Goal: Transaction & Acquisition: Purchase product/service

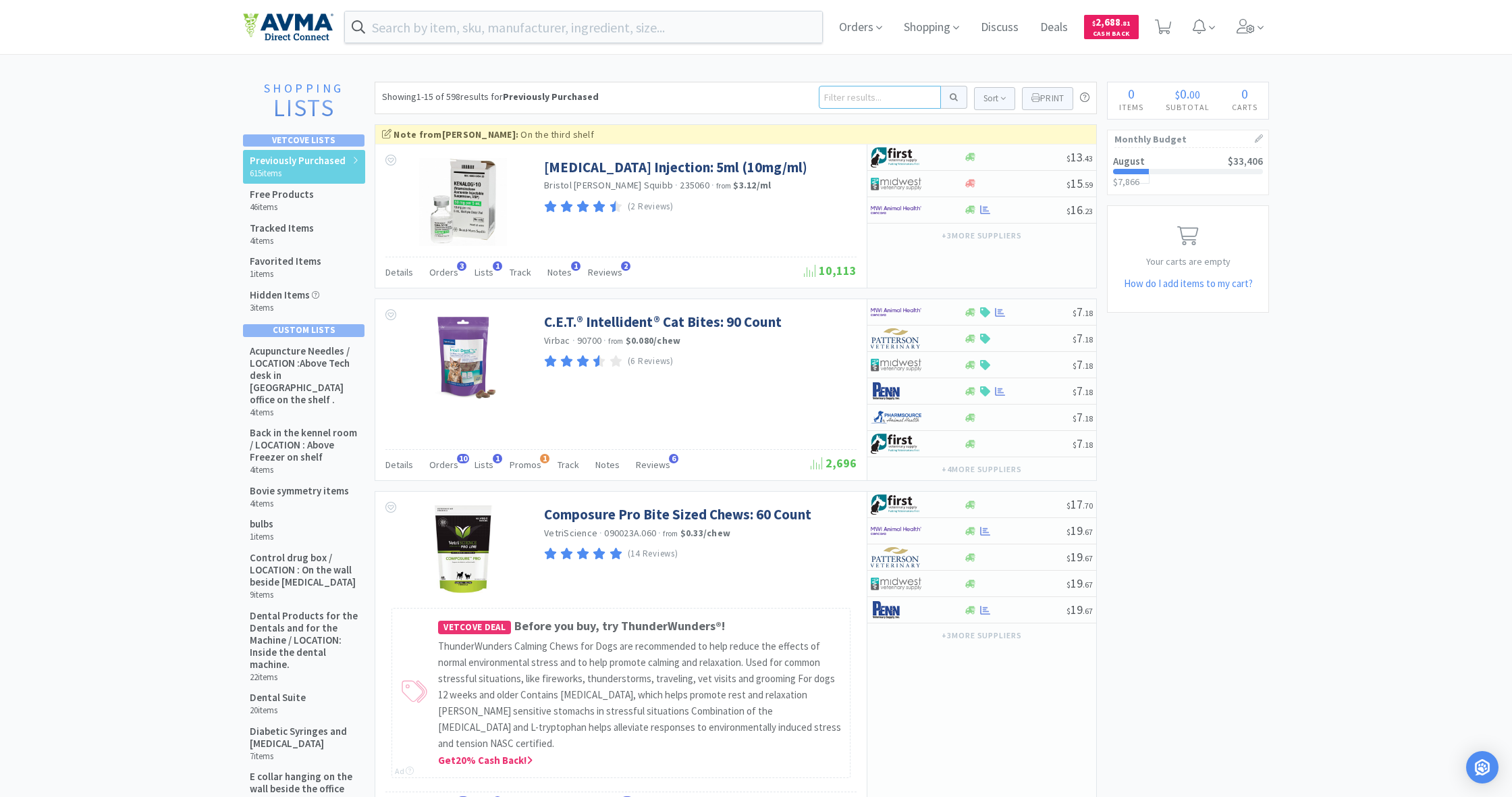
click at [841, 100] on input at bounding box center [880, 97] width 122 height 23
type input "e"
click at [840, 96] on input at bounding box center [880, 97] width 122 height 23
type input "6mm"
click at [952, 97] on button at bounding box center [954, 97] width 26 height 23
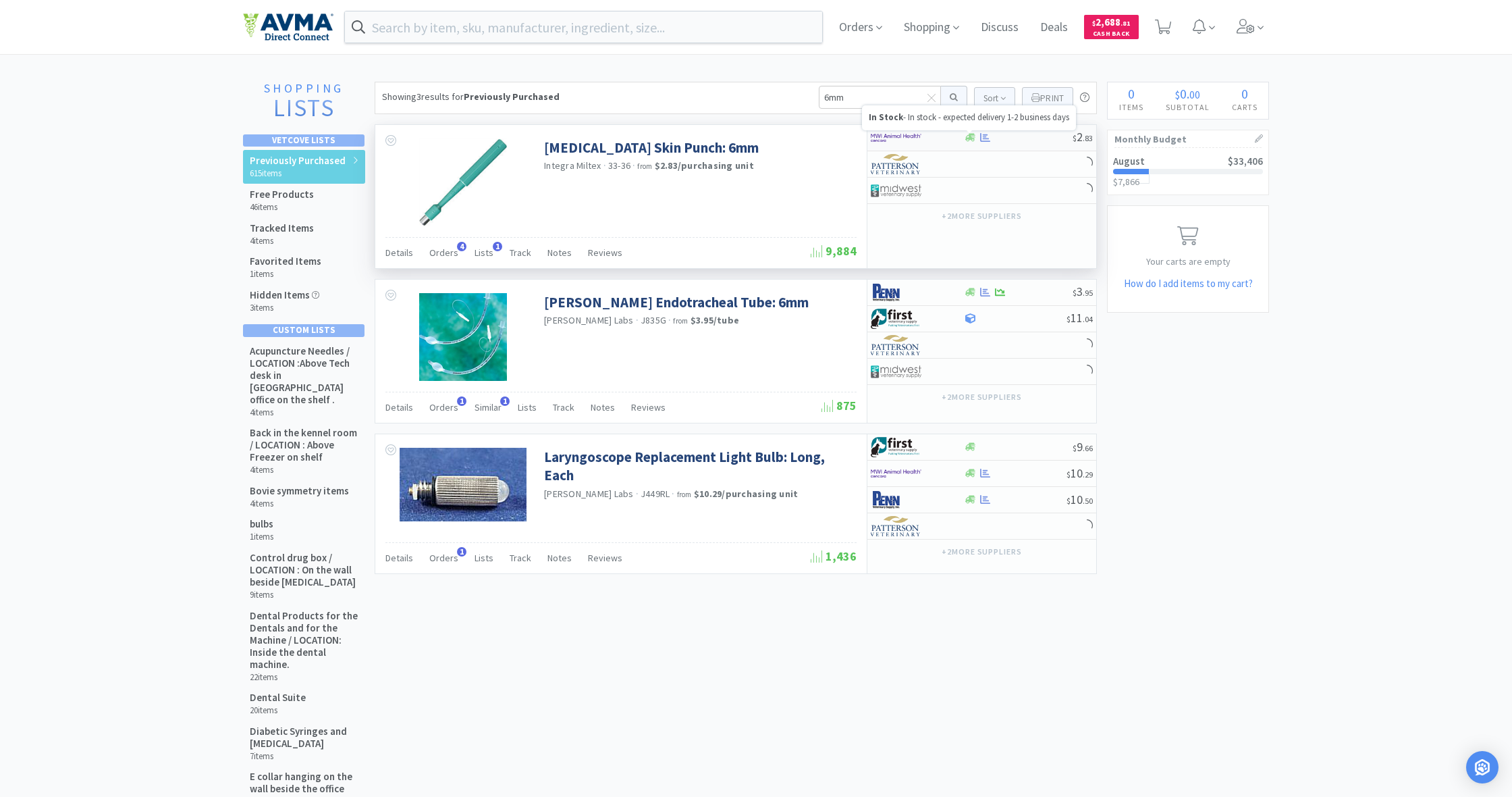
click at [968, 139] on icon at bounding box center [970, 138] width 10 height 8
select select "1"
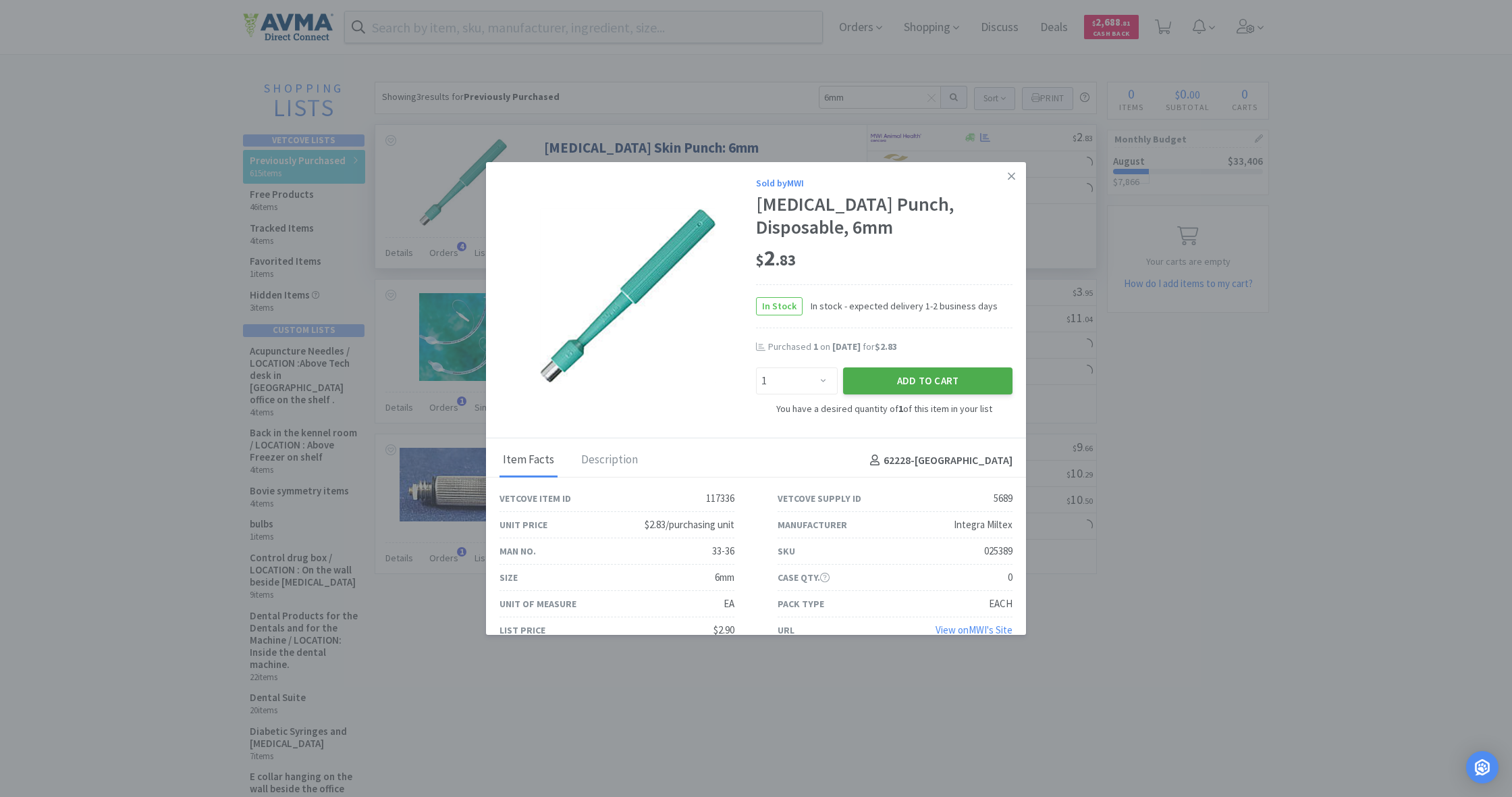
click at [949, 376] on button "Add to Cart" at bounding box center [928, 381] width 170 height 27
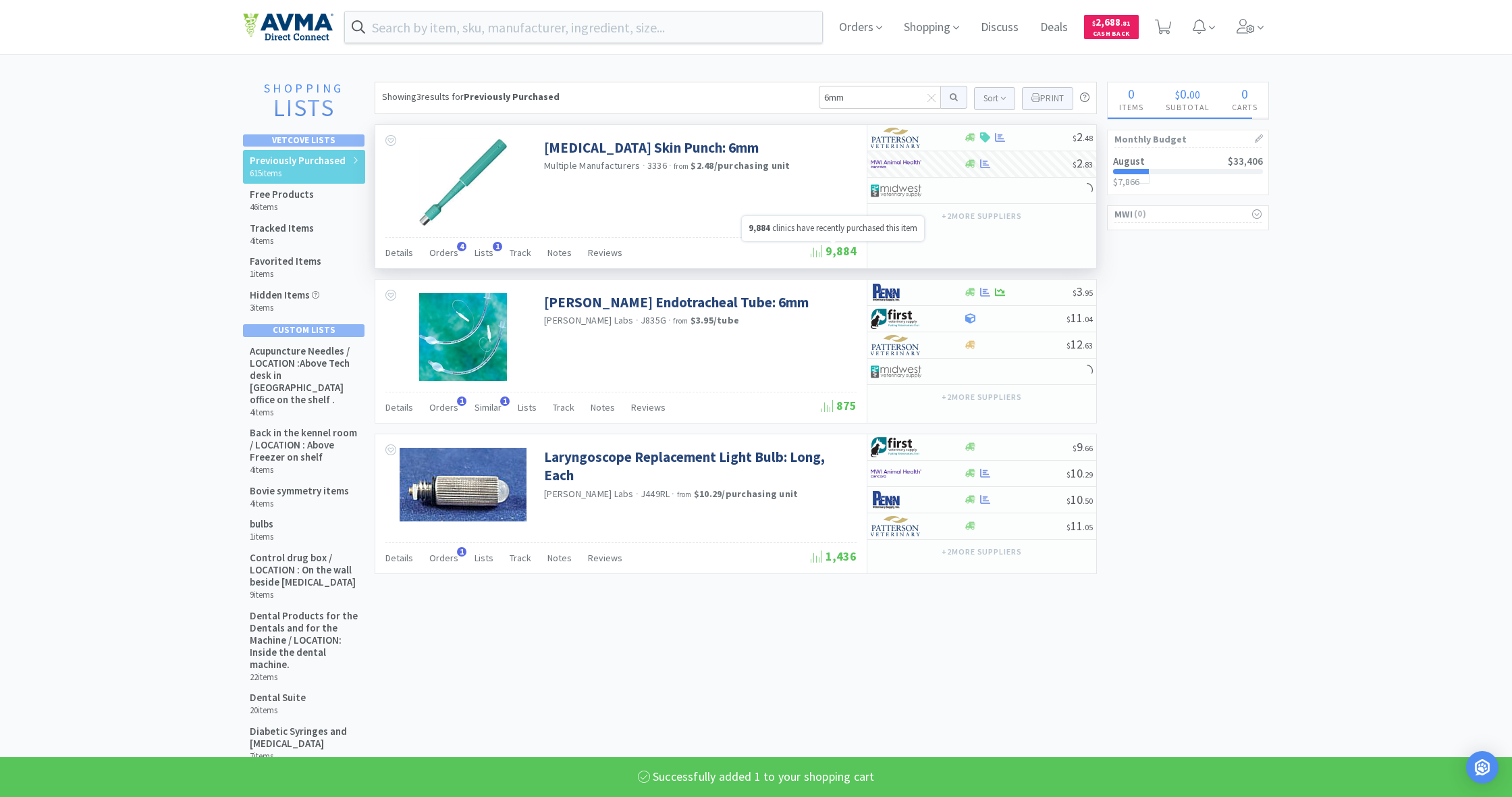
select select "1"
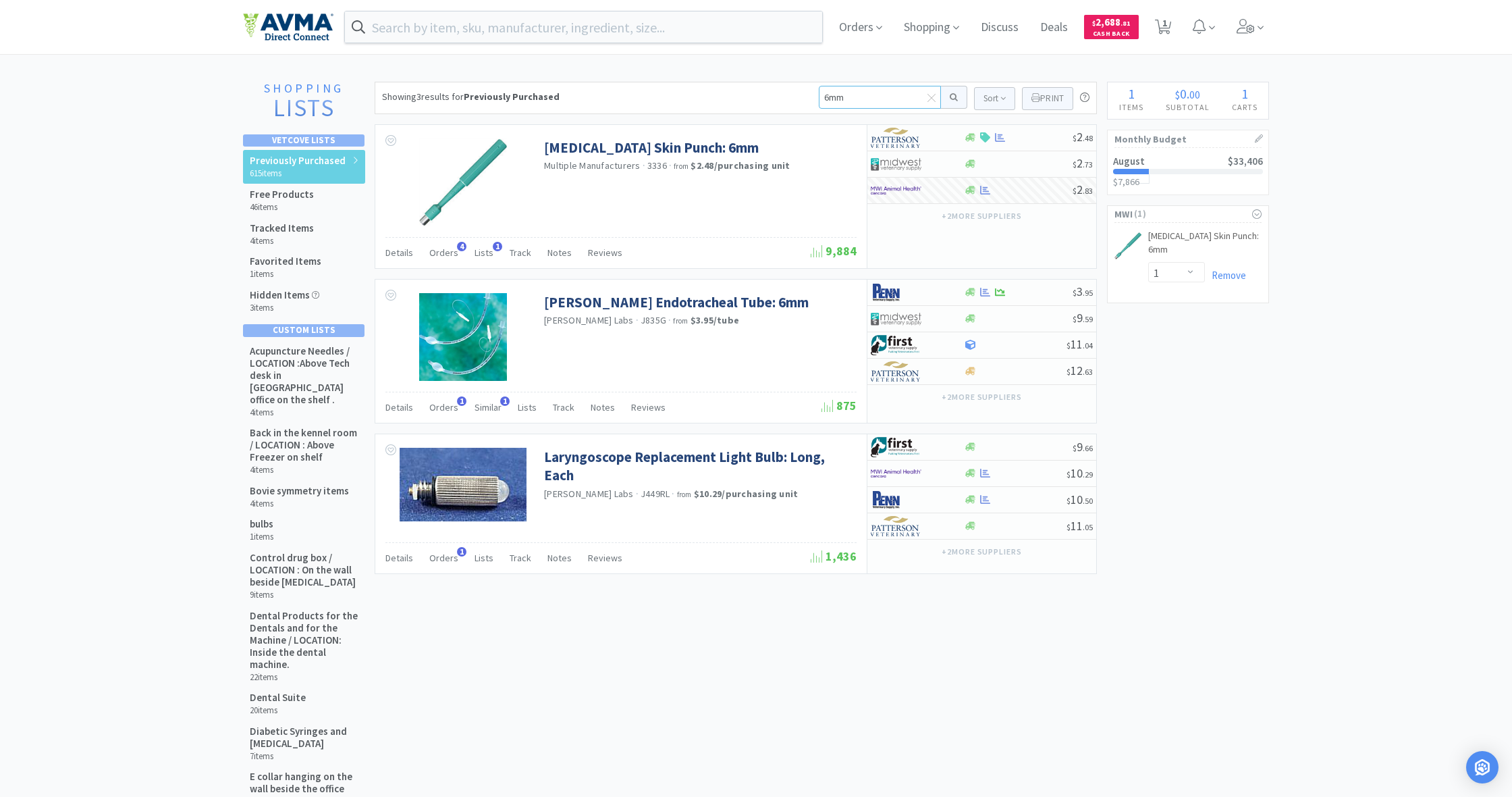
drag, startPoint x: 847, startPoint y: 97, endPoint x: 816, endPoint y: 96, distance: 31.0
click at [816, 96] on div "Showing 3 results for Previously Purchased 6mm Sort Print Previously Purchased …" at bounding box center [736, 98] width 723 height 33
type input "cotton tipped"
click at [952, 97] on button at bounding box center [954, 97] width 26 height 23
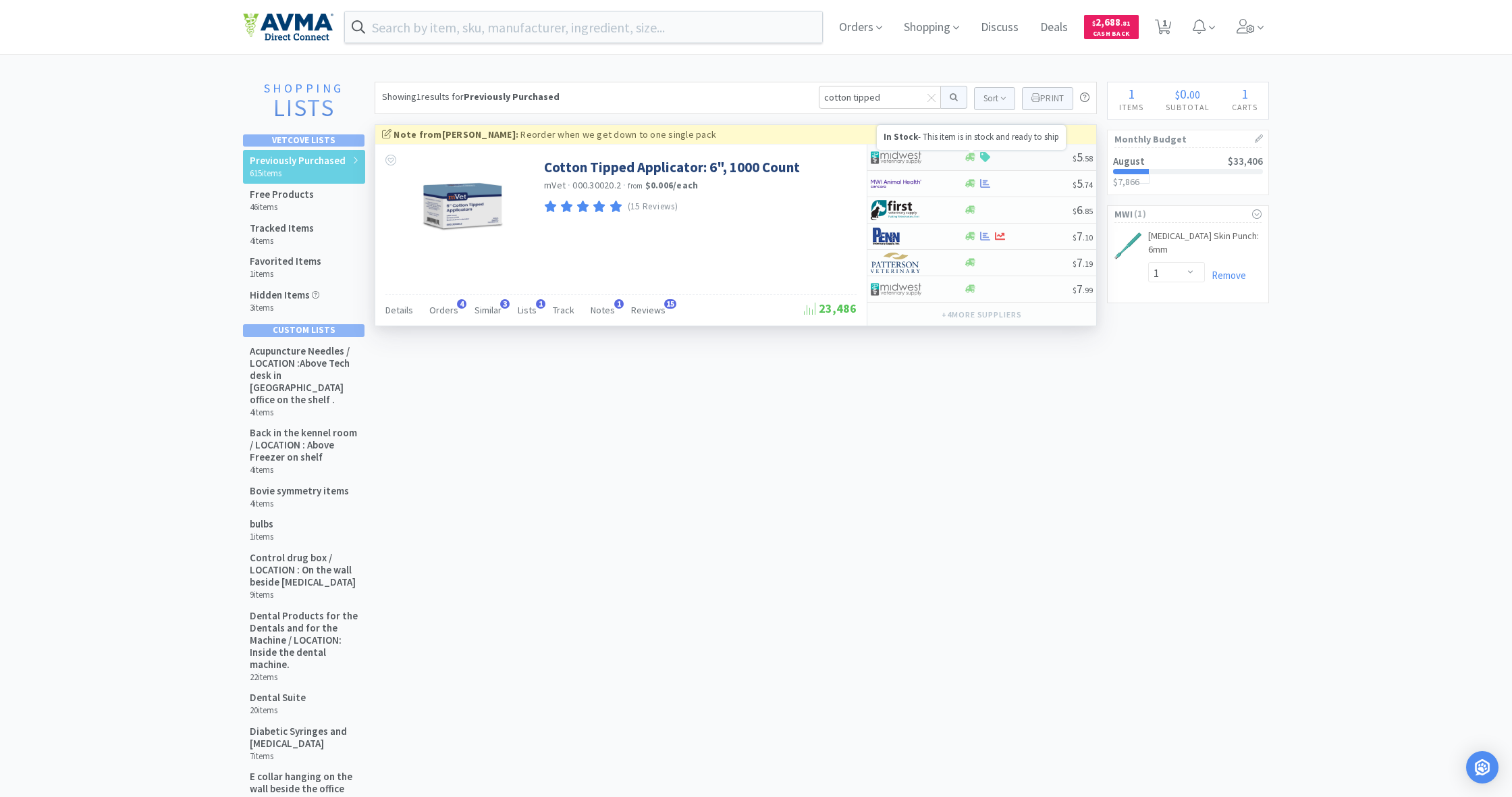
click at [969, 159] on icon at bounding box center [970, 158] width 10 height 8
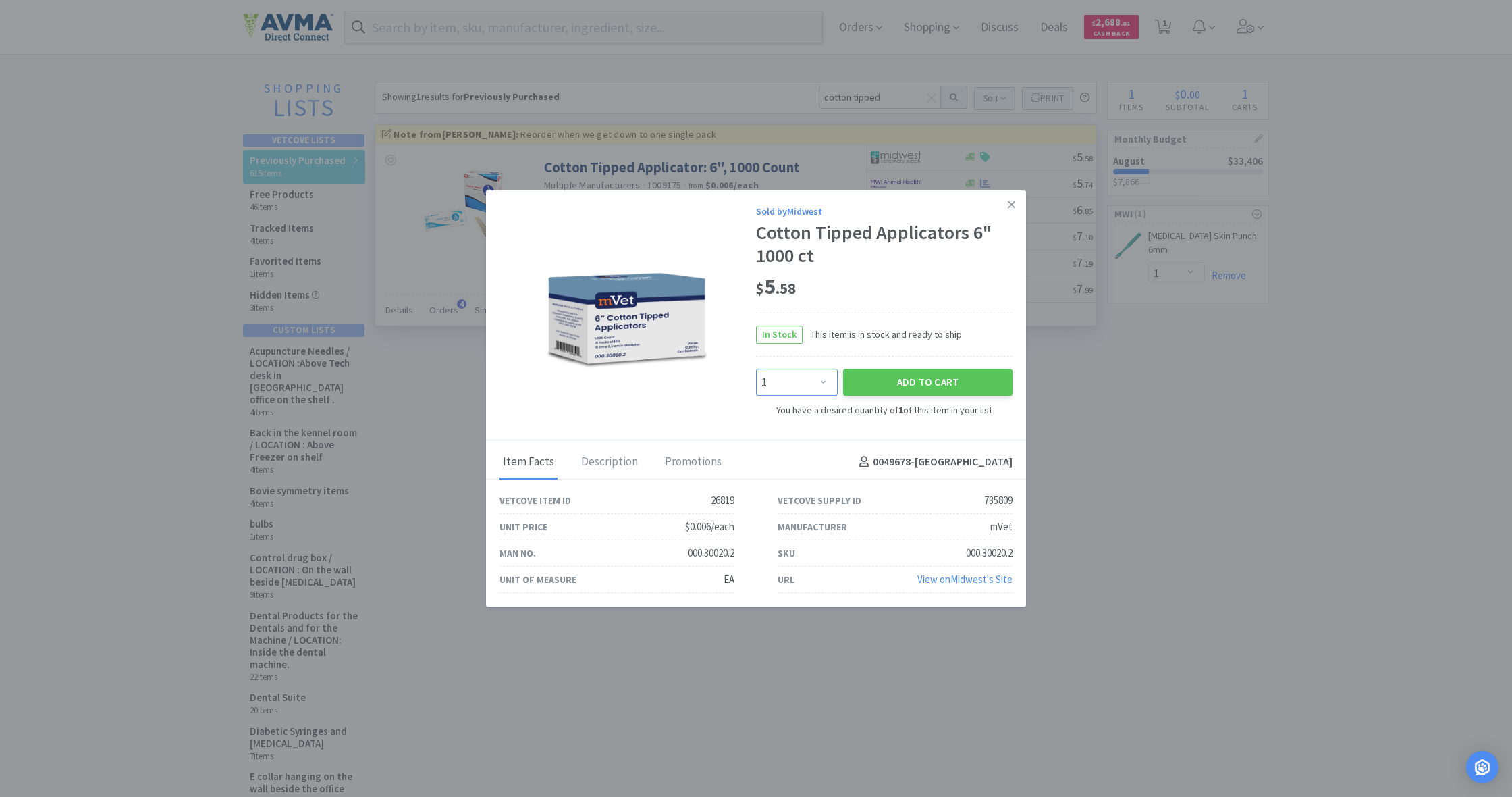
select select "2"
click at [897, 386] on button "Add to Cart" at bounding box center [928, 381] width 170 height 27
select select "2"
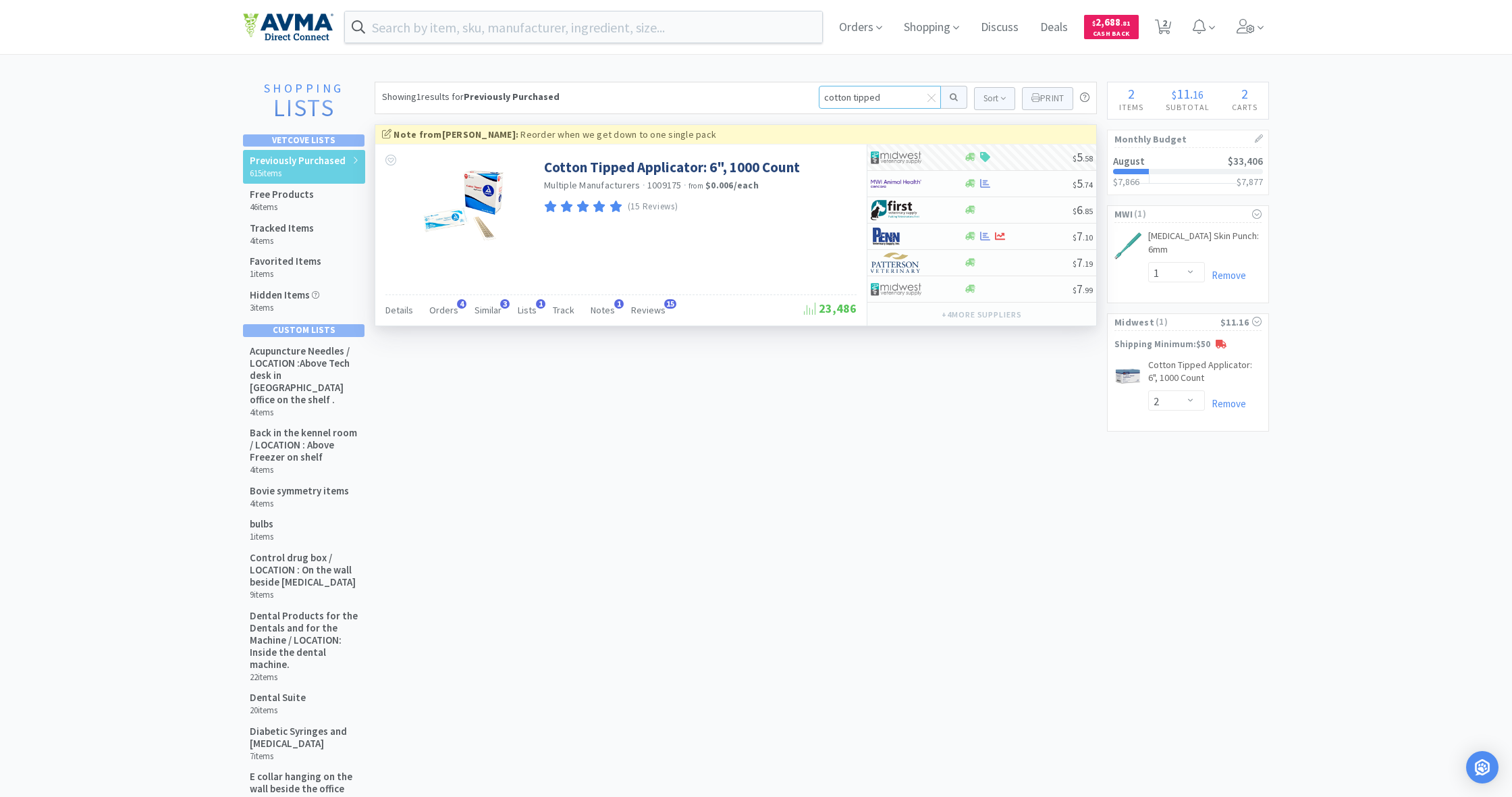
drag, startPoint x: 882, startPoint y: 96, endPoint x: 795, endPoint y: 91, distance: 87.1
click at [795, 91] on div "Showing 1 results for Previously Purchased cotton tipped Sort Print Previously …" at bounding box center [736, 98] width 723 height 33
type input "bord"
click at [952, 97] on button at bounding box center [954, 97] width 26 height 23
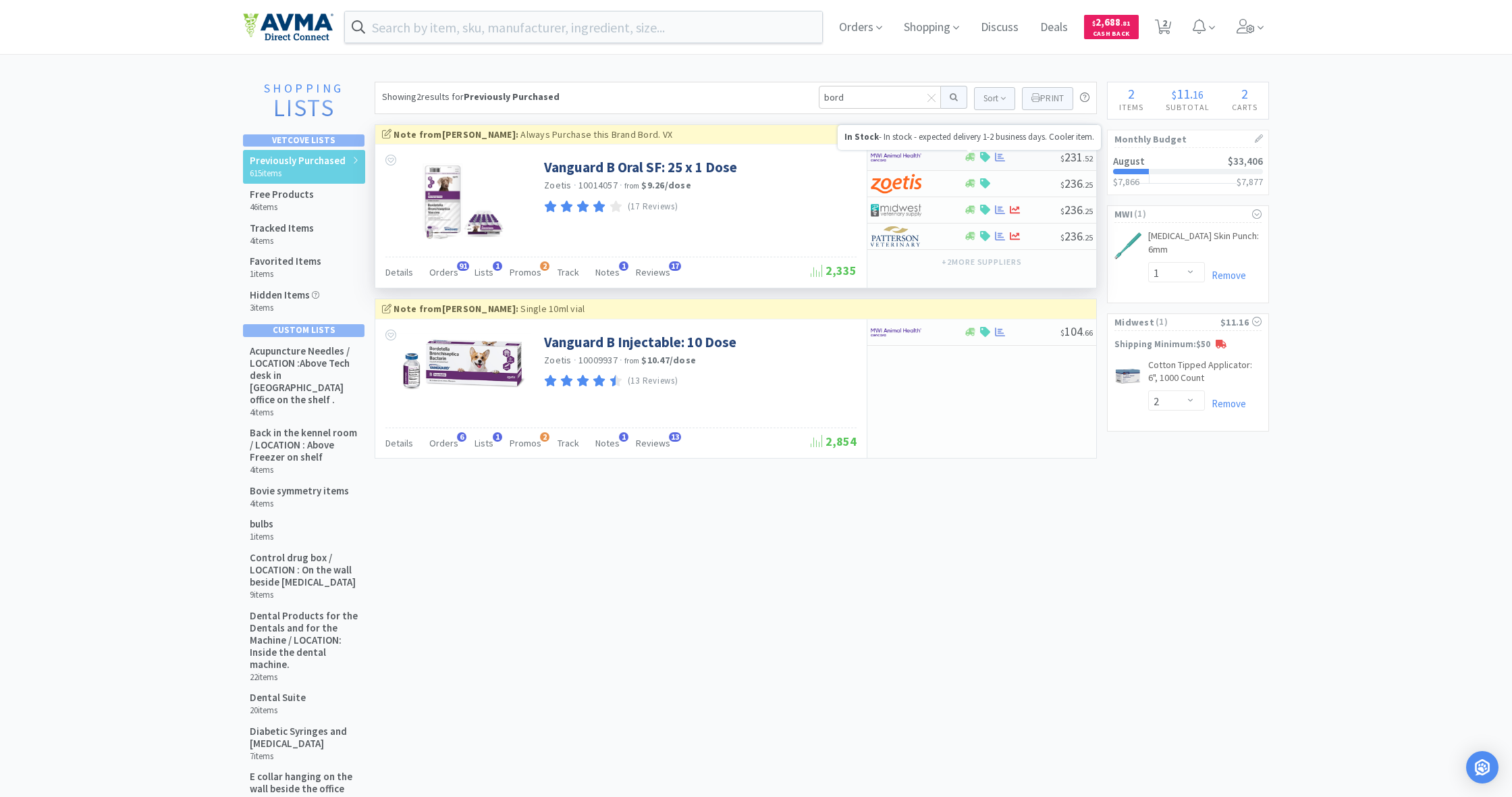
click at [972, 160] on icon at bounding box center [970, 157] width 10 height 10
select select "1"
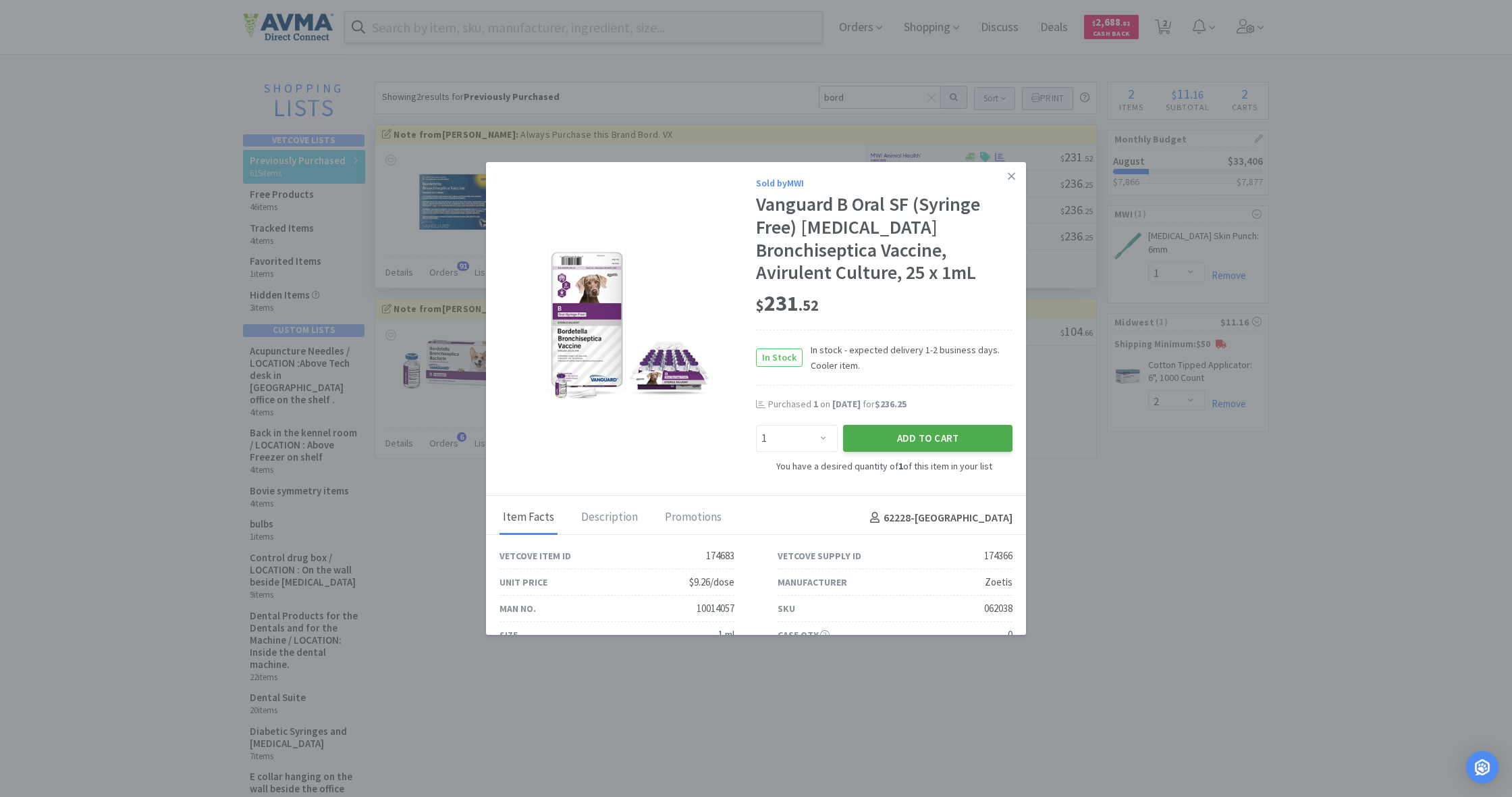
click at [895, 436] on button "Add to Cart" at bounding box center [928, 438] width 170 height 27
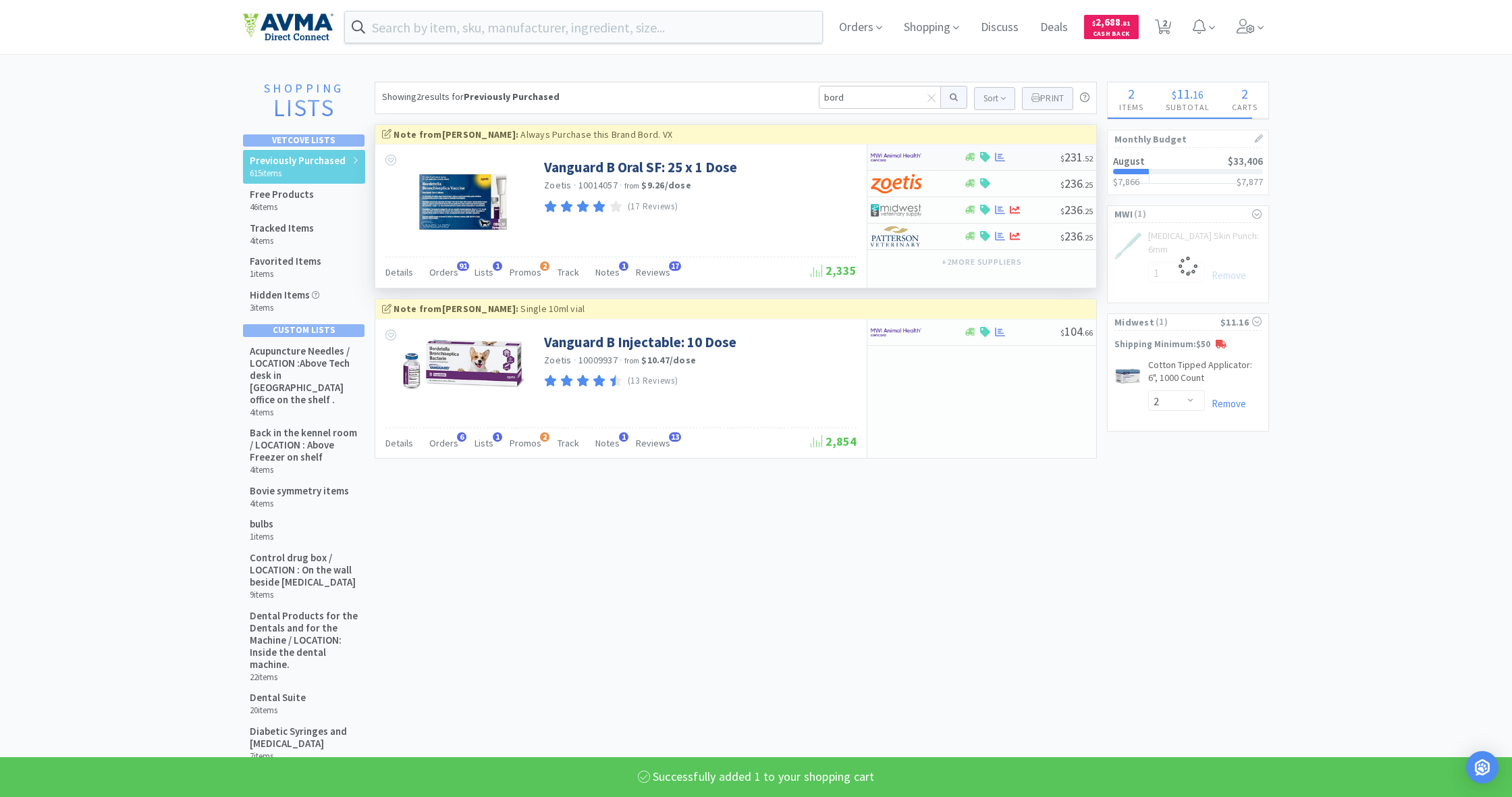
select select "1"
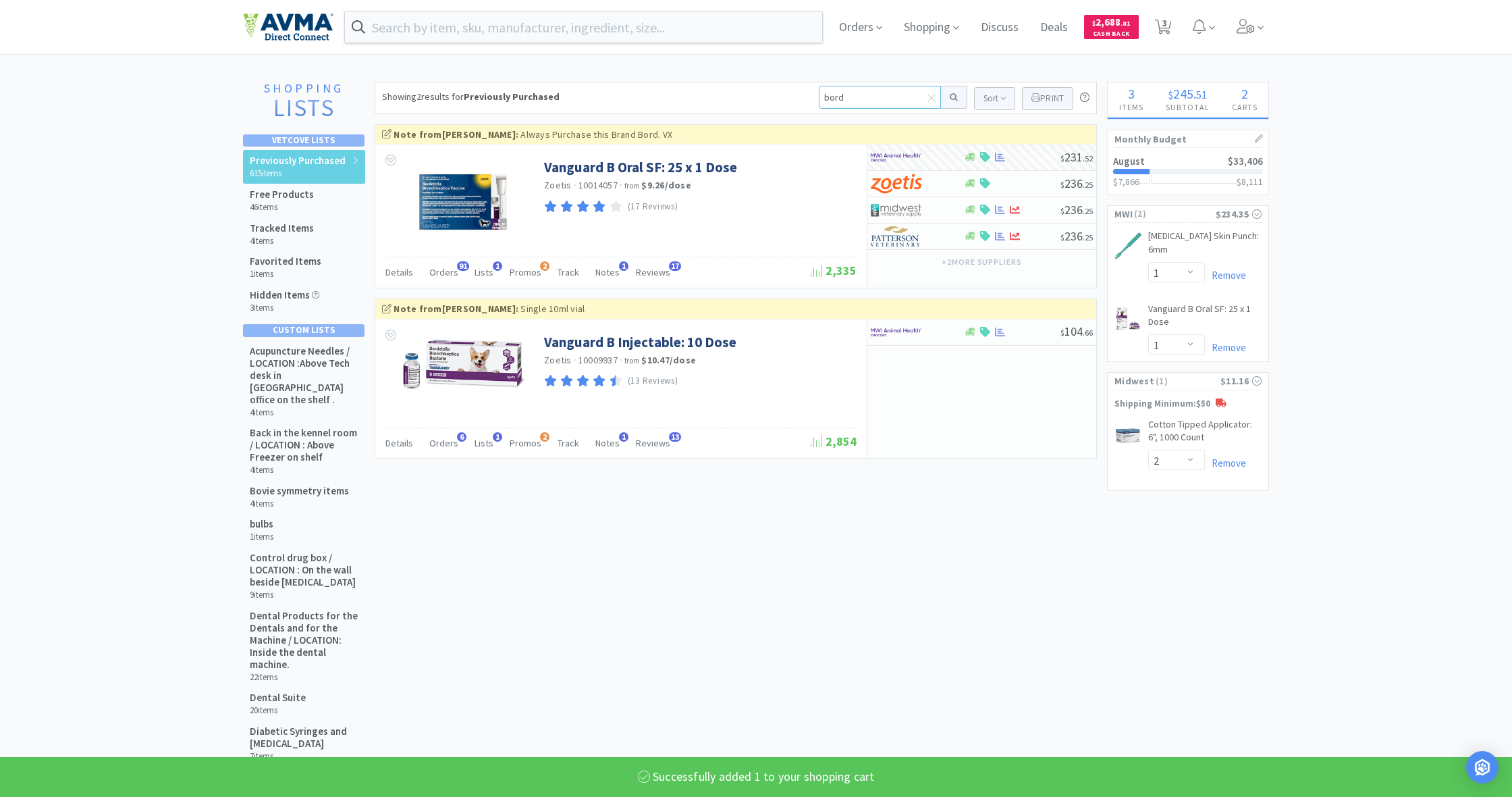
drag, startPoint x: 813, startPoint y: 89, endPoint x: 783, endPoint y: 87, distance: 30.1
click at [783, 87] on div "Showing 2 results for Previously Purchased bord Sort Print Previously Purchased…" at bounding box center [736, 98] width 723 height 33
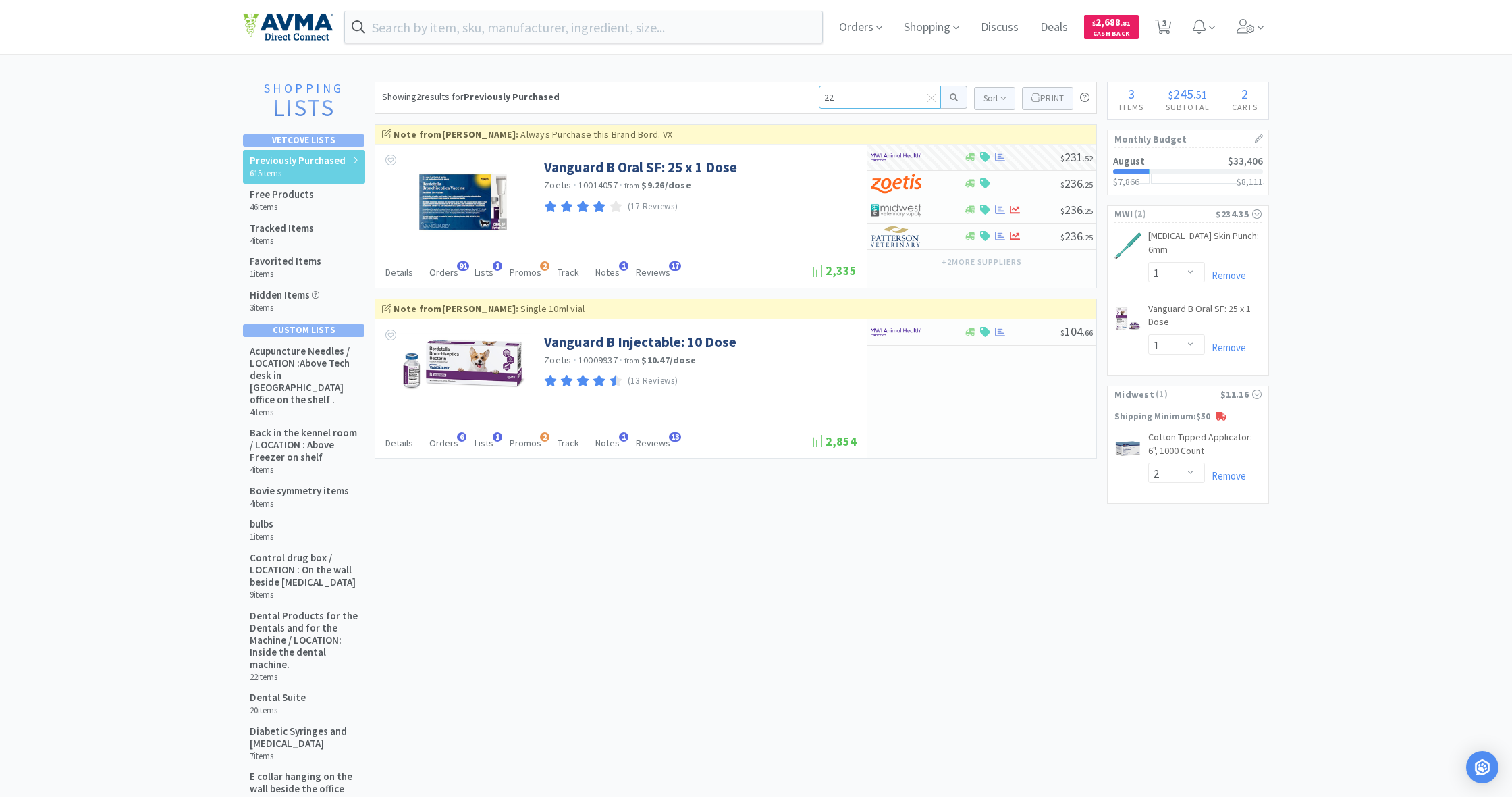
type input "22g"
click at [952, 97] on button at bounding box center [954, 97] width 26 height 23
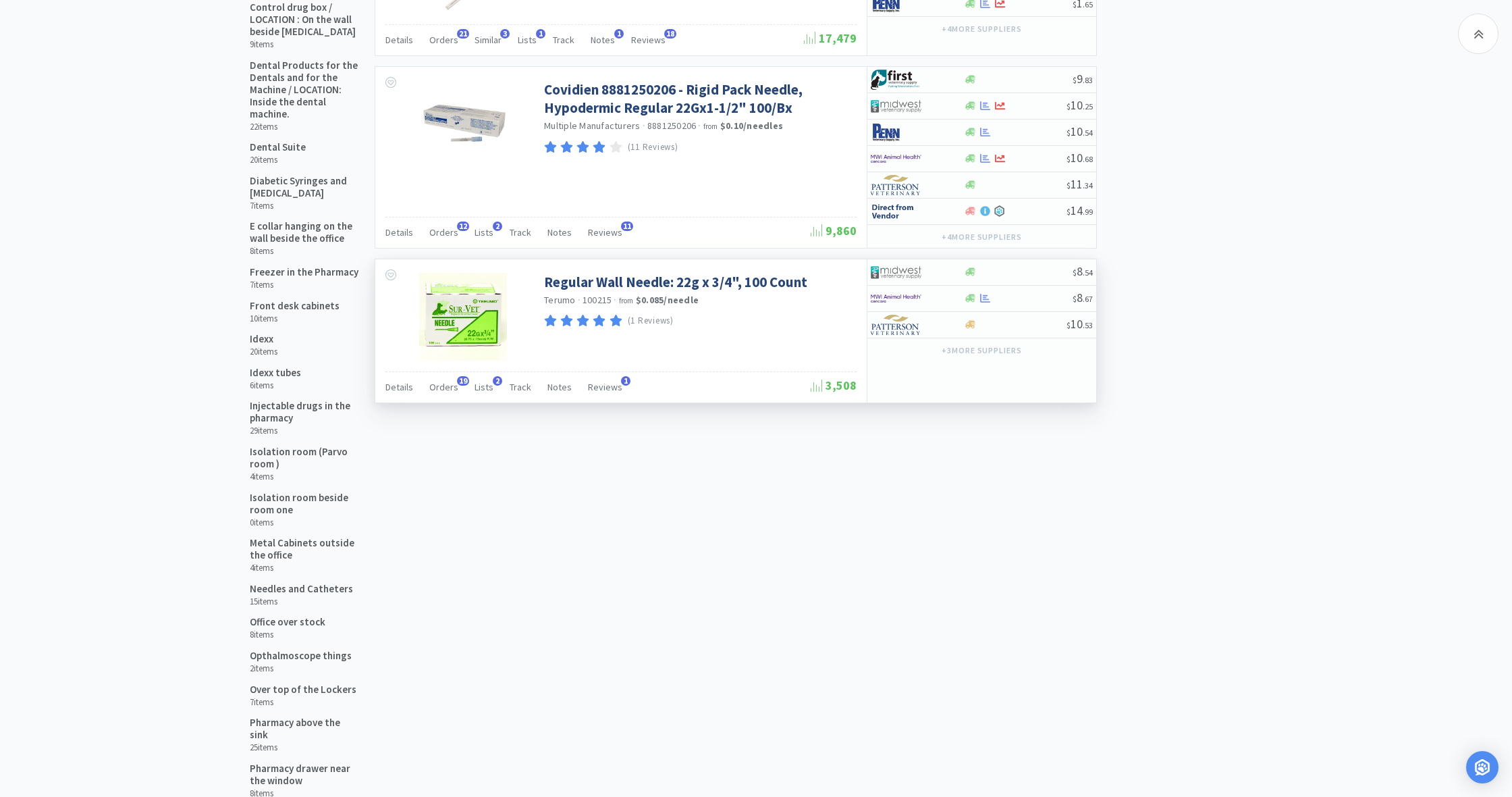
scroll to position [551, 0]
click at [967, 296] on icon at bounding box center [970, 297] width 10 height 10
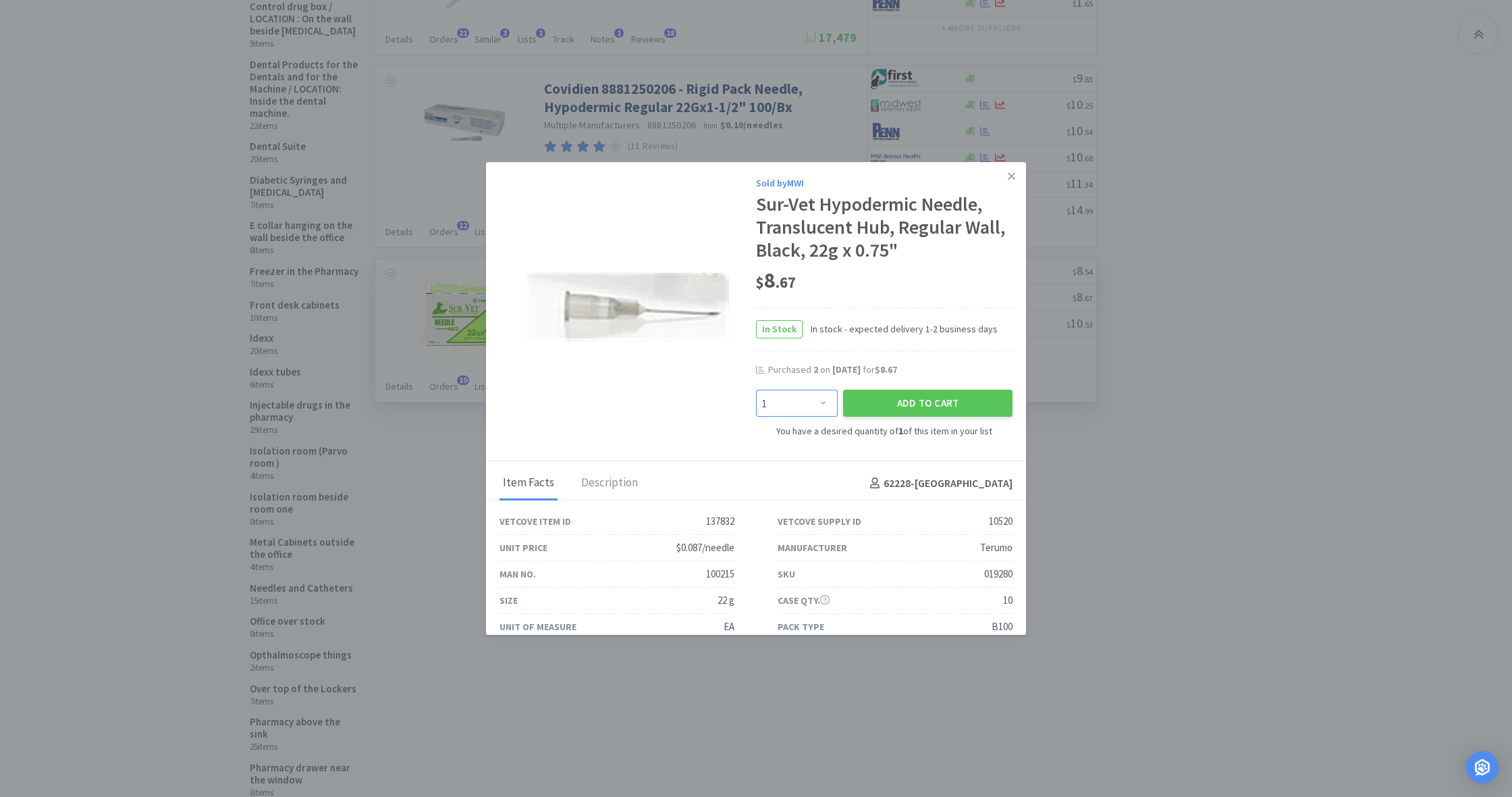
select select "3"
click at [878, 406] on button "Add to Cart" at bounding box center [928, 403] width 170 height 27
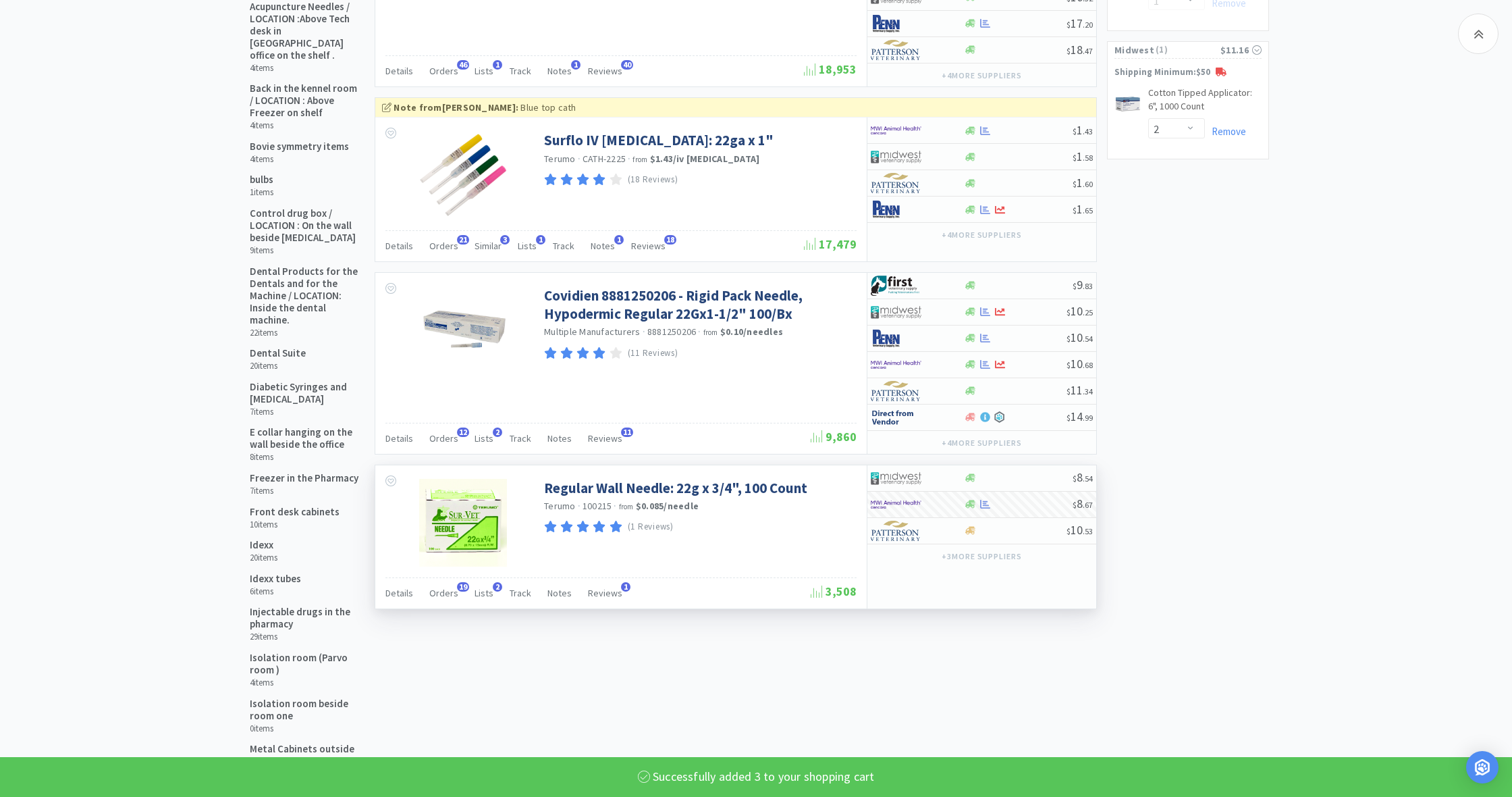
select select "3"
select select "1"
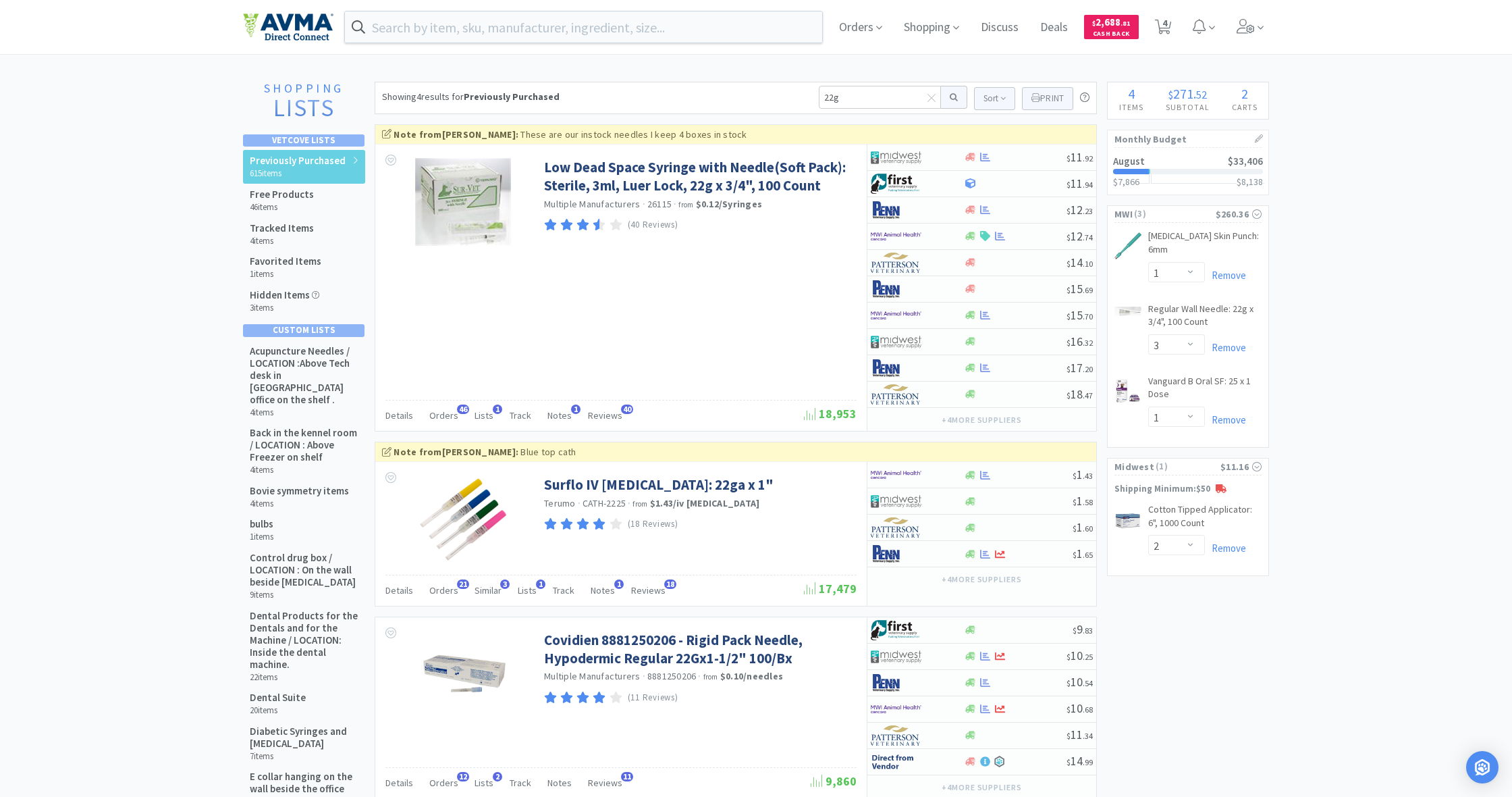
scroll to position [0, 0]
drag, startPoint x: 845, startPoint y: 98, endPoint x: 818, endPoint y: 96, distance: 27.1
click at [819, 96] on input "22g" at bounding box center [880, 97] width 122 height 23
type input "sodium"
click at [952, 97] on button at bounding box center [954, 97] width 26 height 23
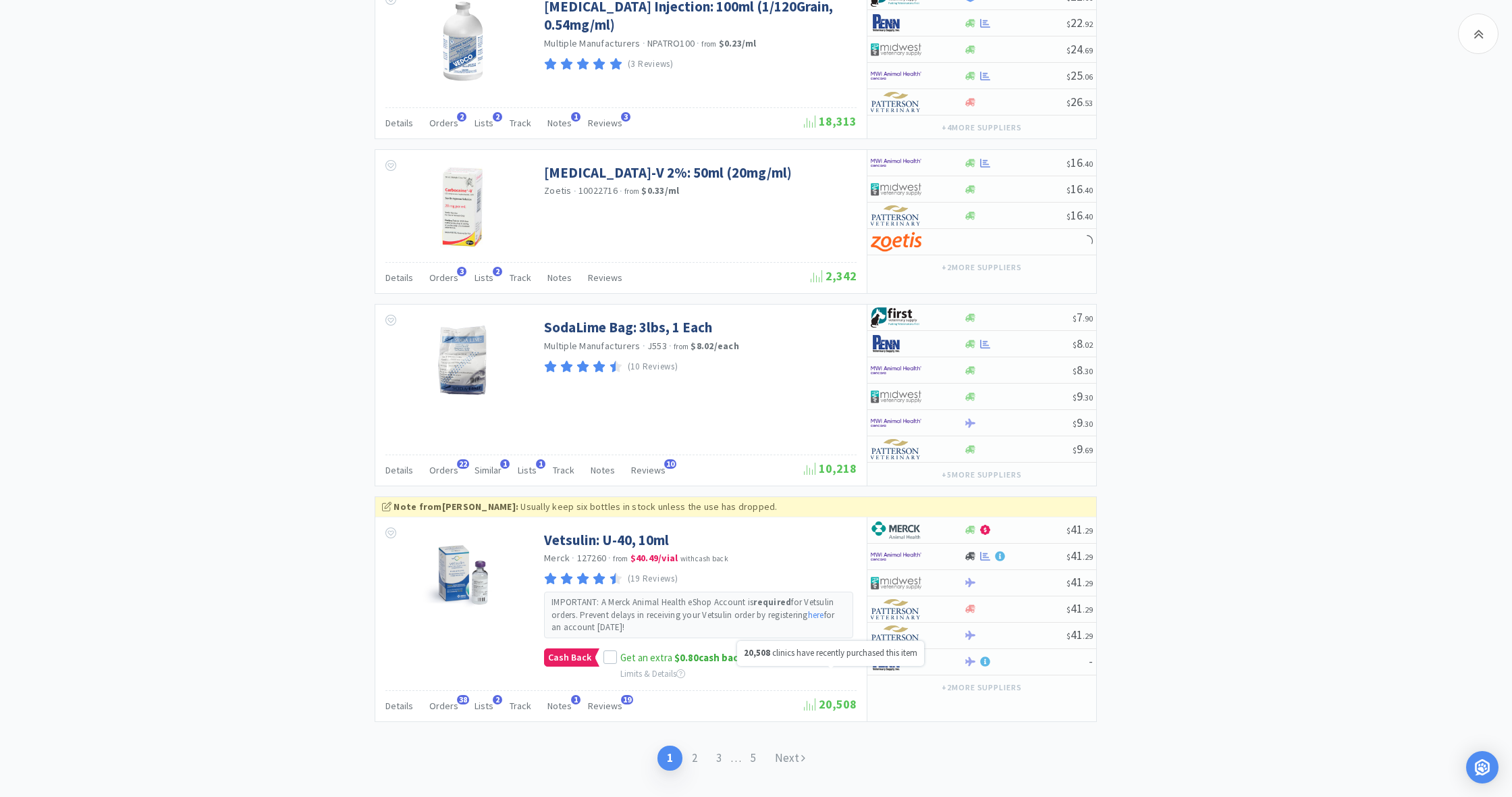
scroll to position [2531, 0]
click at [789, 746] on link "Next" at bounding box center [790, 759] width 49 height 25
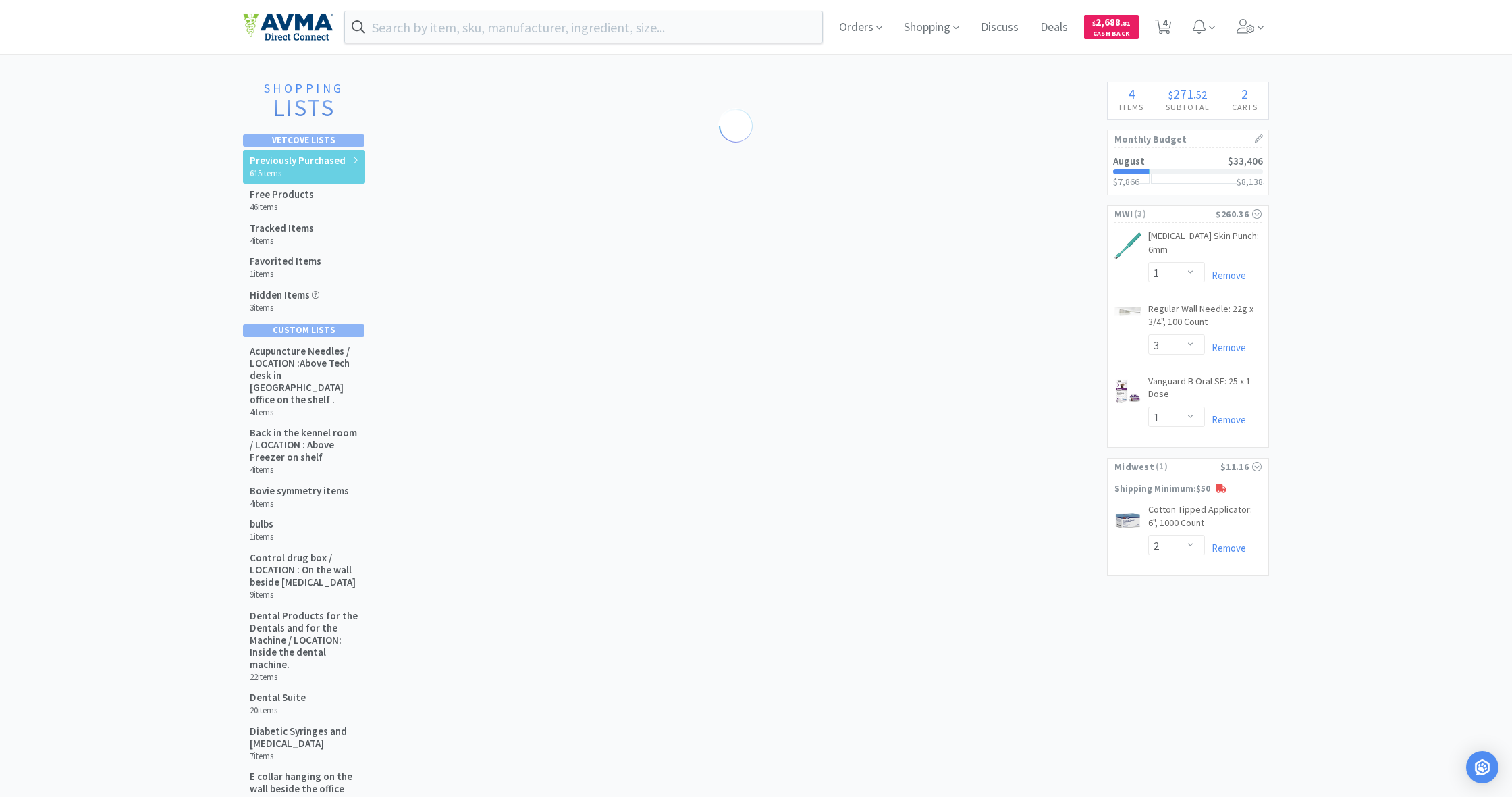
scroll to position [2, 0]
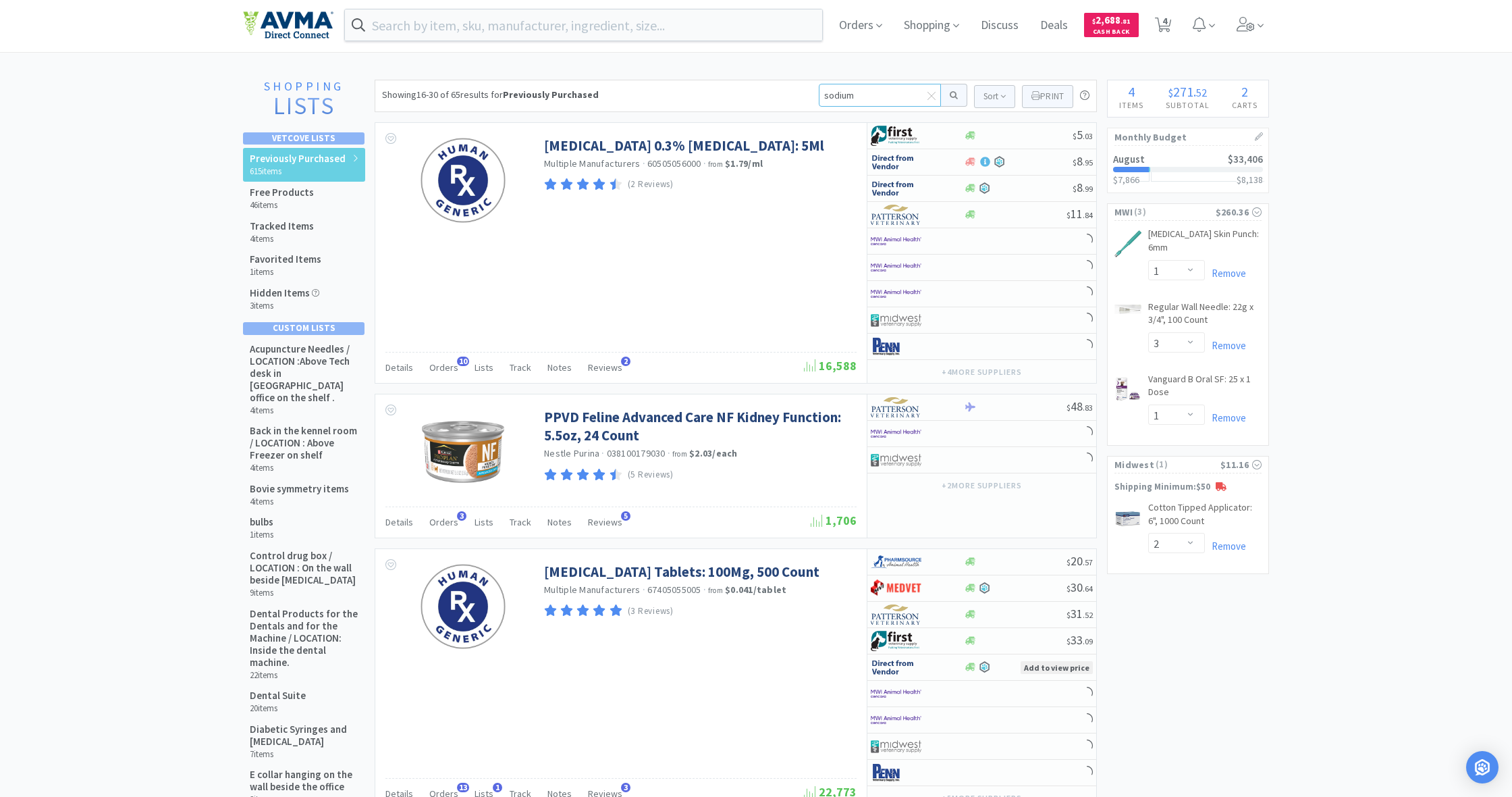
click at [863, 96] on input "sodium" at bounding box center [880, 96] width 122 height 23
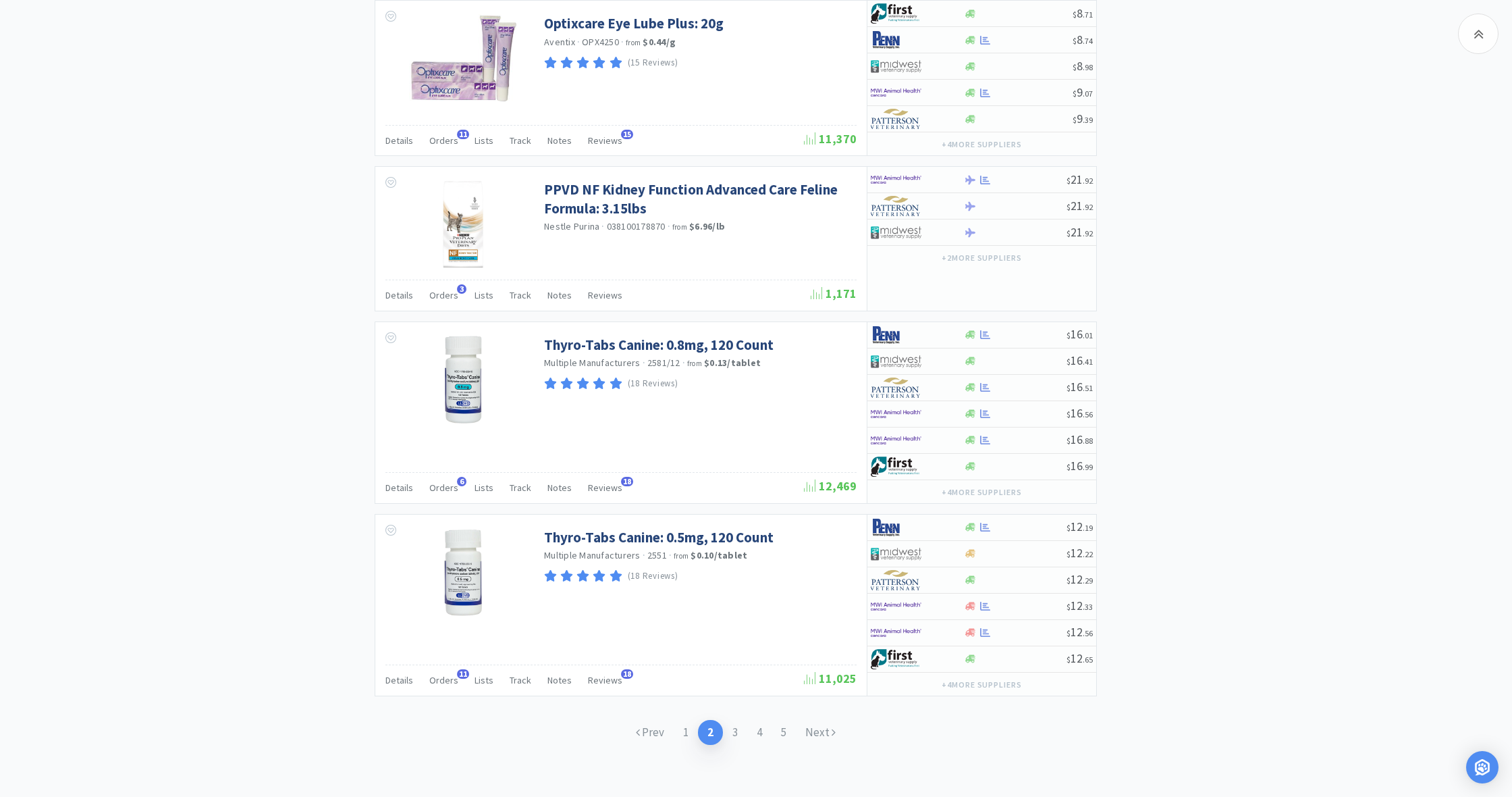
scroll to position [2342, 0]
type input "sodium"
click at [817, 729] on link "Next" at bounding box center [820, 732] width 49 height 25
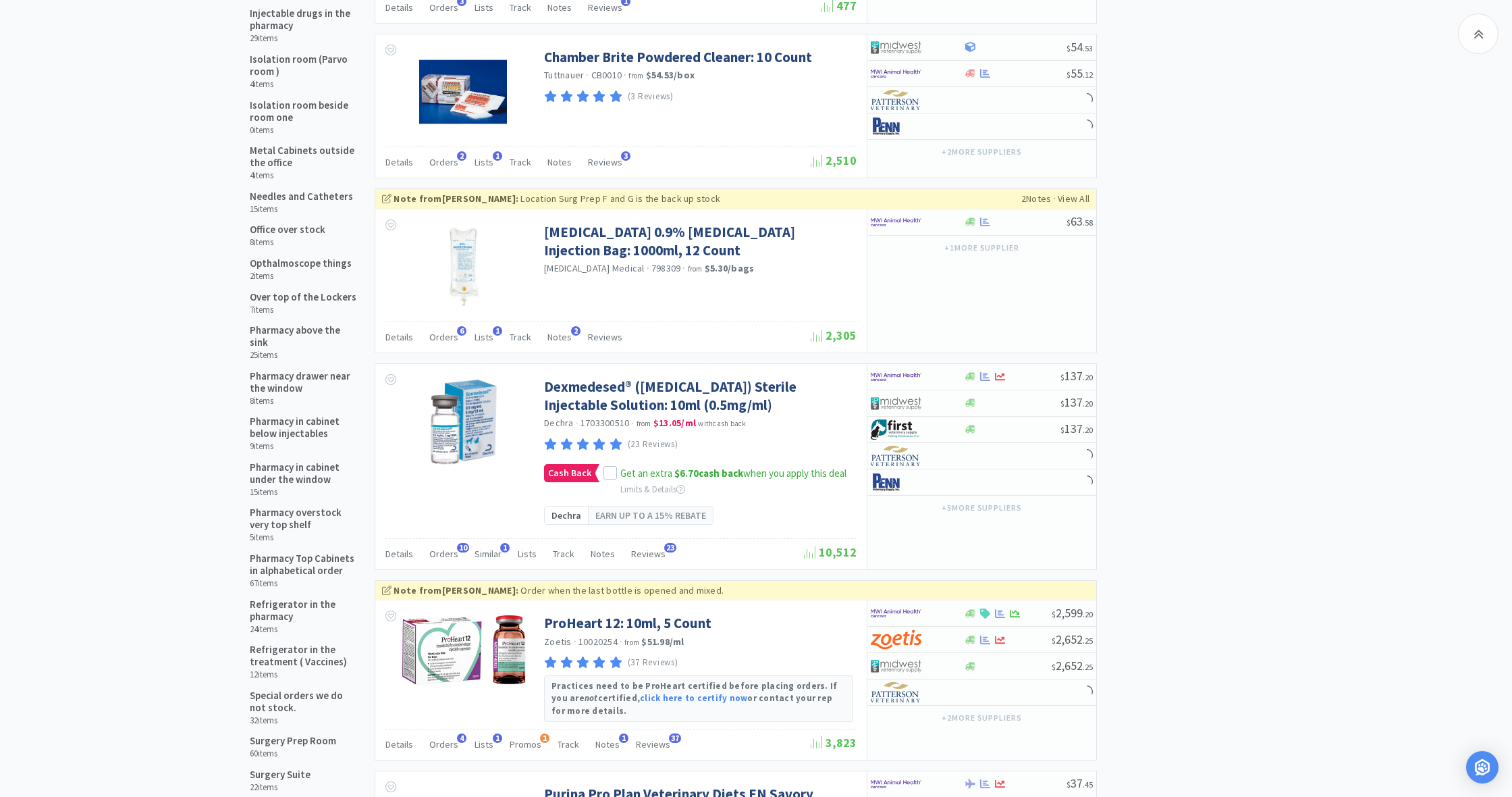
scroll to position [944, 0]
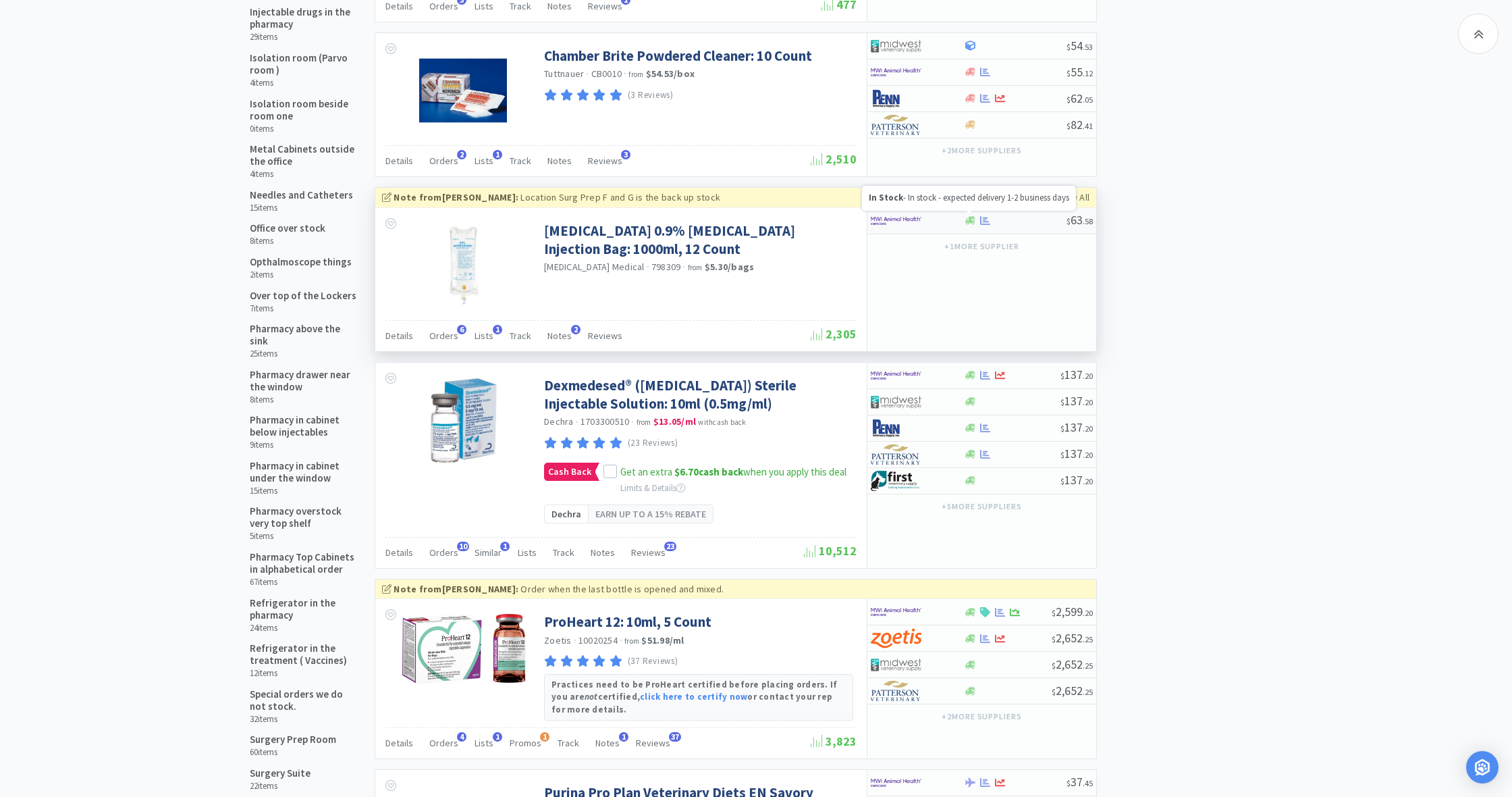
click at [965, 218] on icon at bounding box center [970, 220] width 10 height 8
select select "1"
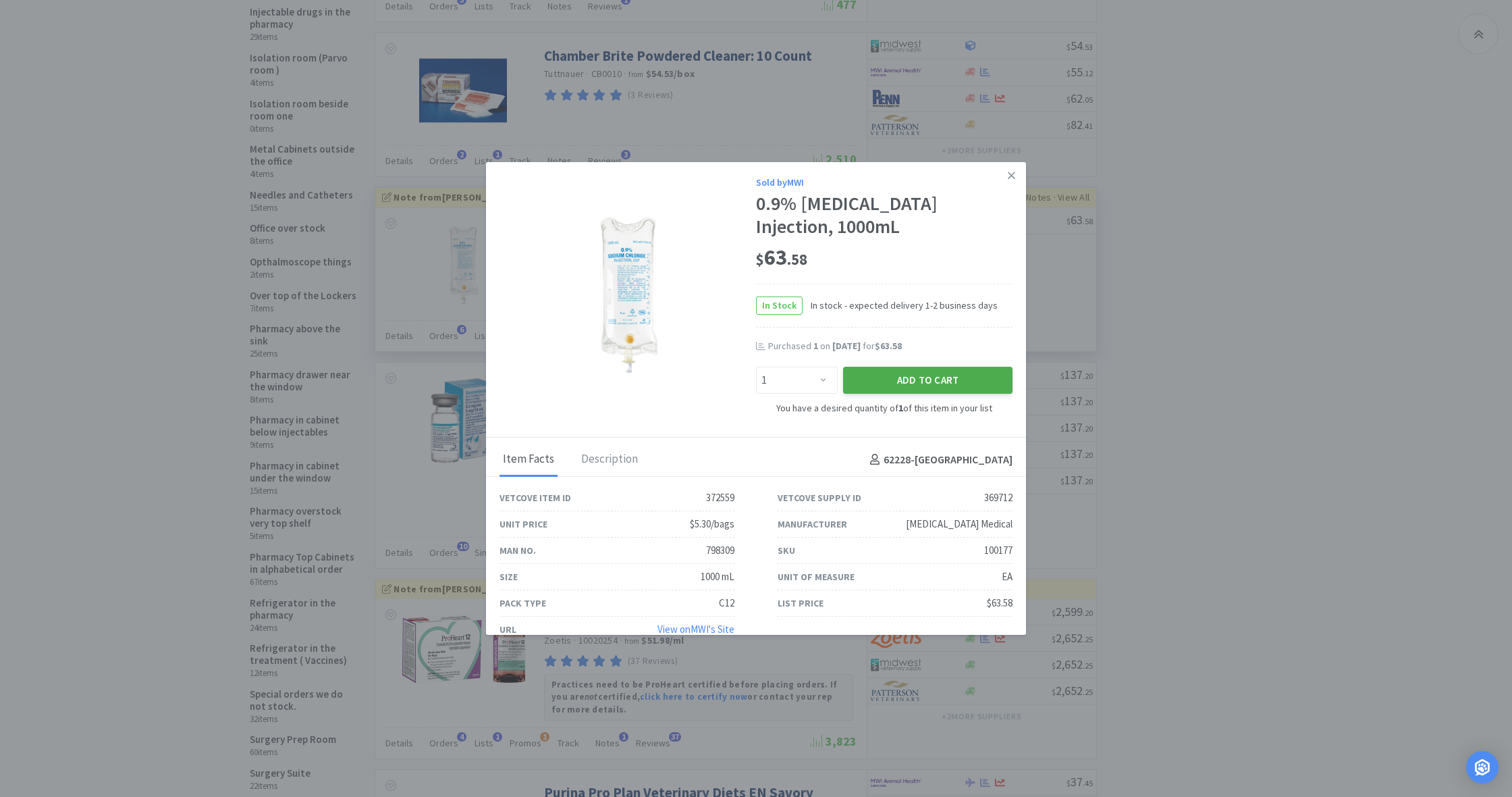
scroll to position [0, 0]
click at [941, 384] on button "Add to Cart" at bounding box center [928, 381] width 170 height 27
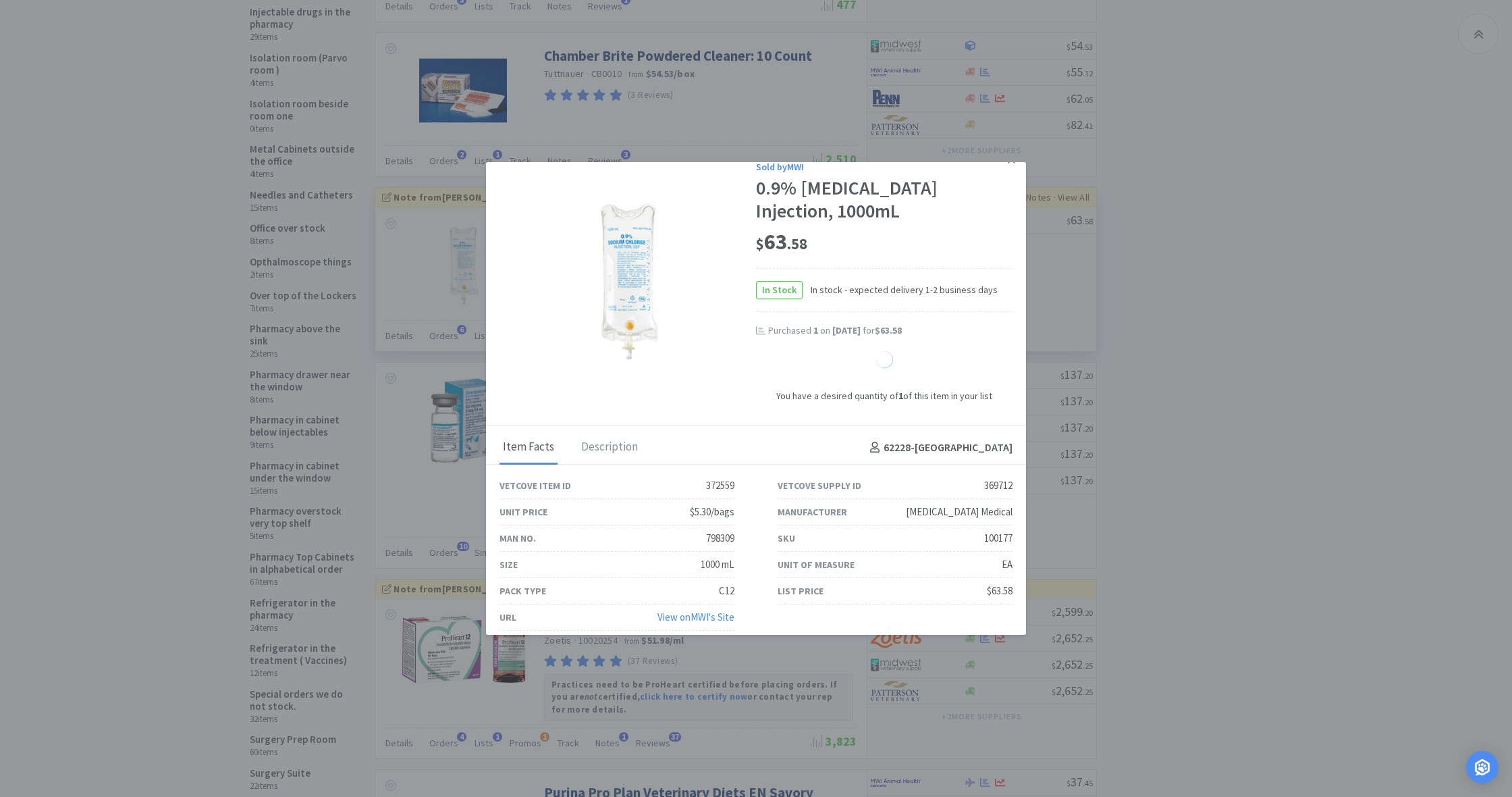
scroll to position [18, 0]
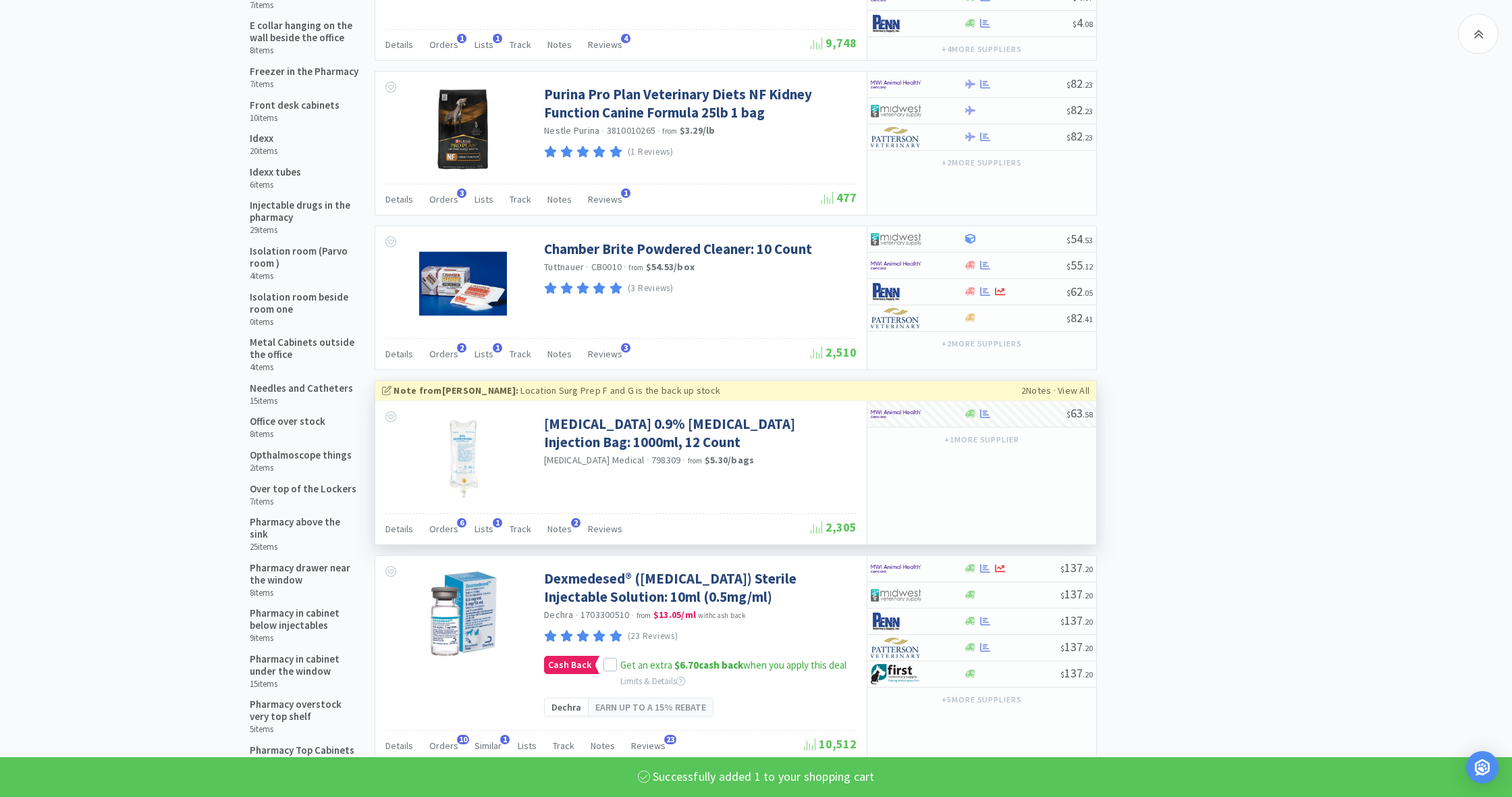
select select "1"
select select "3"
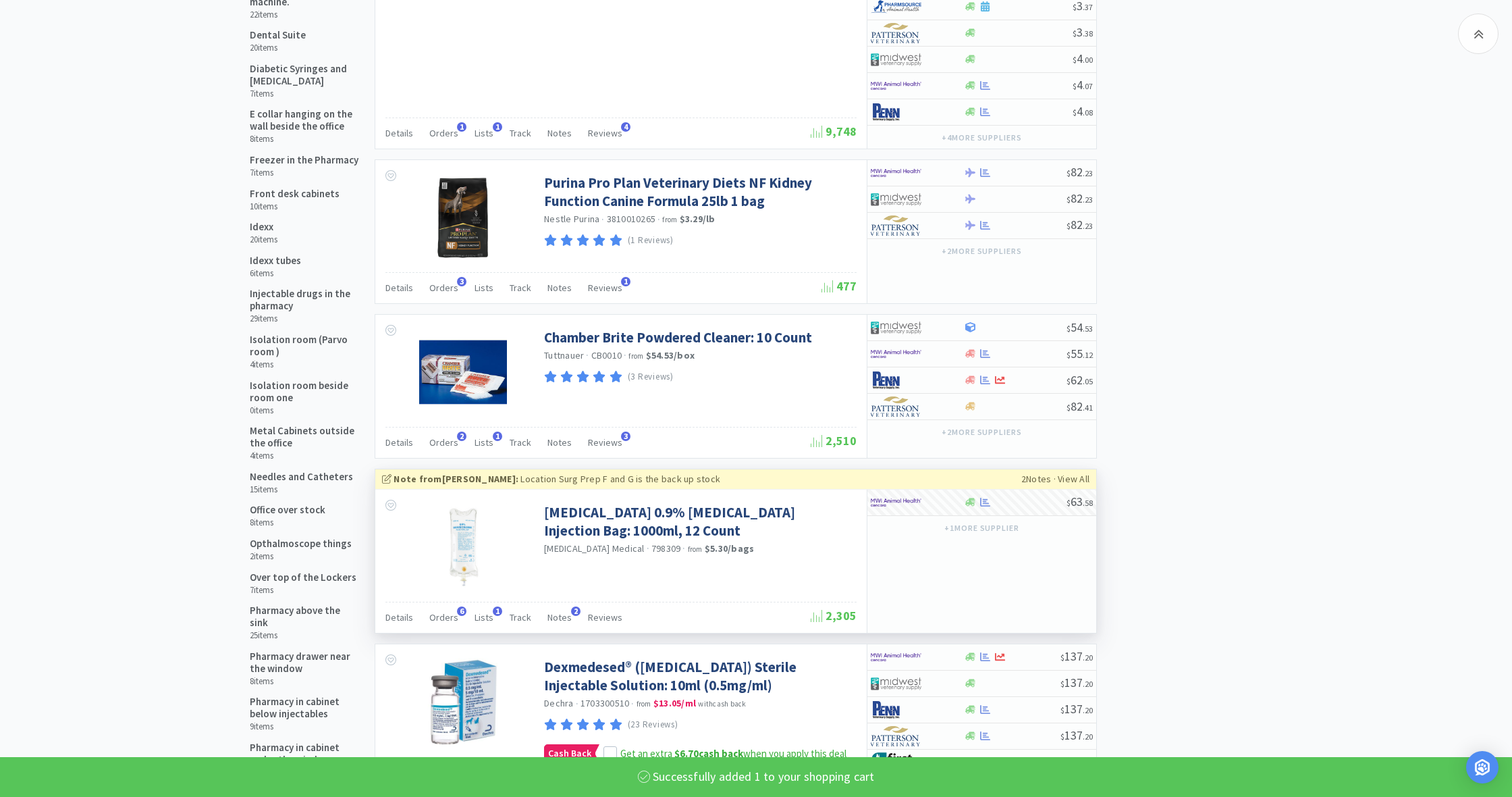
select select "1"
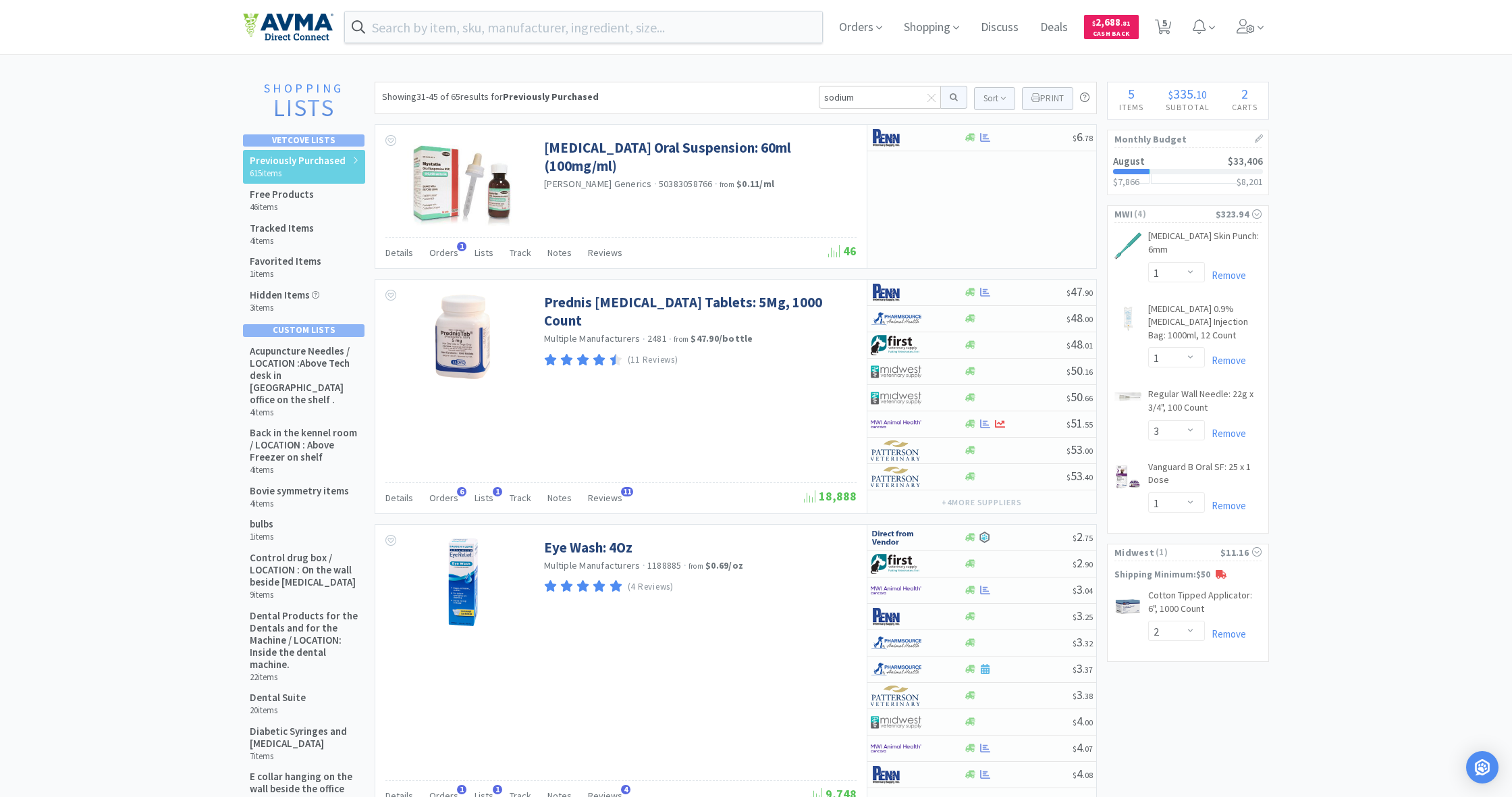
scroll to position [0, 0]
drag, startPoint x: 860, startPoint y: 96, endPoint x: 805, endPoint y: 94, distance: 55.0
click at [805, 94] on div "Showing 31-45 of 65 results for Previously Purchased sodium Sort Print Previous…" at bounding box center [736, 98] width 723 height 33
type input "lact"
click at [952, 97] on button at bounding box center [954, 97] width 26 height 23
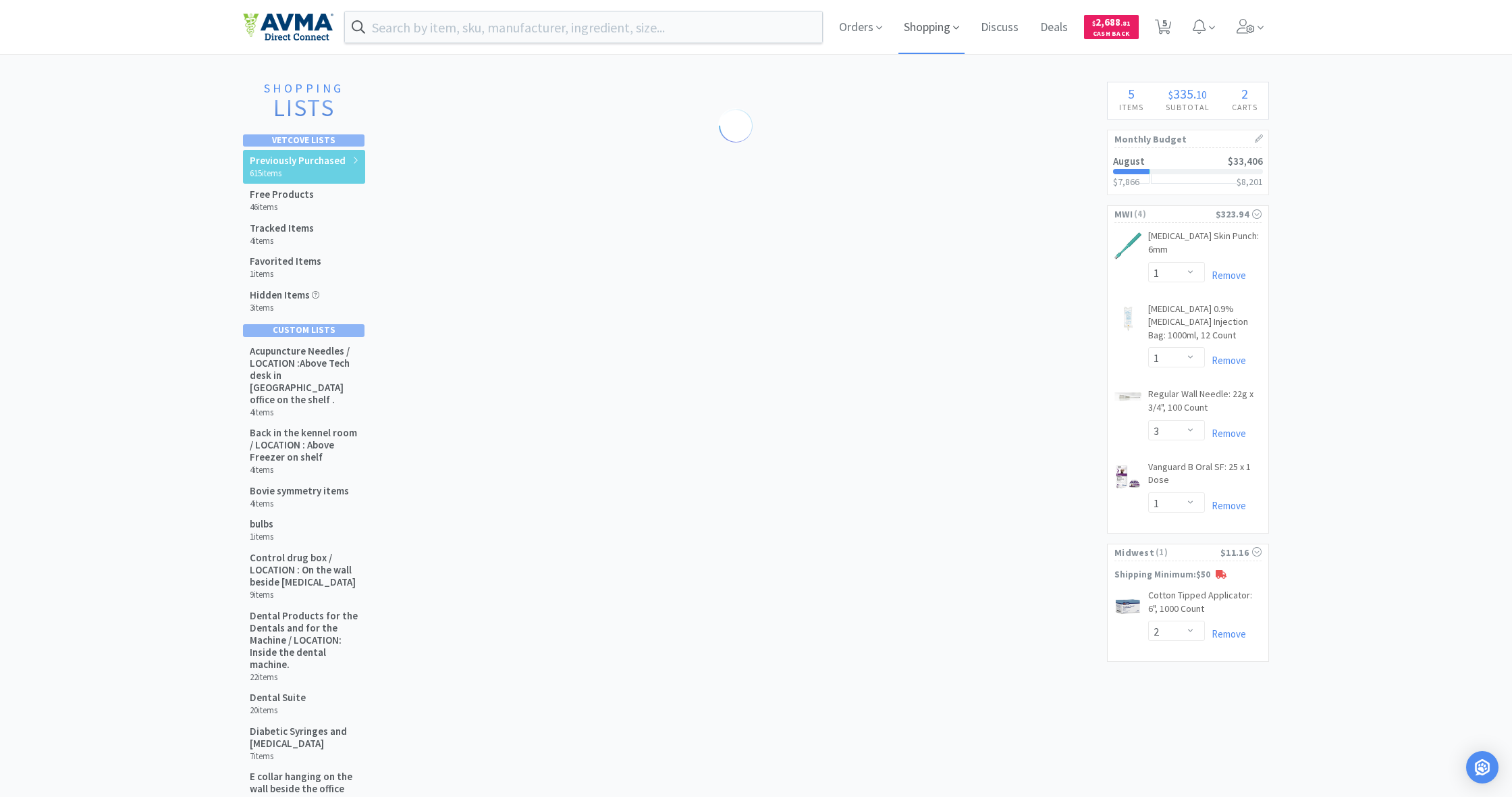
click at [949, 29] on span "Shopping" at bounding box center [932, 27] width 66 height 54
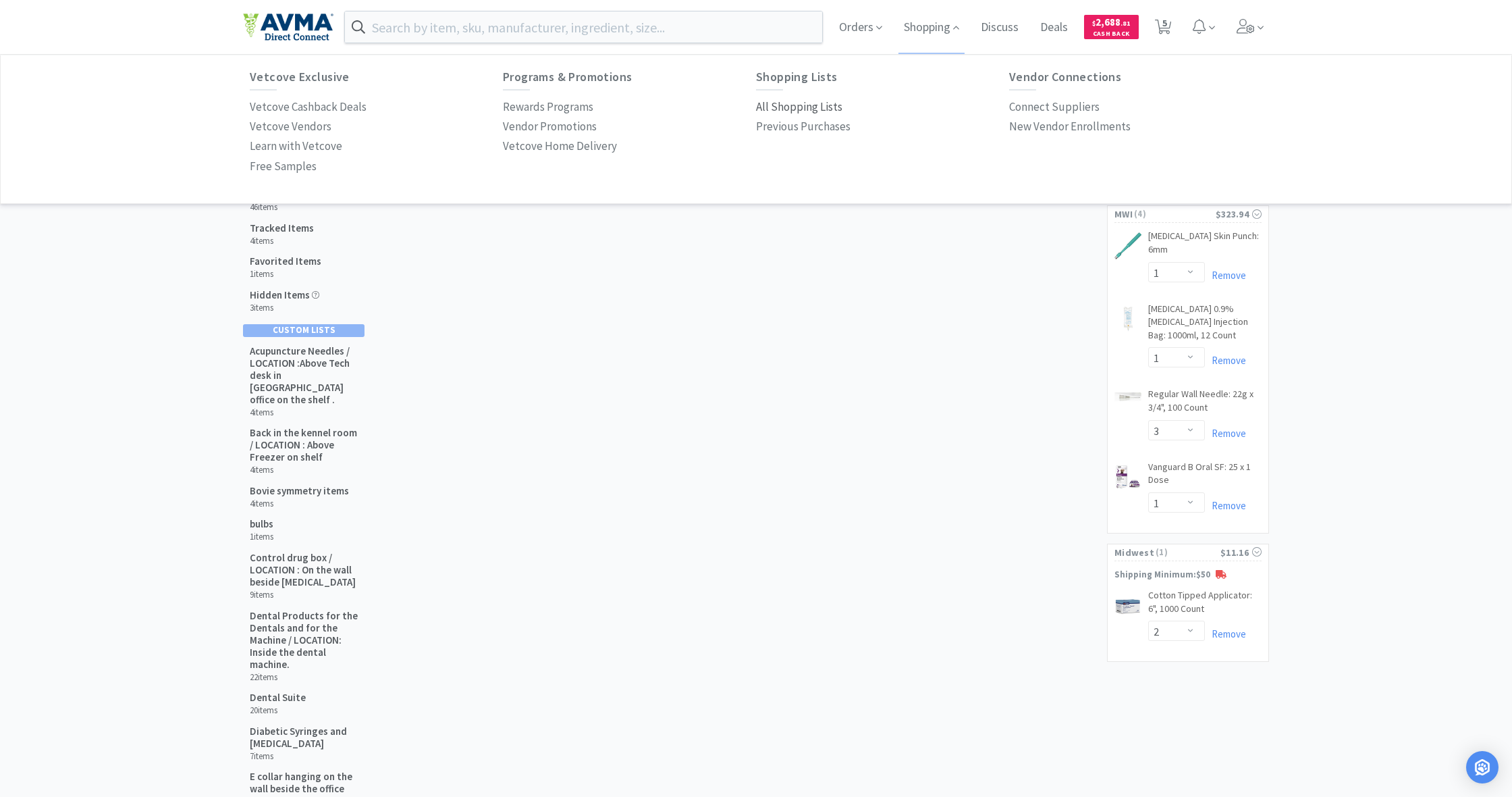
click at [810, 105] on p "All Shopping Lists" at bounding box center [799, 107] width 87 height 18
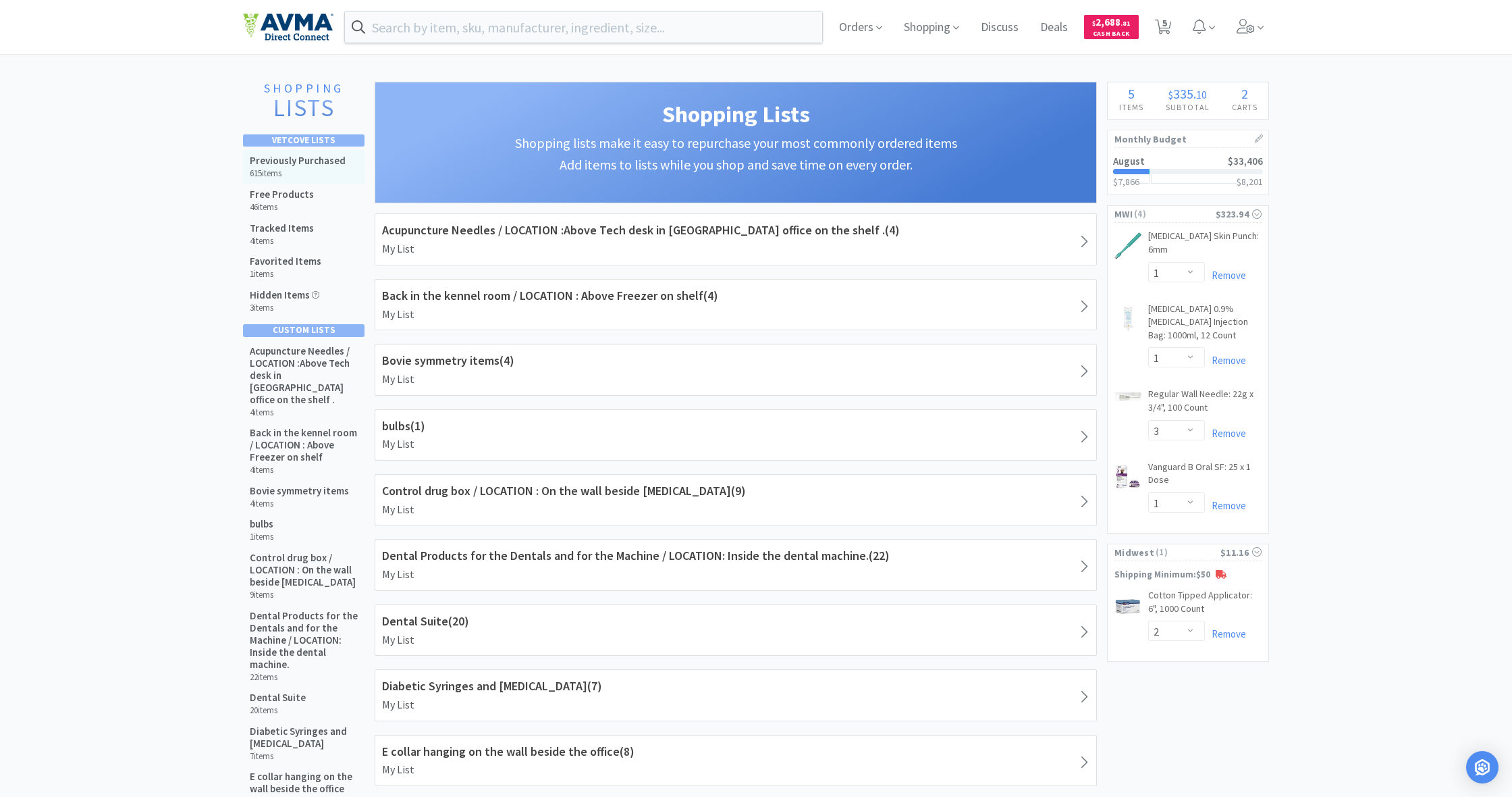
click at [291, 154] on h5 "Previously Purchased" at bounding box center [297, 160] width 96 height 12
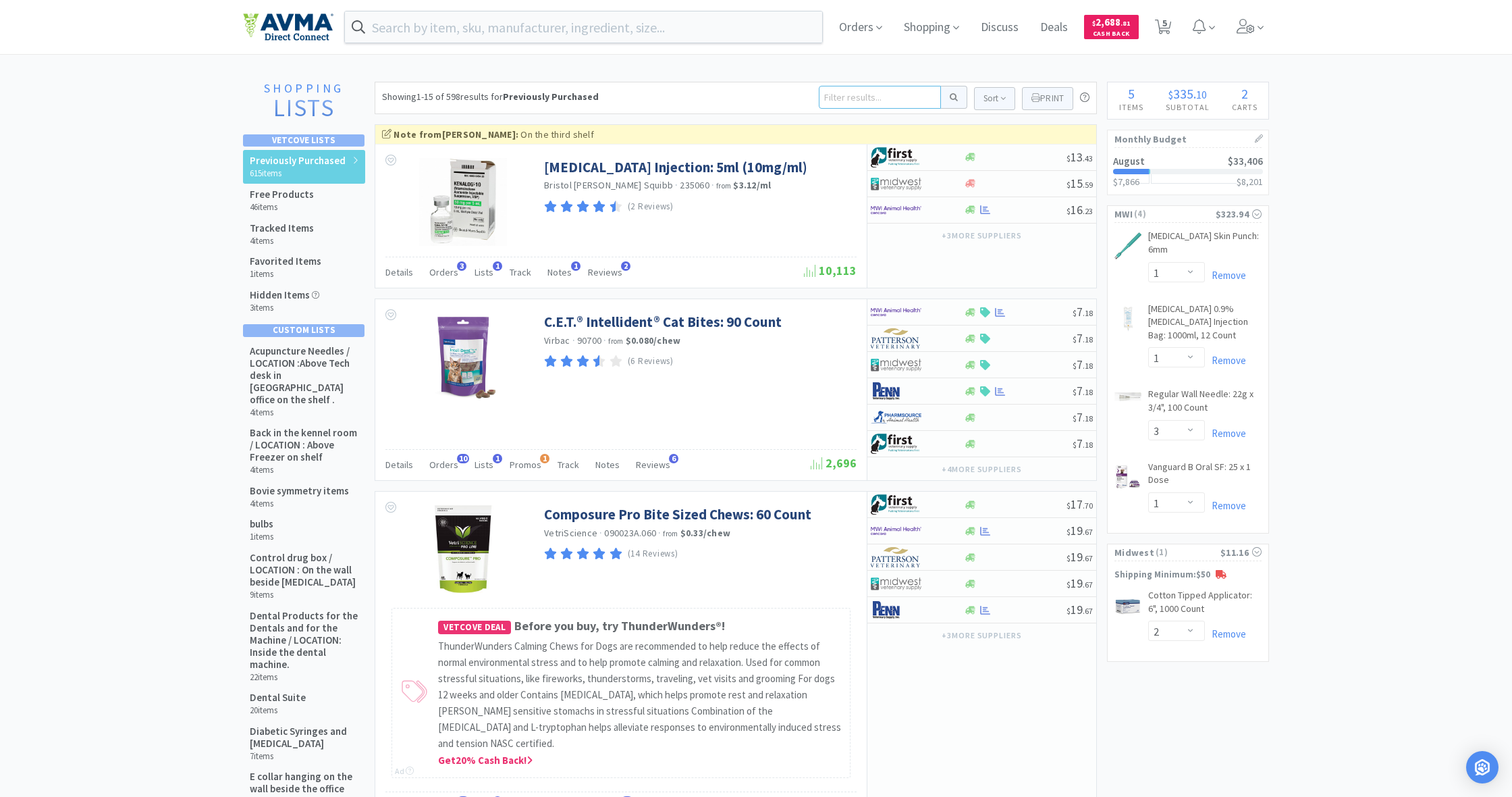
click at [843, 96] on input at bounding box center [880, 97] width 122 height 23
type input "lactated ringers"
click at [952, 97] on button at bounding box center [954, 97] width 26 height 23
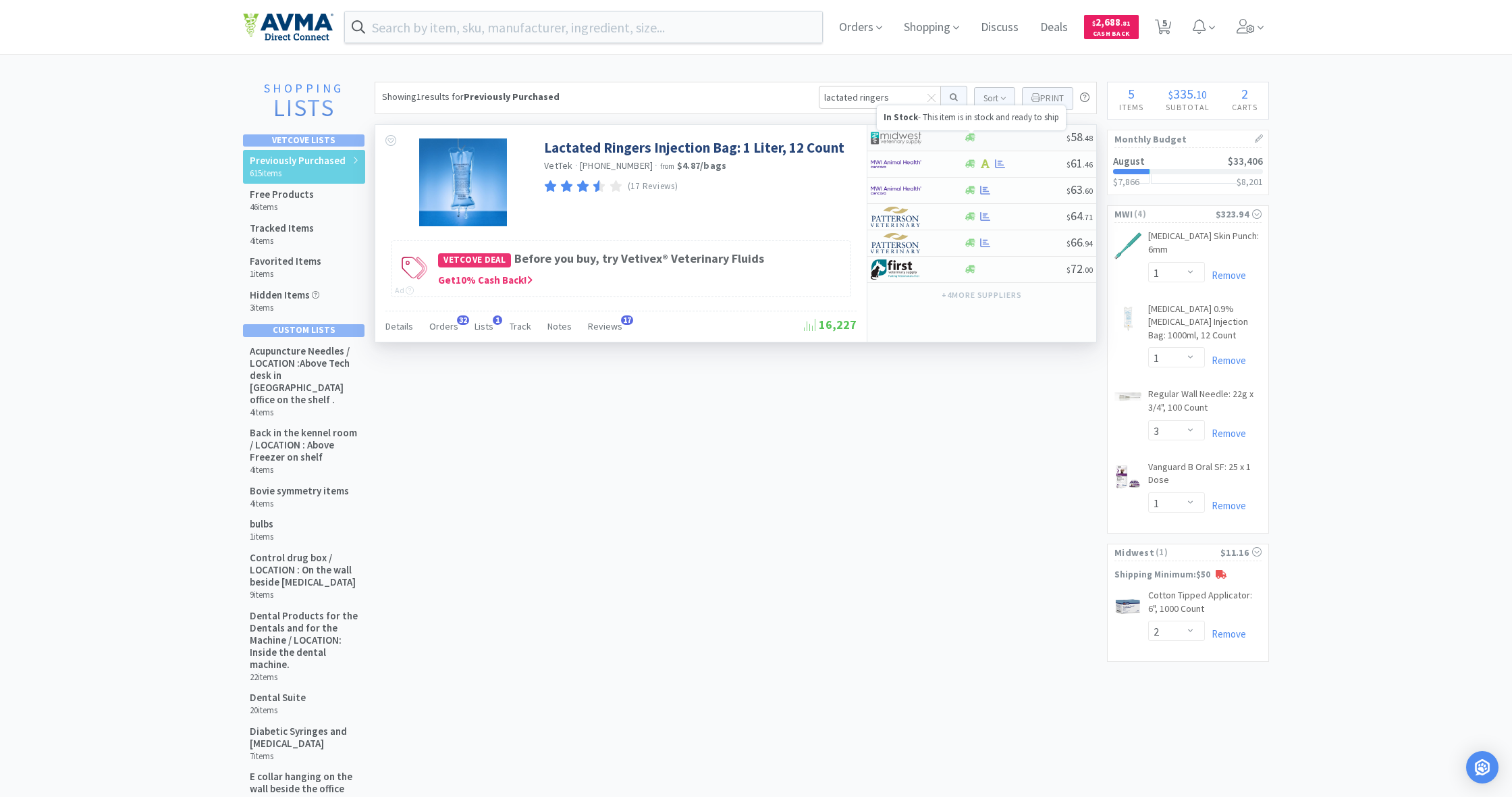
click at [973, 139] on icon at bounding box center [970, 138] width 10 height 8
select select "1"
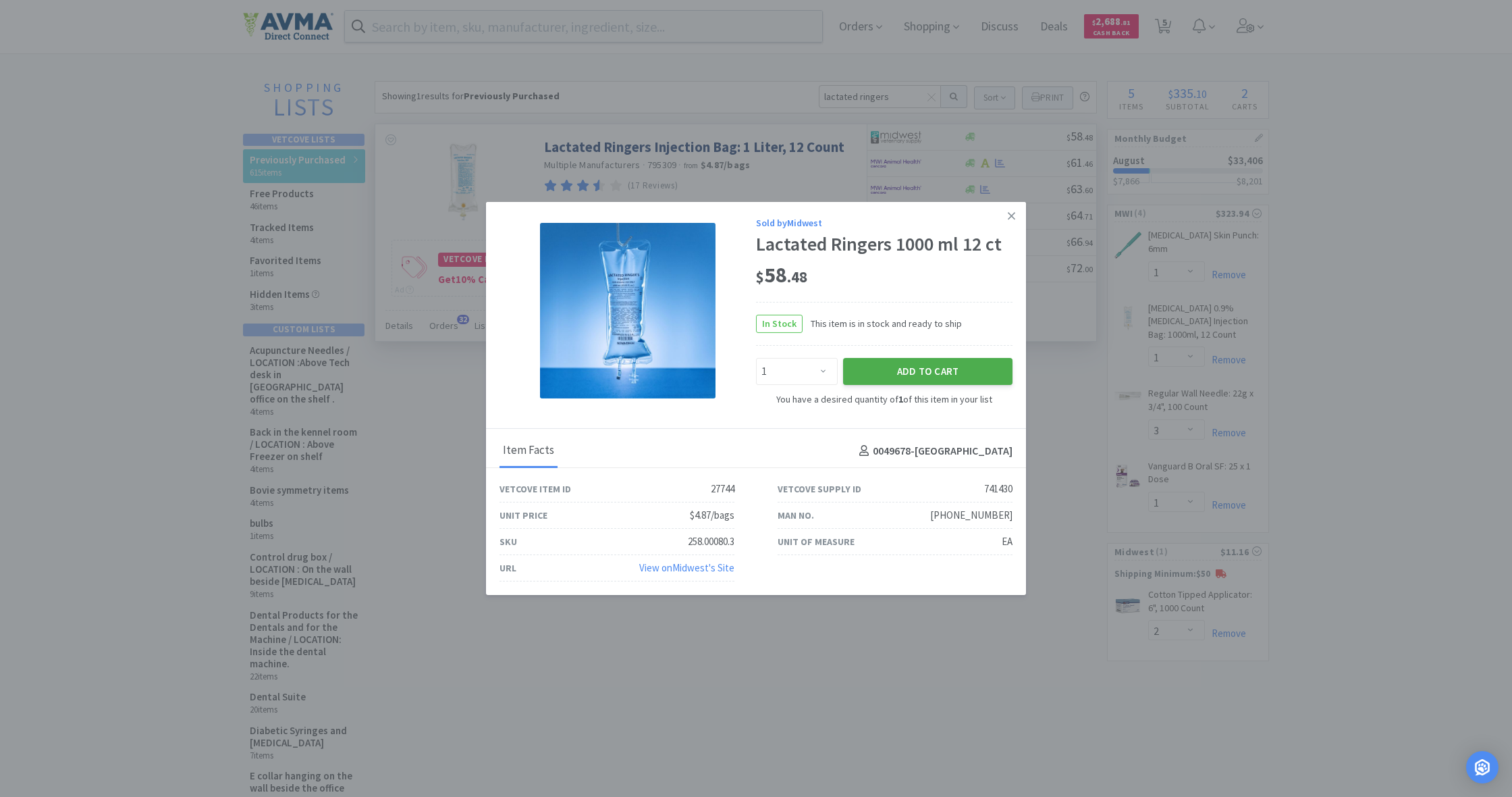
click at [939, 367] on button "Add to Cart" at bounding box center [928, 371] width 170 height 27
select select "1"
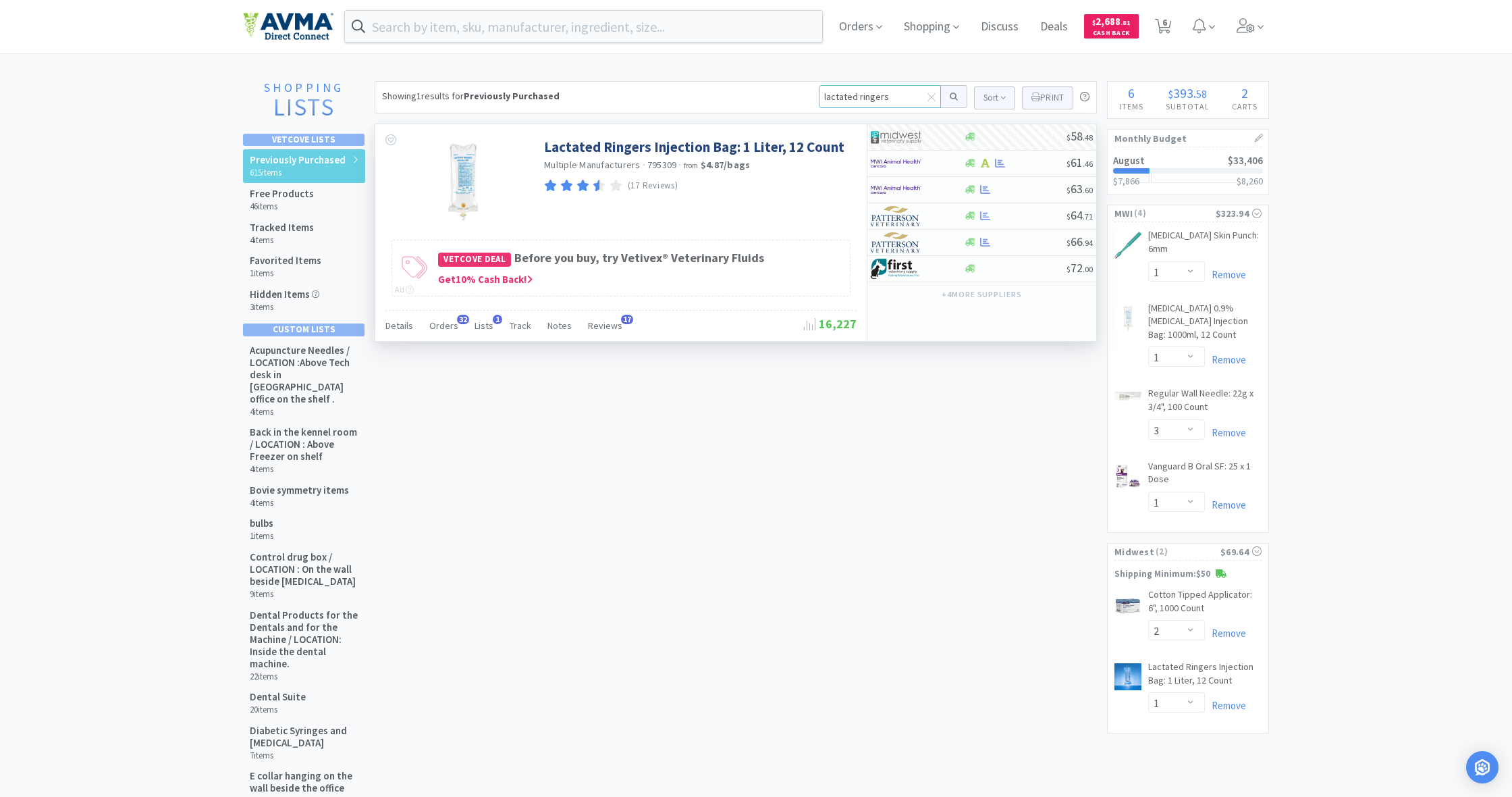
drag, startPoint x: 889, startPoint y: 99, endPoint x: 789, endPoint y: 89, distance: 100.5
click at [789, 89] on div "Showing 1 results for Previously Purchased lactated ringers Sort Print Previous…" at bounding box center [736, 97] width 723 height 33
type input "zymox"
click at [952, 96] on button at bounding box center [954, 96] width 26 height 23
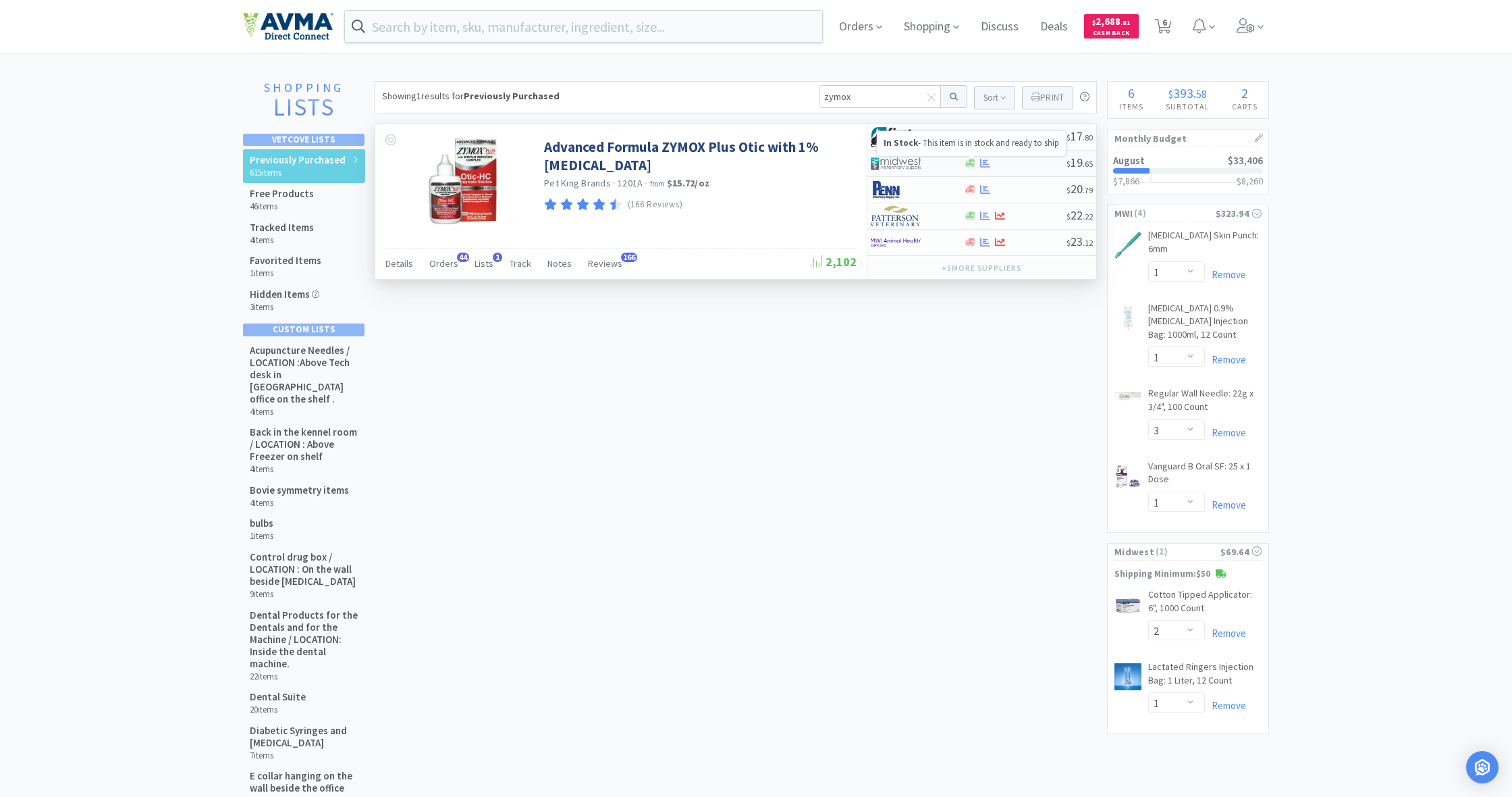
click at [967, 163] on icon at bounding box center [970, 163] width 10 height 8
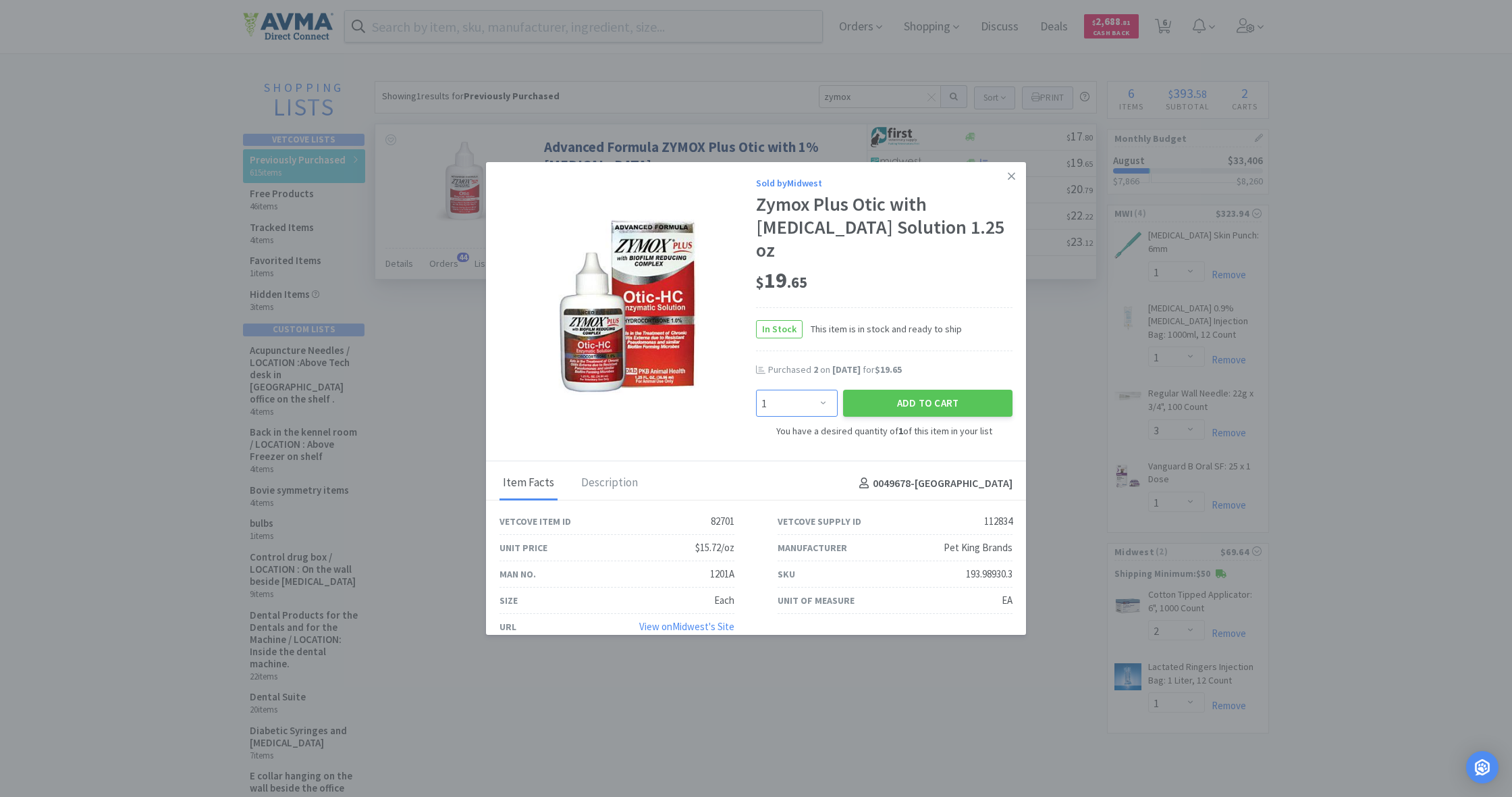
select select "6"
click at [906, 403] on button "Add to Cart" at bounding box center [928, 403] width 170 height 27
select select "6"
select select "2"
select select "1"
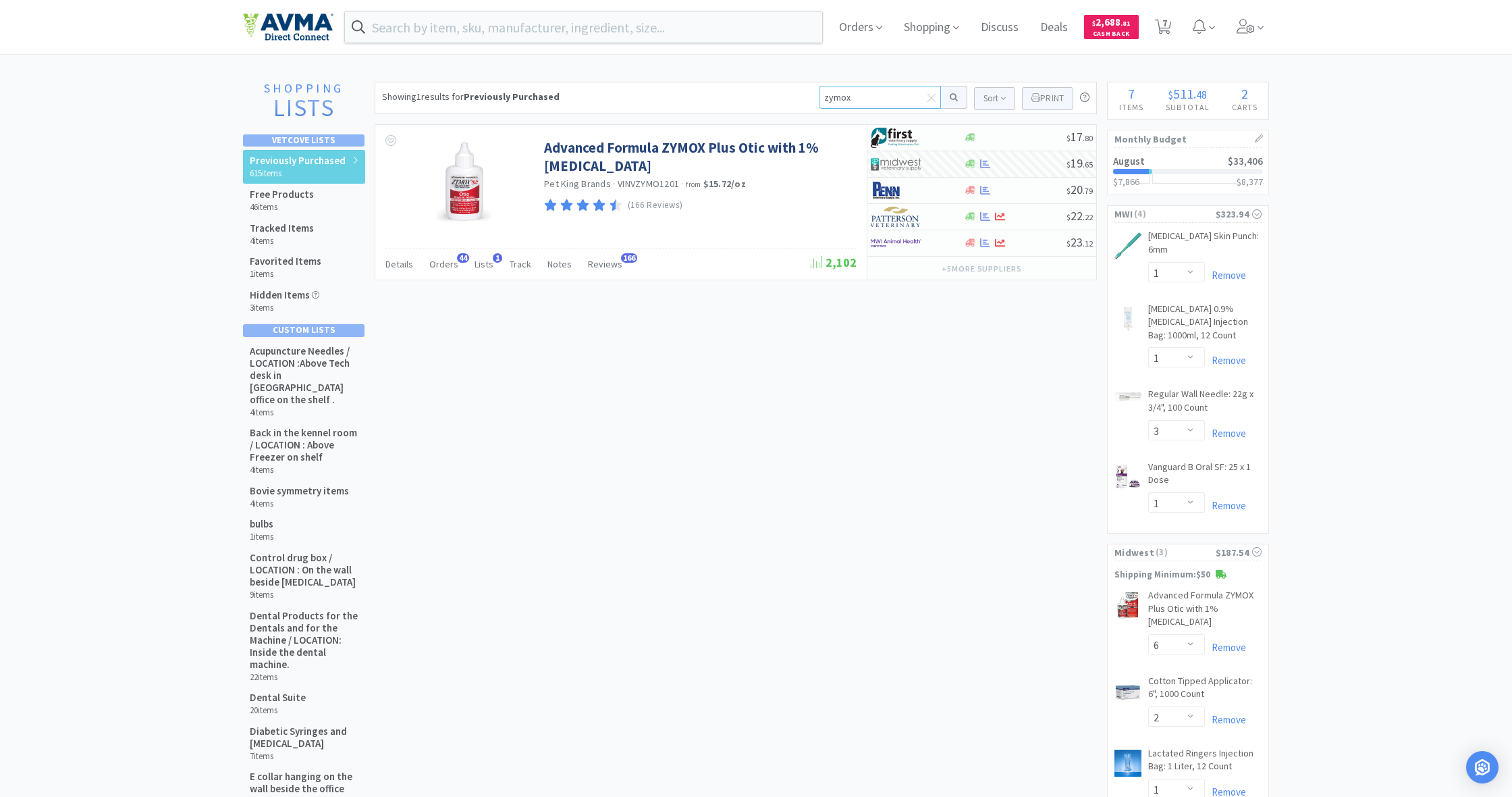
drag, startPoint x: 860, startPoint y: 98, endPoint x: 774, endPoint y: 85, distance: 87.0
click at [774, 85] on div "Showing 1 results for Previously Purchased zymox Sort Print Previously Purchase…" at bounding box center [736, 98] width 723 height 33
type input "vetsulin"
click at [952, 97] on button at bounding box center [954, 97] width 26 height 23
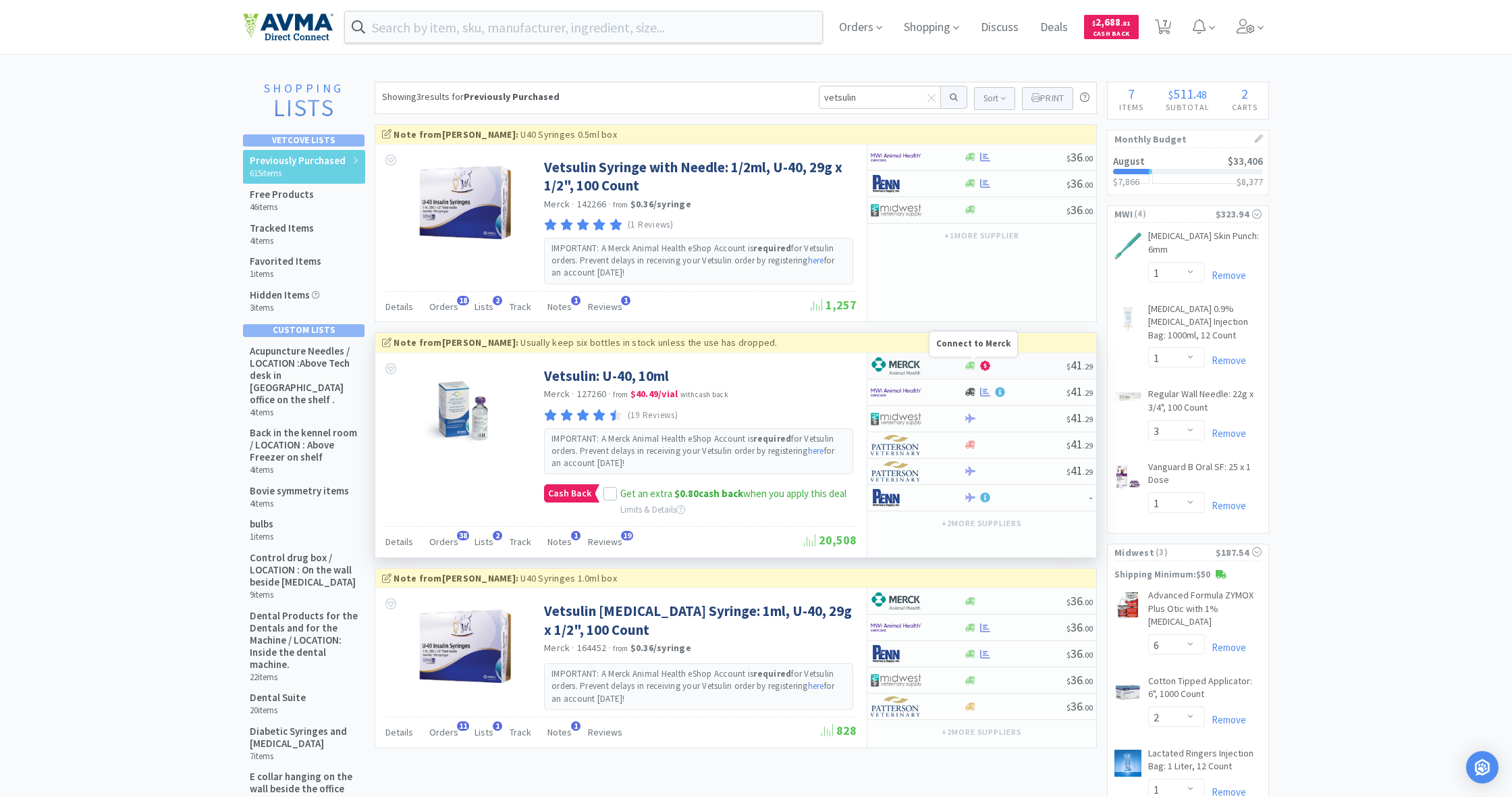
click at [969, 364] on icon at bounding box center [970, 366] width 10 height 8
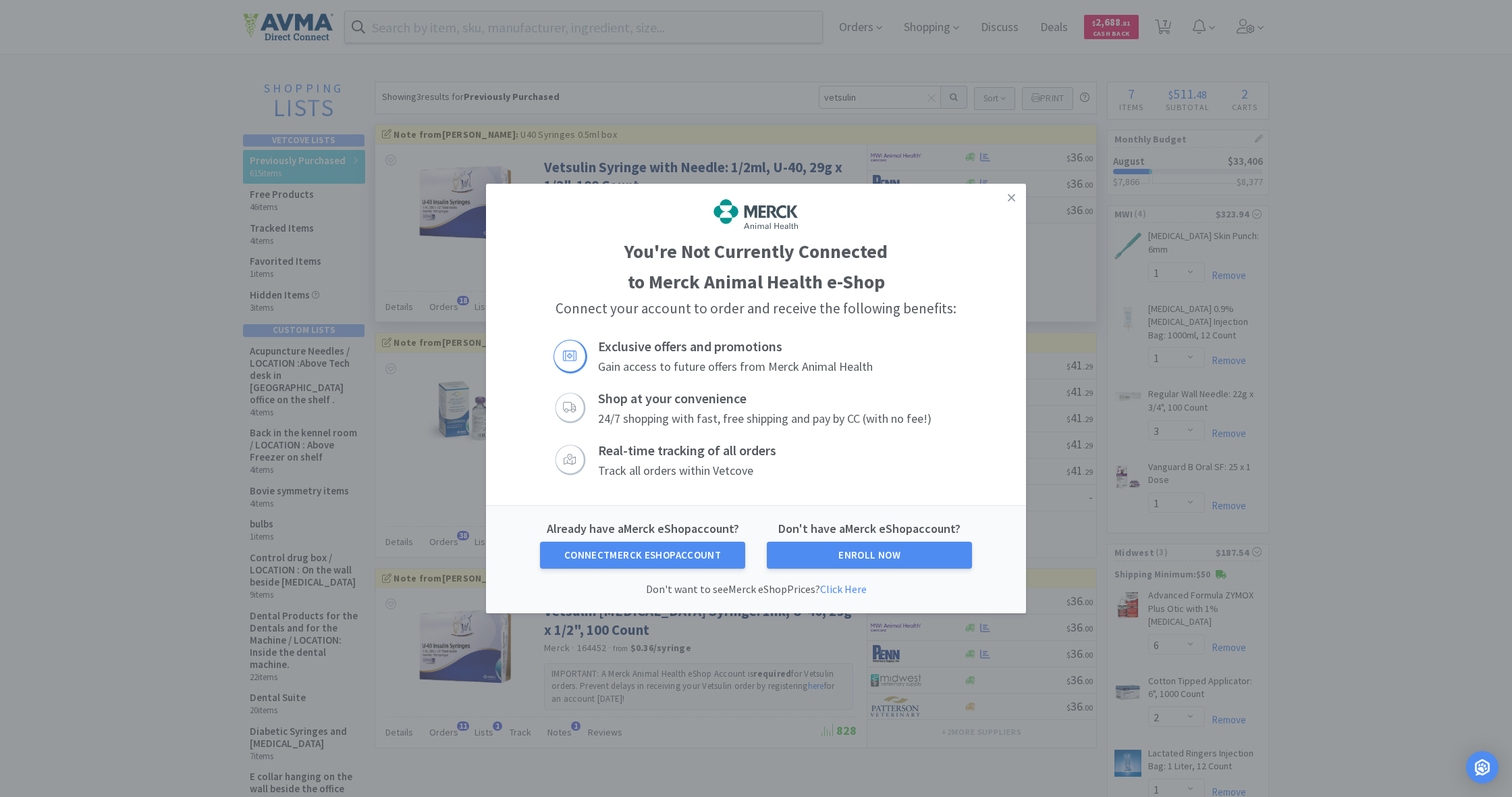
drag, startPoint x: 1013, startPoint y: 198, endPoint x: 1008, endPoint y: 206, distance: 9.4
click at [1013, 198] on icon at bounding box center [1011, 197] width 7 height 7
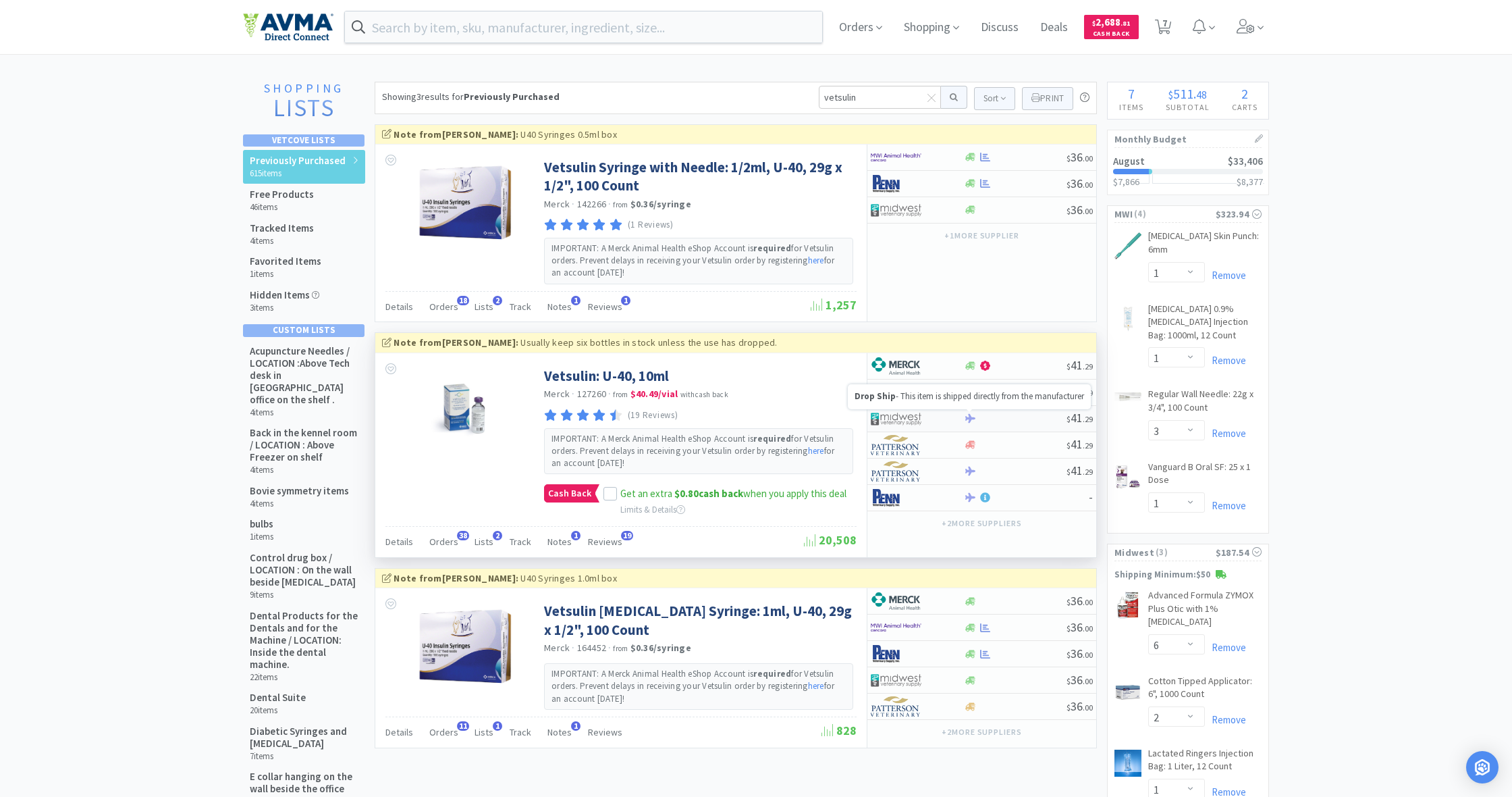
click at [967, 416] on icon at bounding box center [970, 418] width 10 height 9
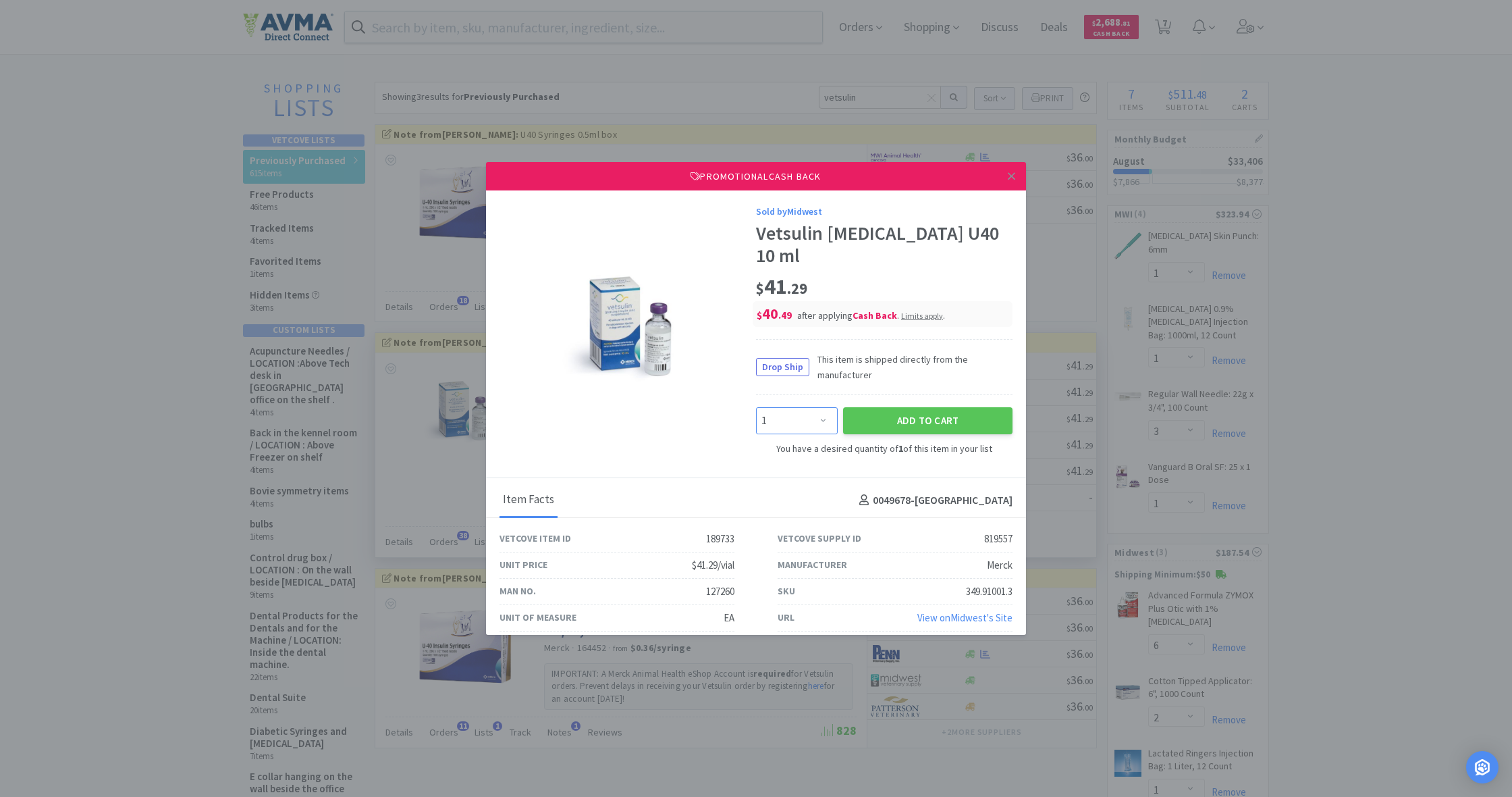
select select "4"
click at [899, 407] on button "Add to Cart" at bounding box center [928, 421] width 170 height 27
select select "4"
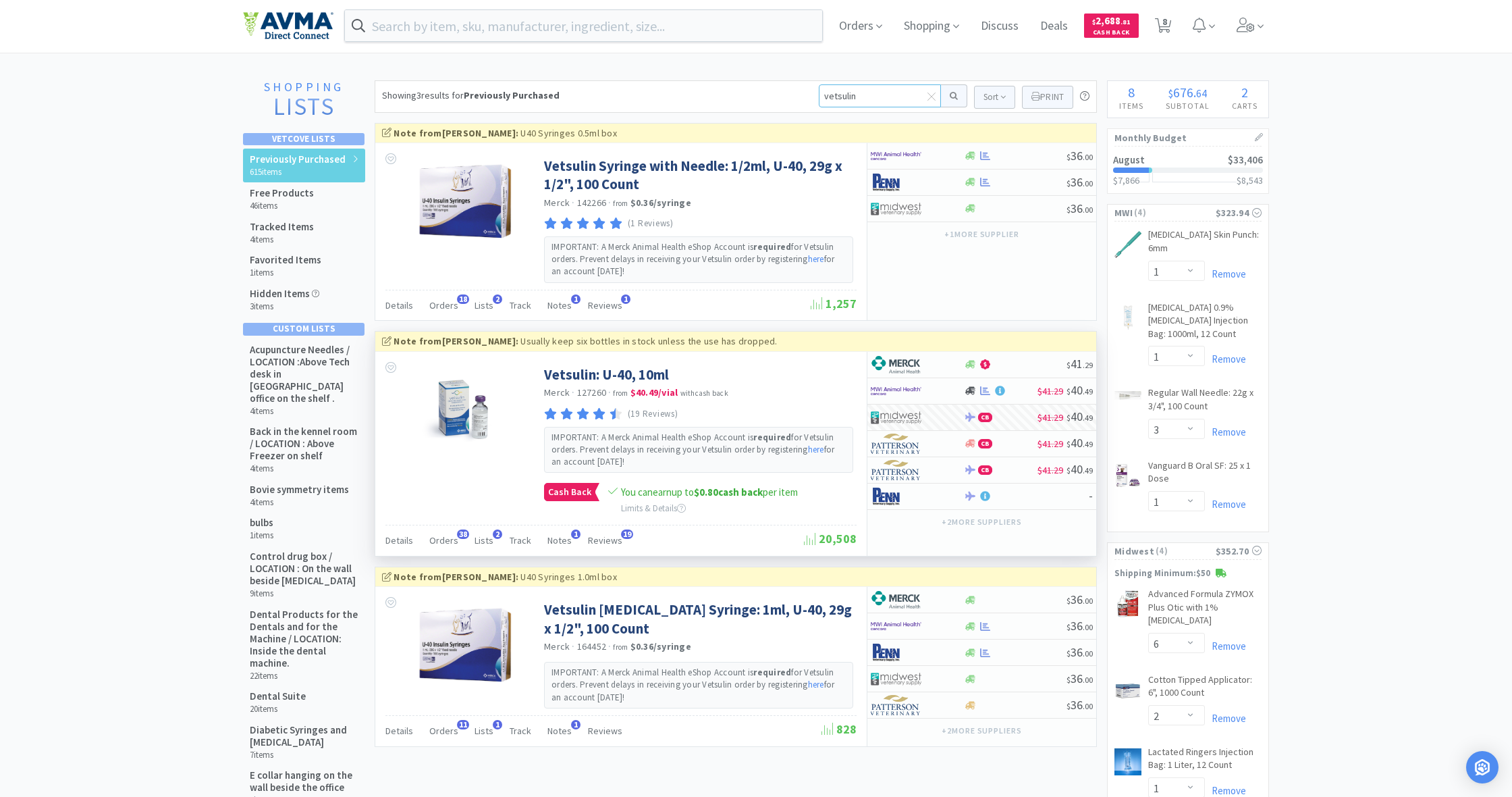
drag, startPoint x: 860, startPoint y: 96, endPoint x: 791, endPoint y: 91, distance: 69.2
click at [791, 90] on div "Showing 3 results for Previously Purchased vetsulin Sort Print Previously Purch…" at bounding box center [736, 96] width 723 height 33
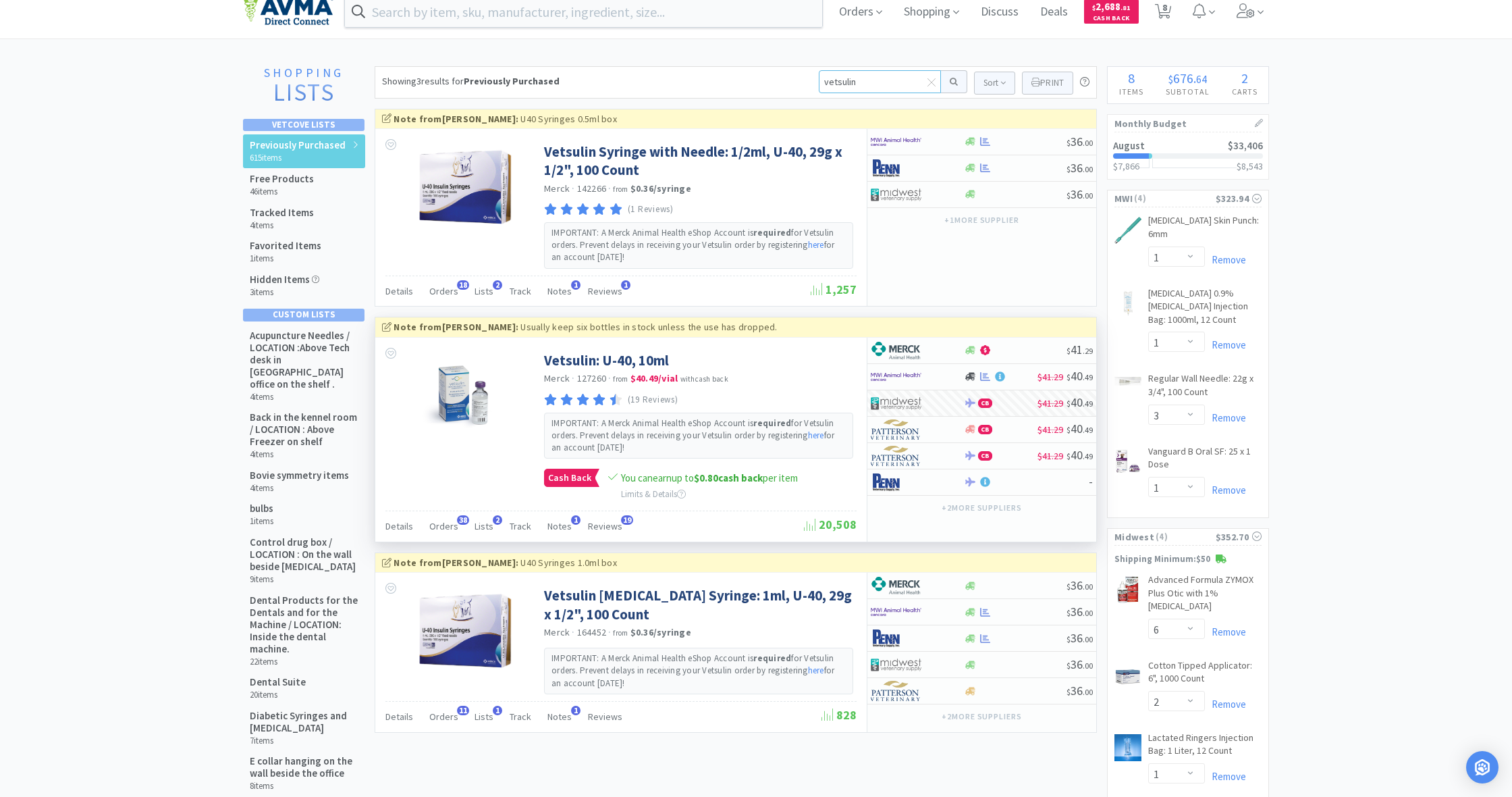
scroll to position [20, 0]
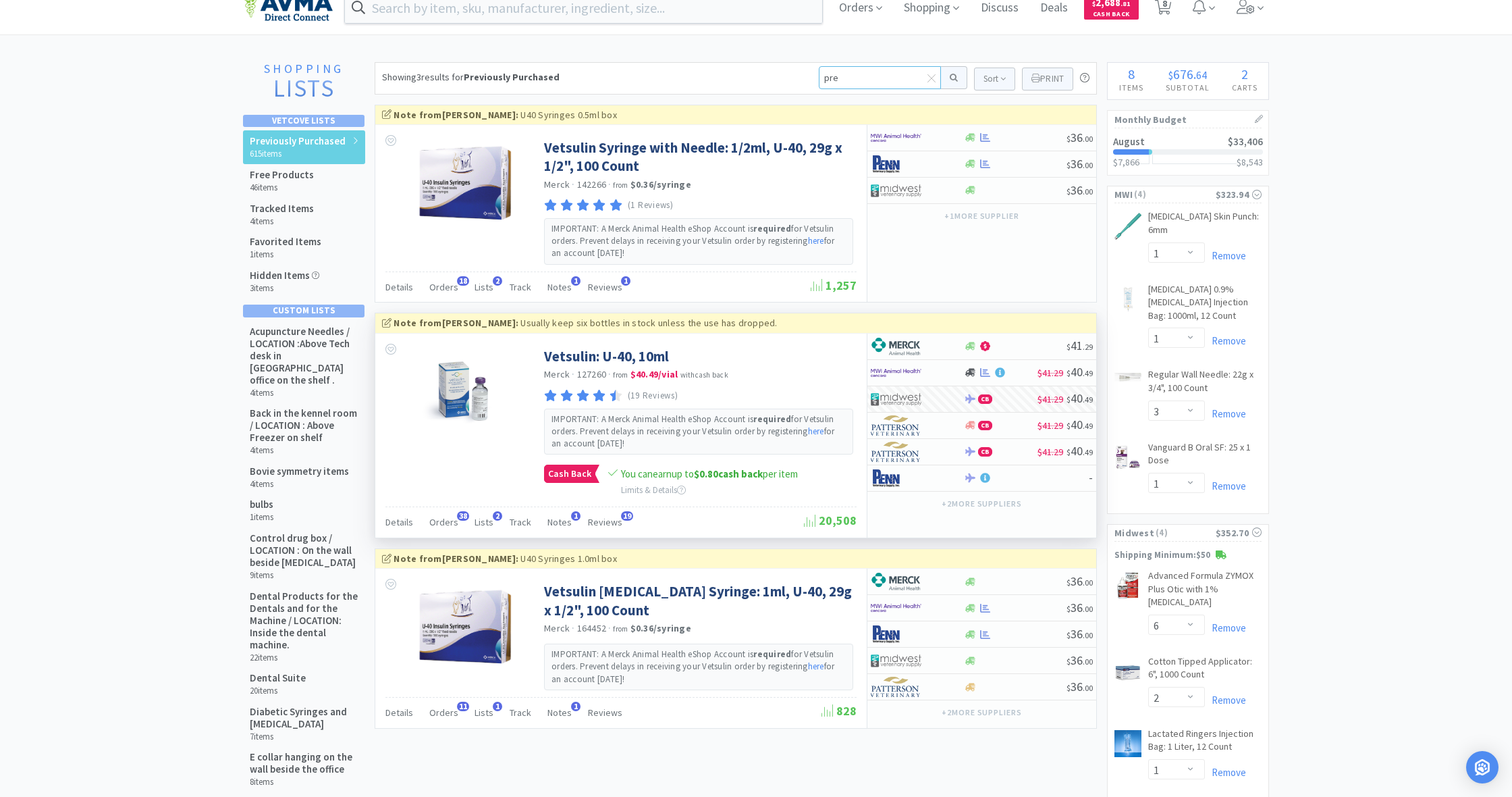
type input "pred"
click at [952, 78] on button at bounding box center [954, 78] width 26 height 23
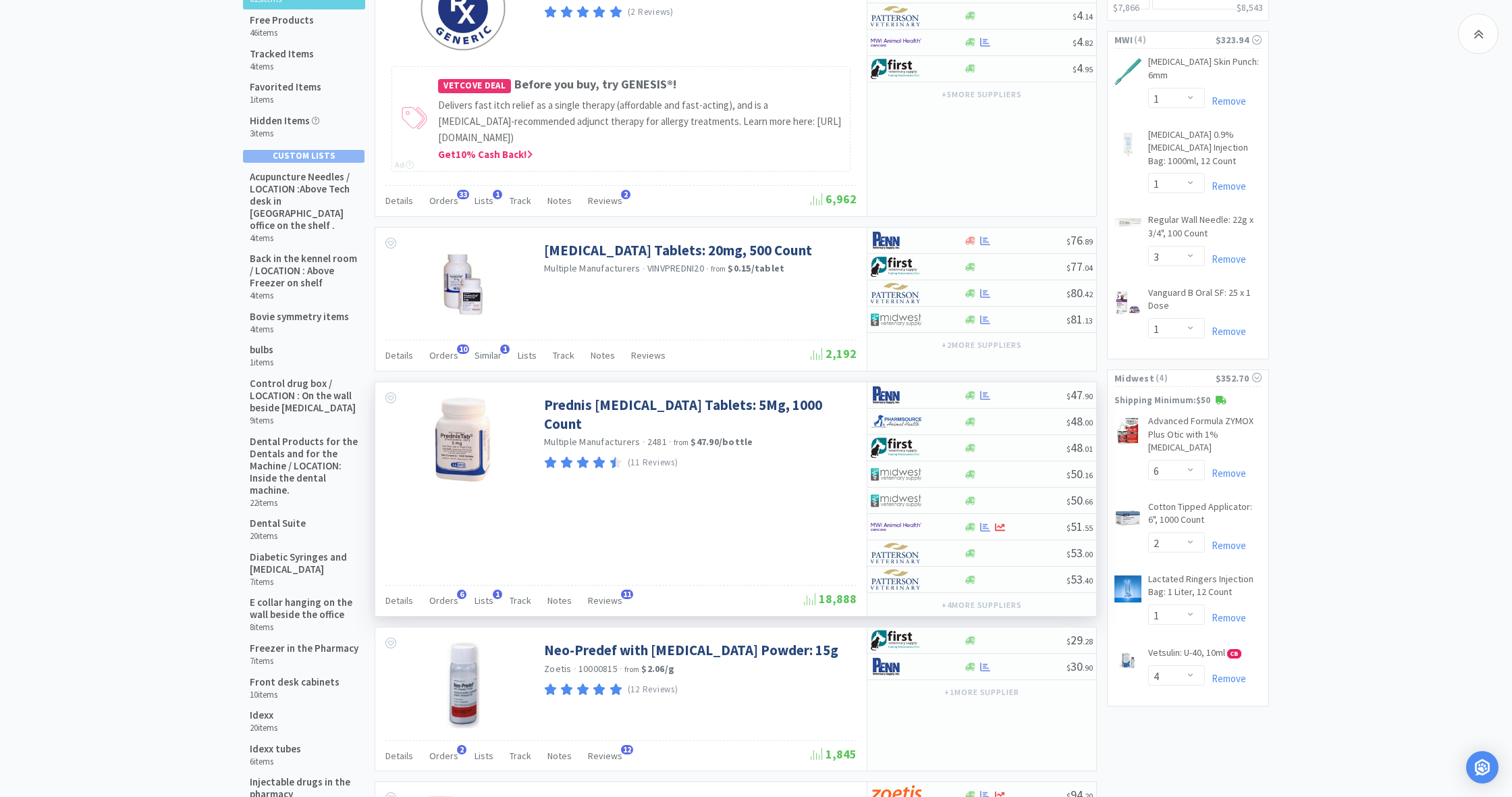
scroll to position [177, 0]
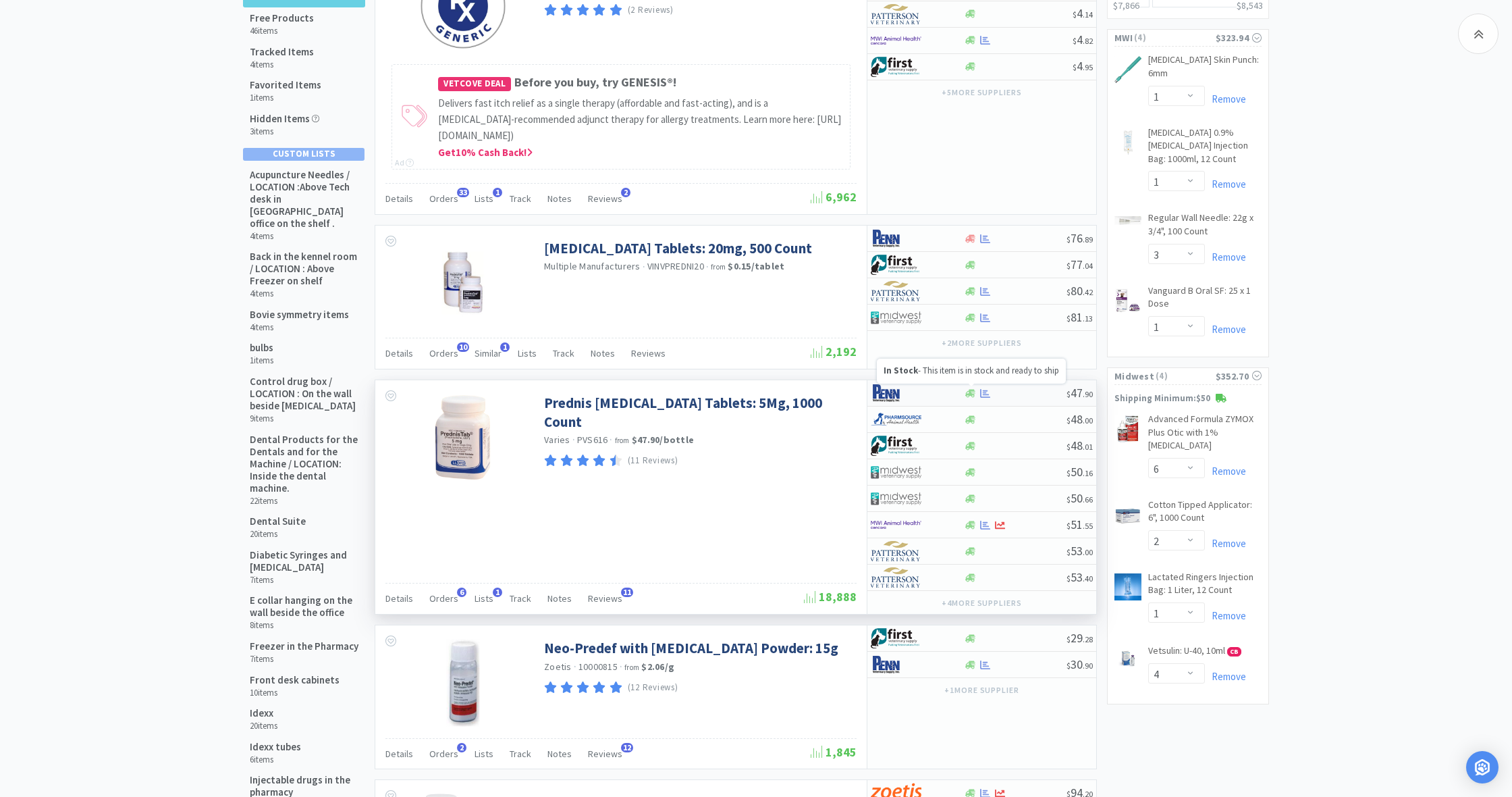
click at [972, 392] on icon at bounding box center [970, 393] width 10 height 8
select select "1"
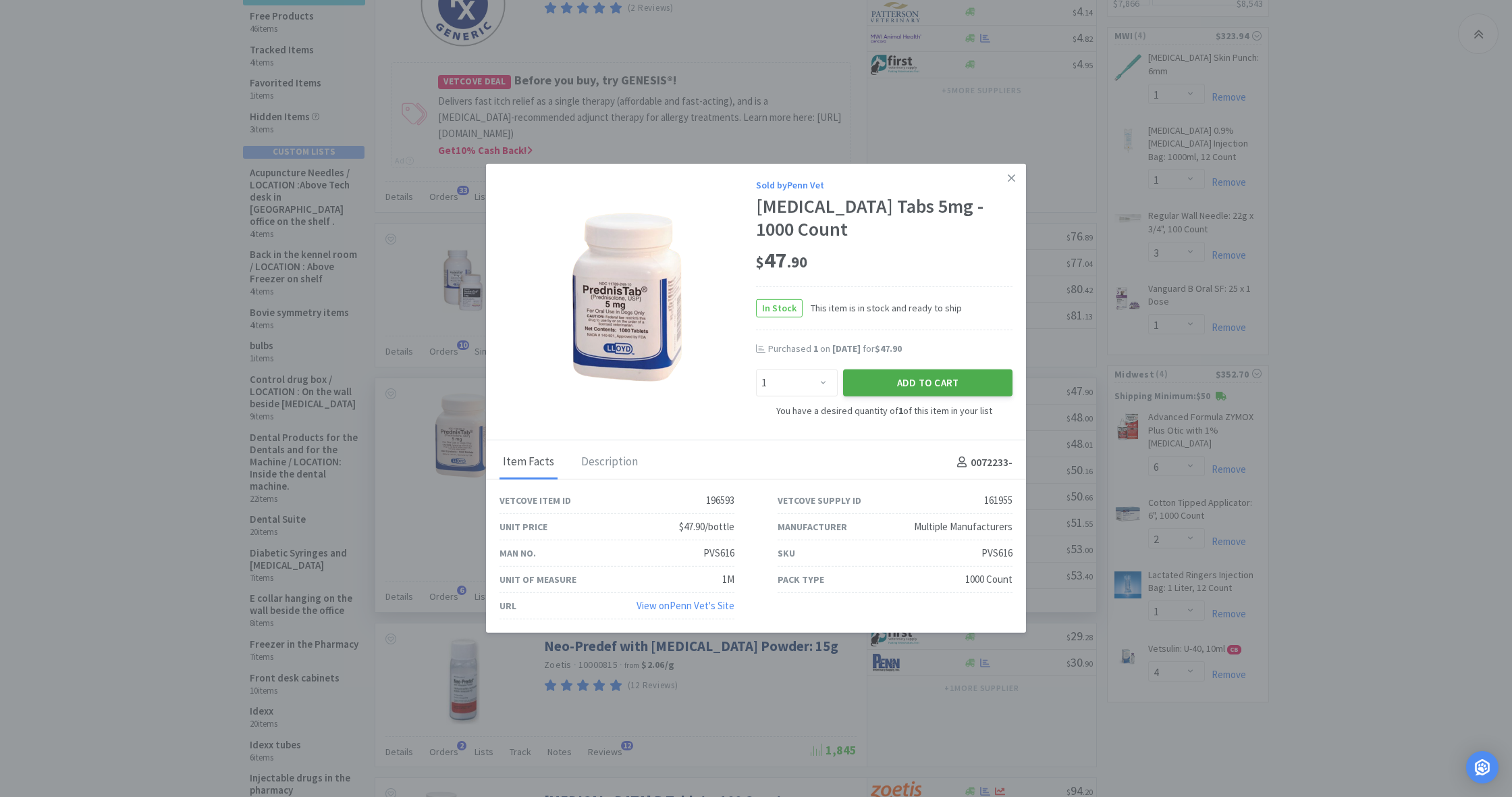
click at [945, 384] on button "Add to Cart" at bounding box center [928, 382] width 170 height 27
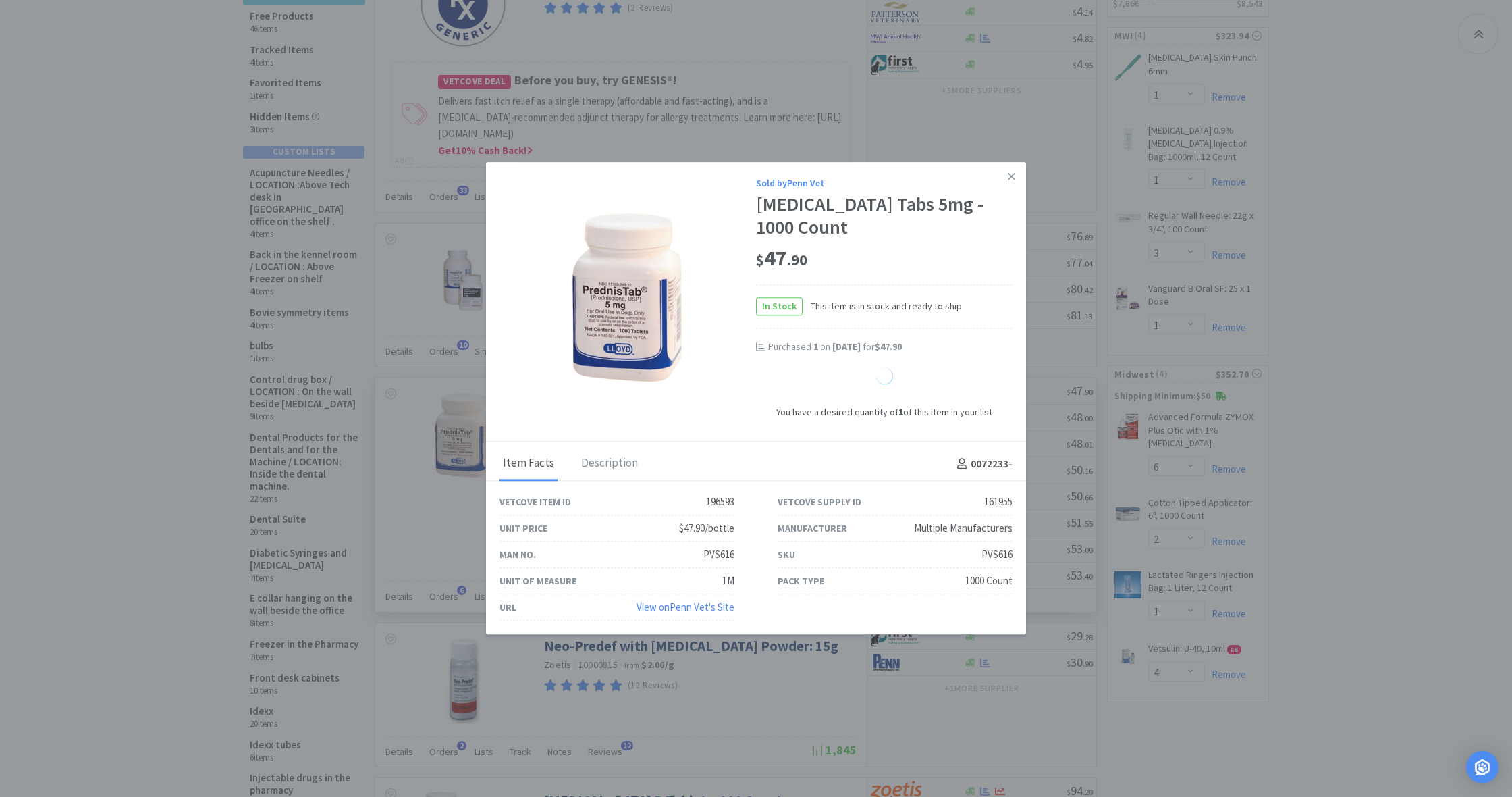
select select "1"
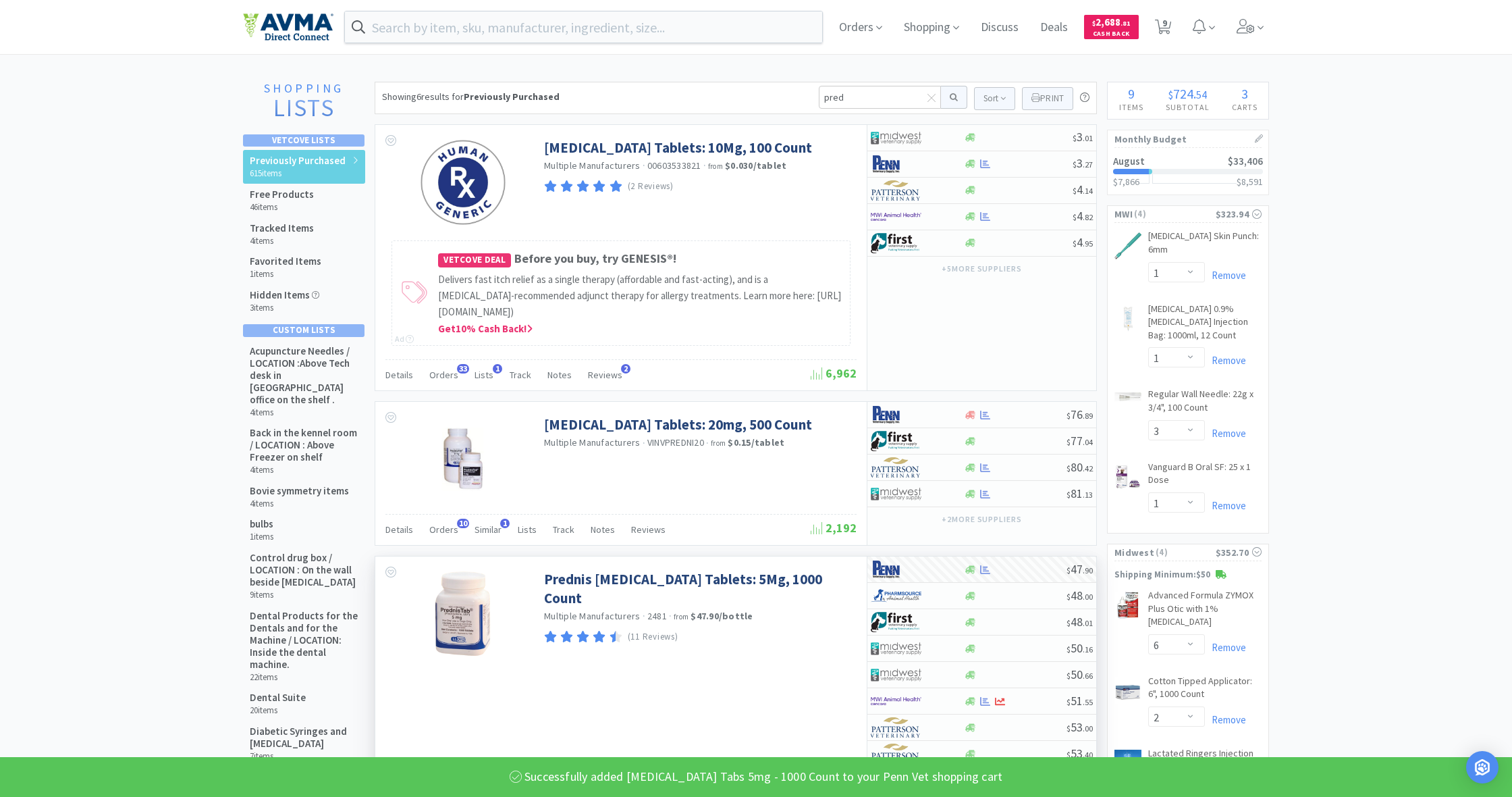
scroll to position [0, 0]
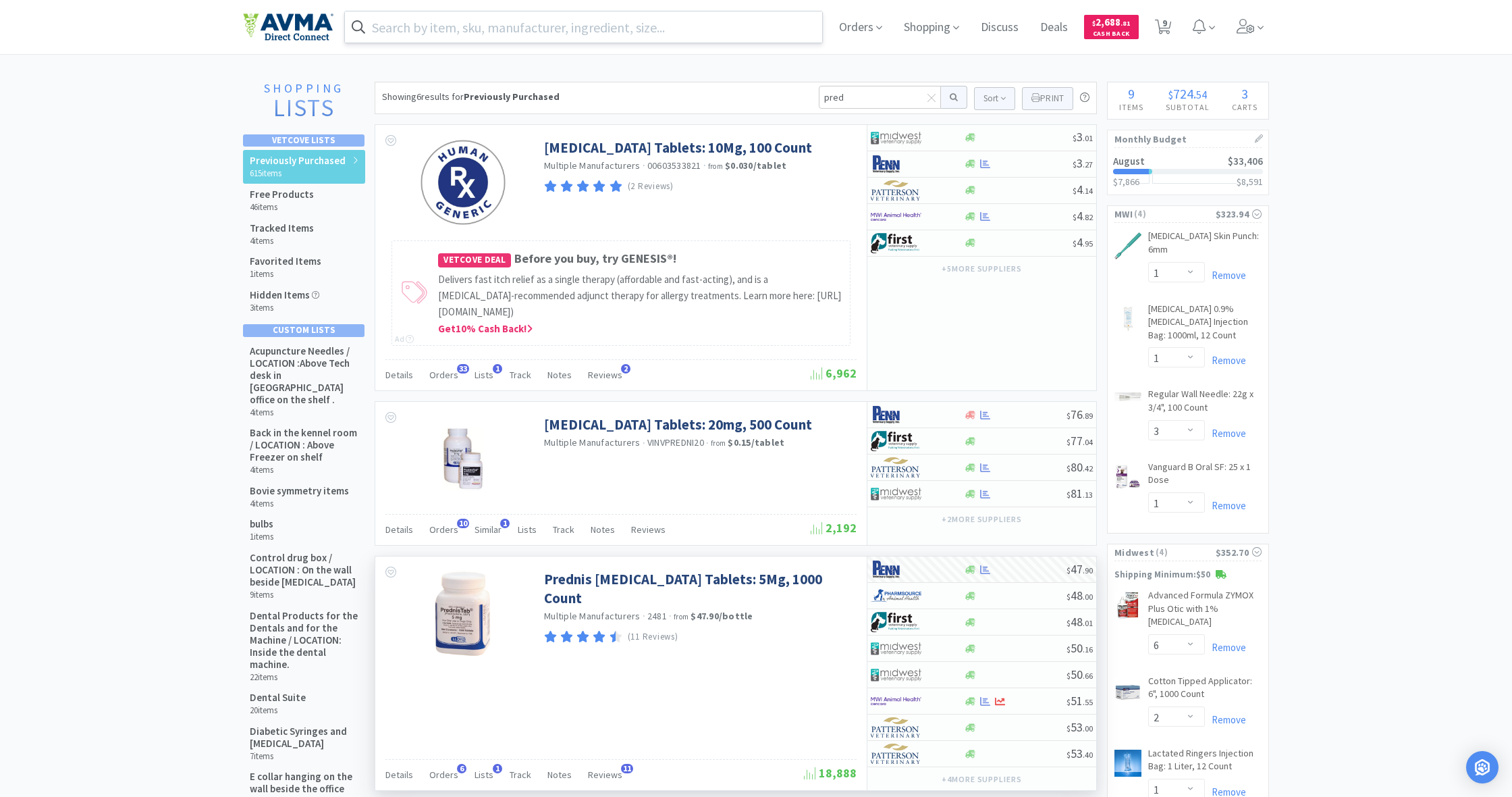
click at [405, 21] on input "text" at bounding box center [584, 27] width 478 height 31
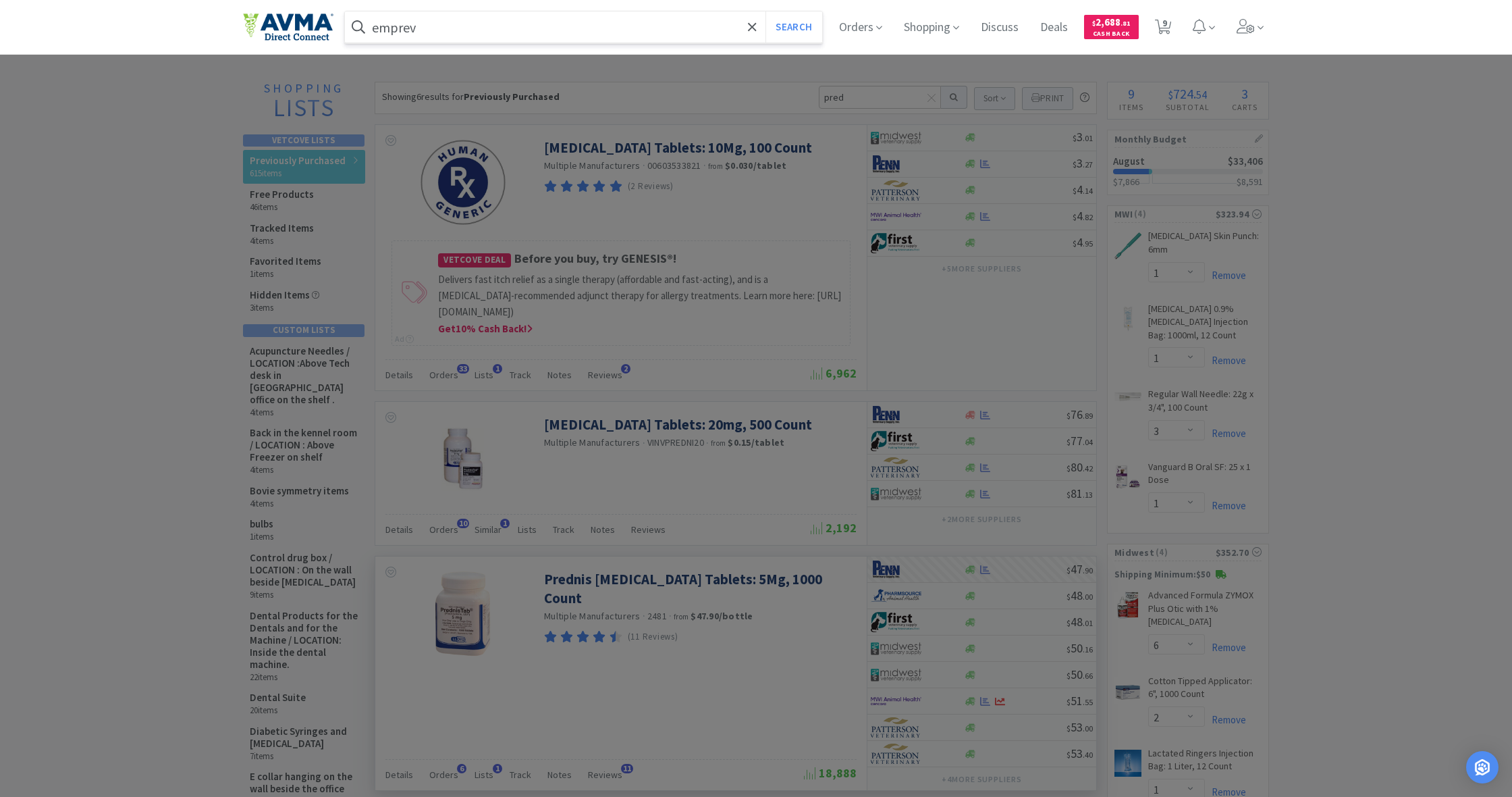
type input "emprev"
click at [792, 27] on button "Search" at bounding box center [794, 27] width 56 height 31
select select "1"
select select "3"
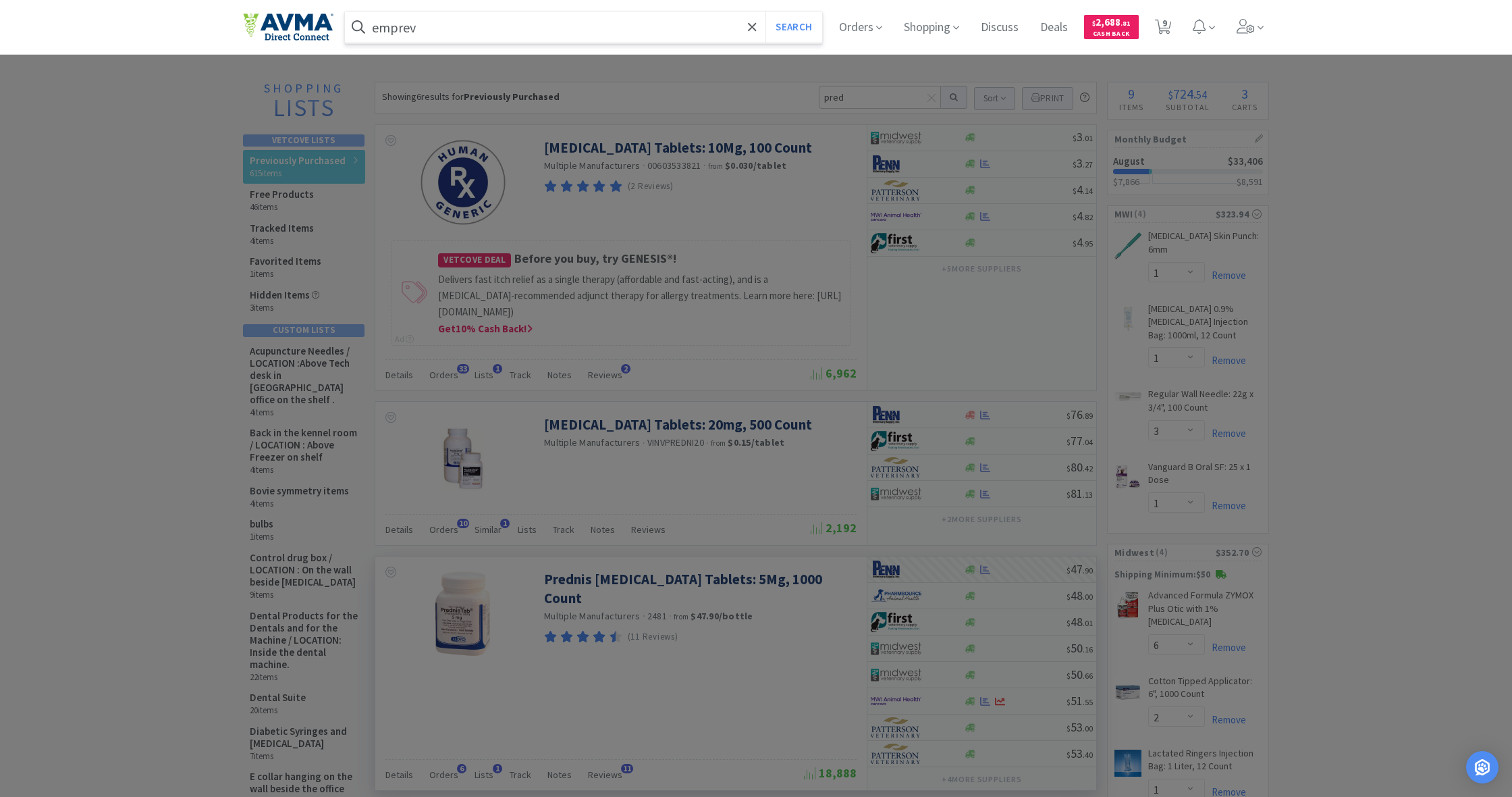
select select "1"
select select "6"
select select "2"
select select "1"
select select "4"
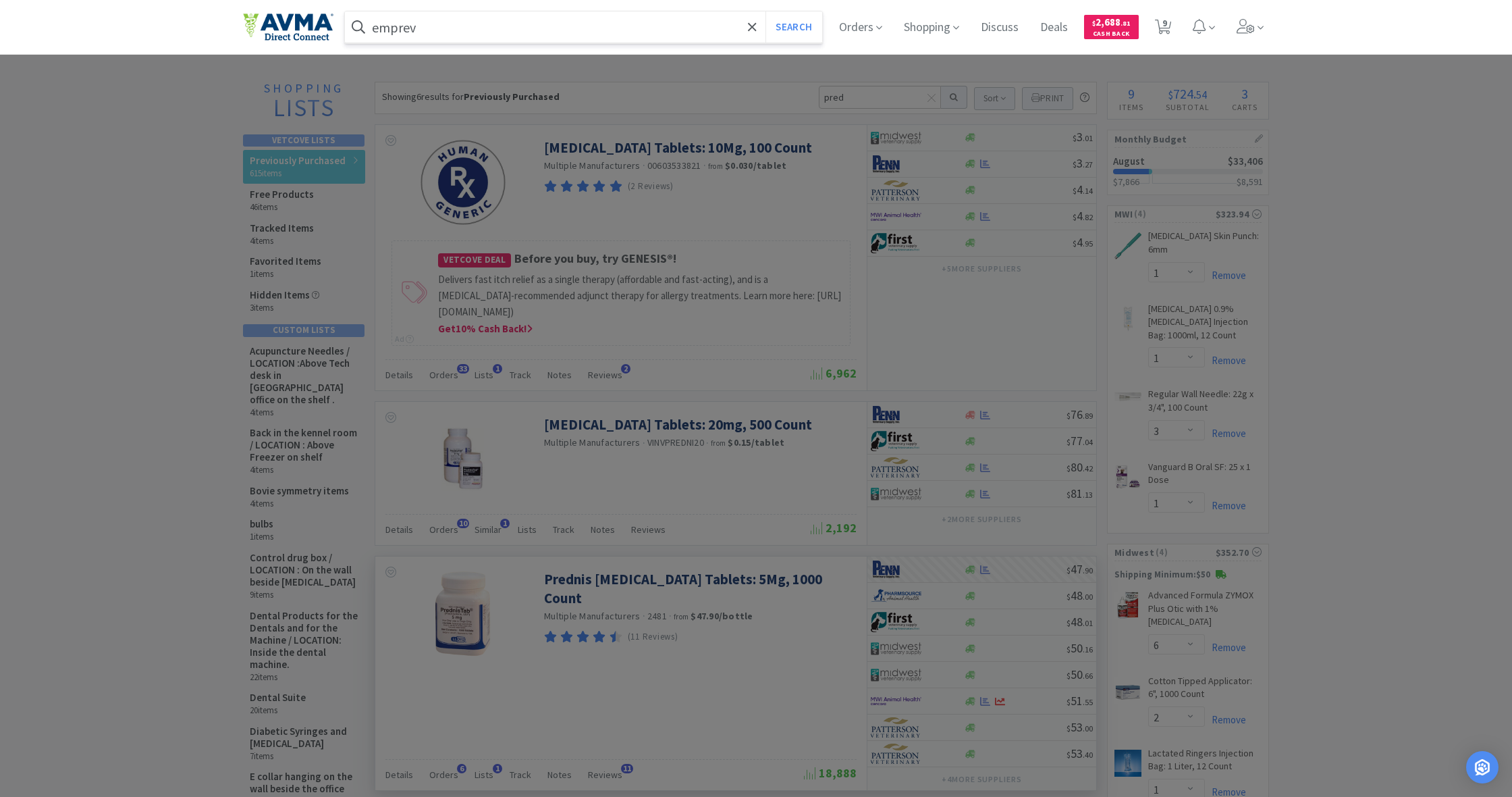
select select "1"
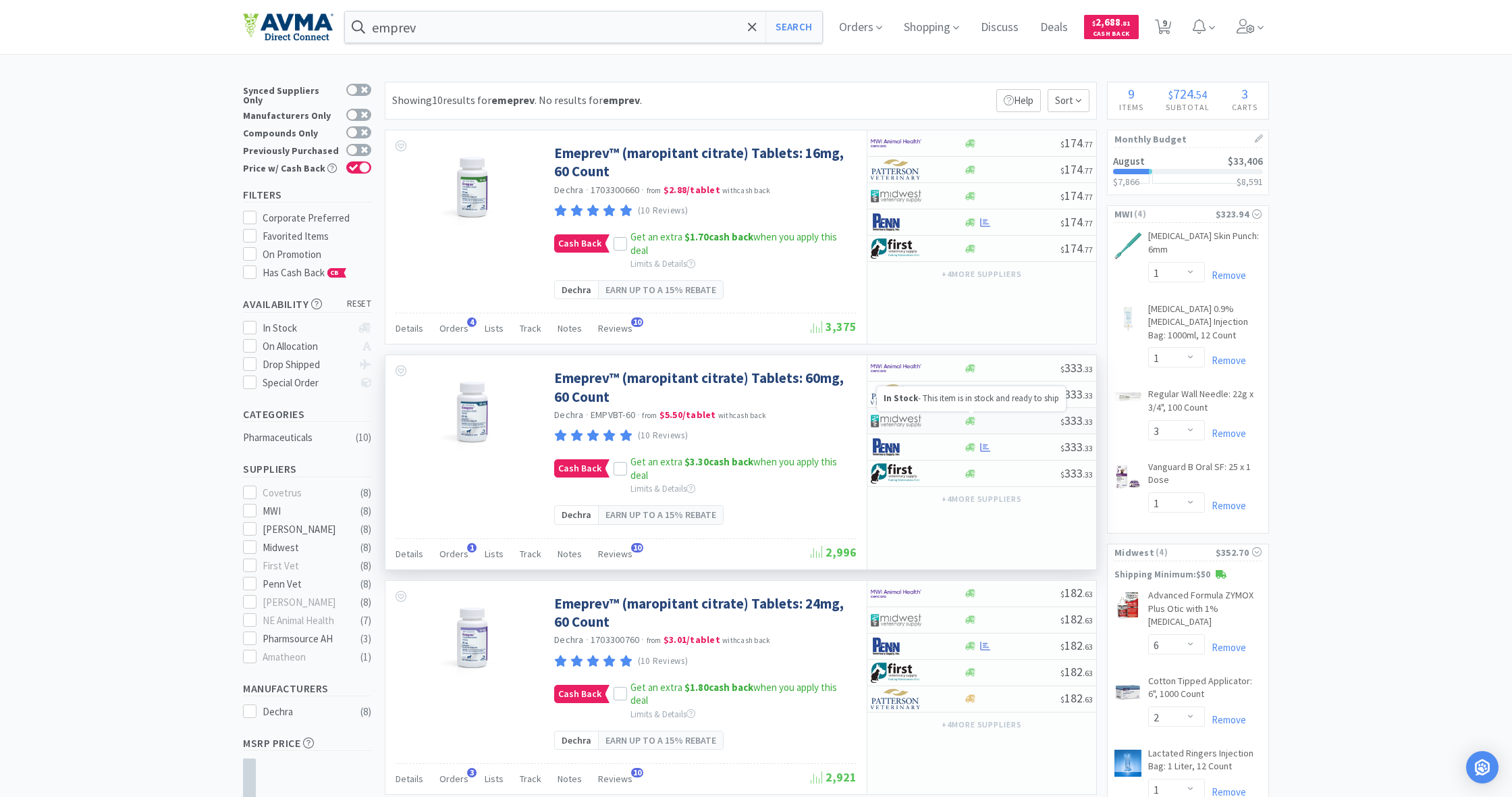
click at [970, 419] on icon at bounding box center [970, 421] width 10 height 8
select select "1"
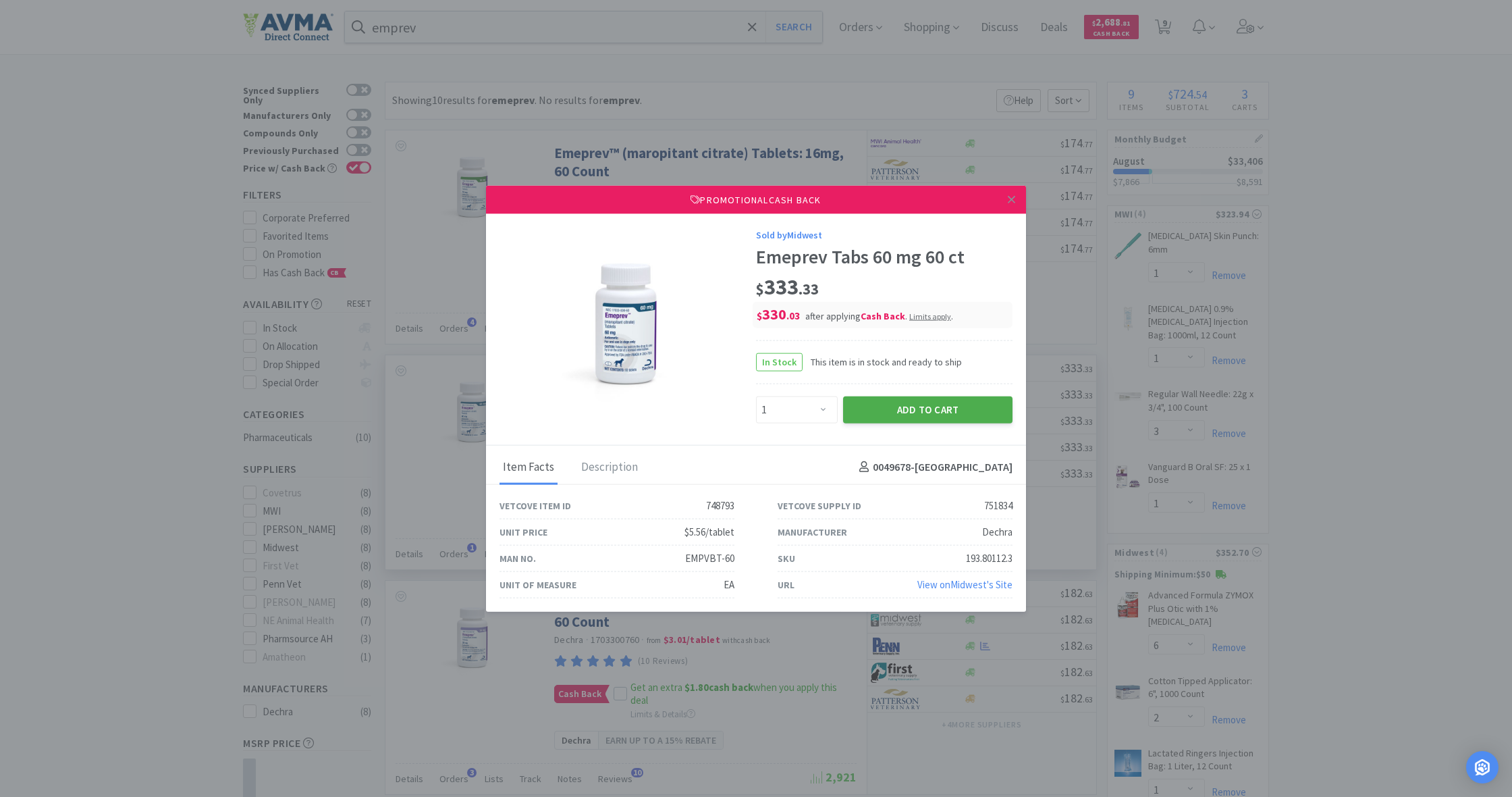
click at [969, 416] on button "Add to Cart" at bounding box center [928, 409] width 170 height 27
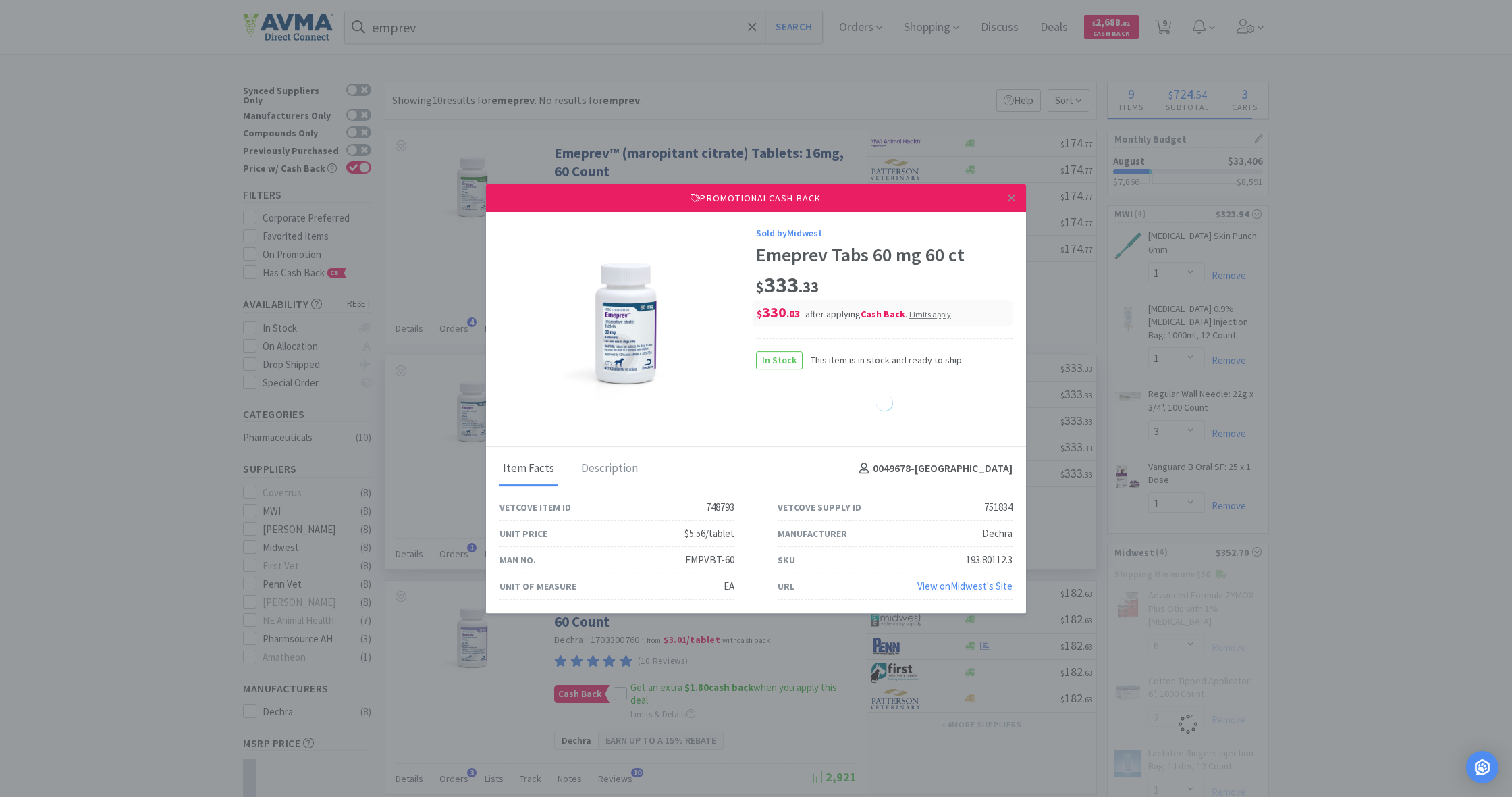
select select "1"
select select "4"
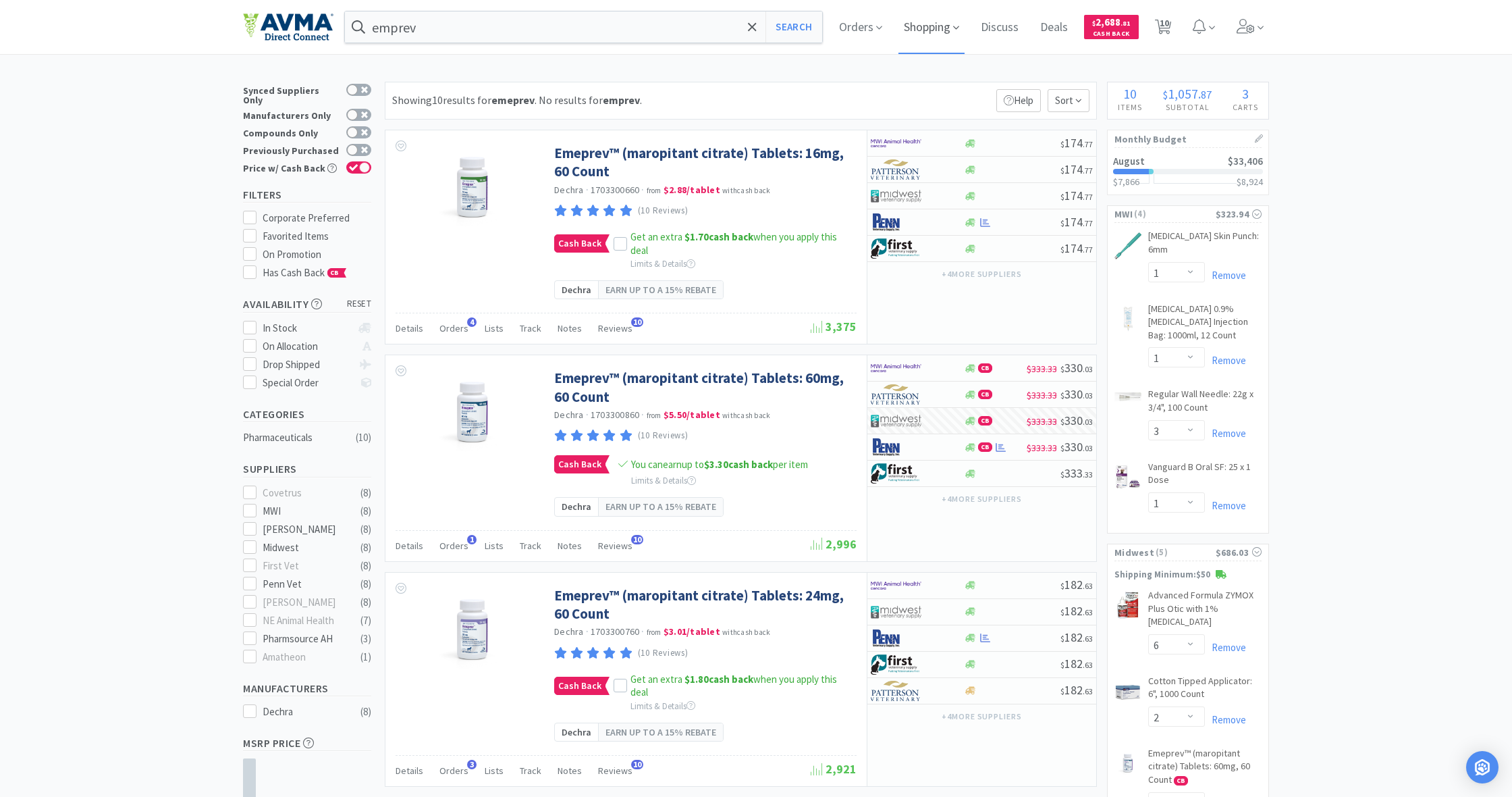
click at [938, 32] on span "Shopping" at bounding box center [932, 27] width 66 height 54
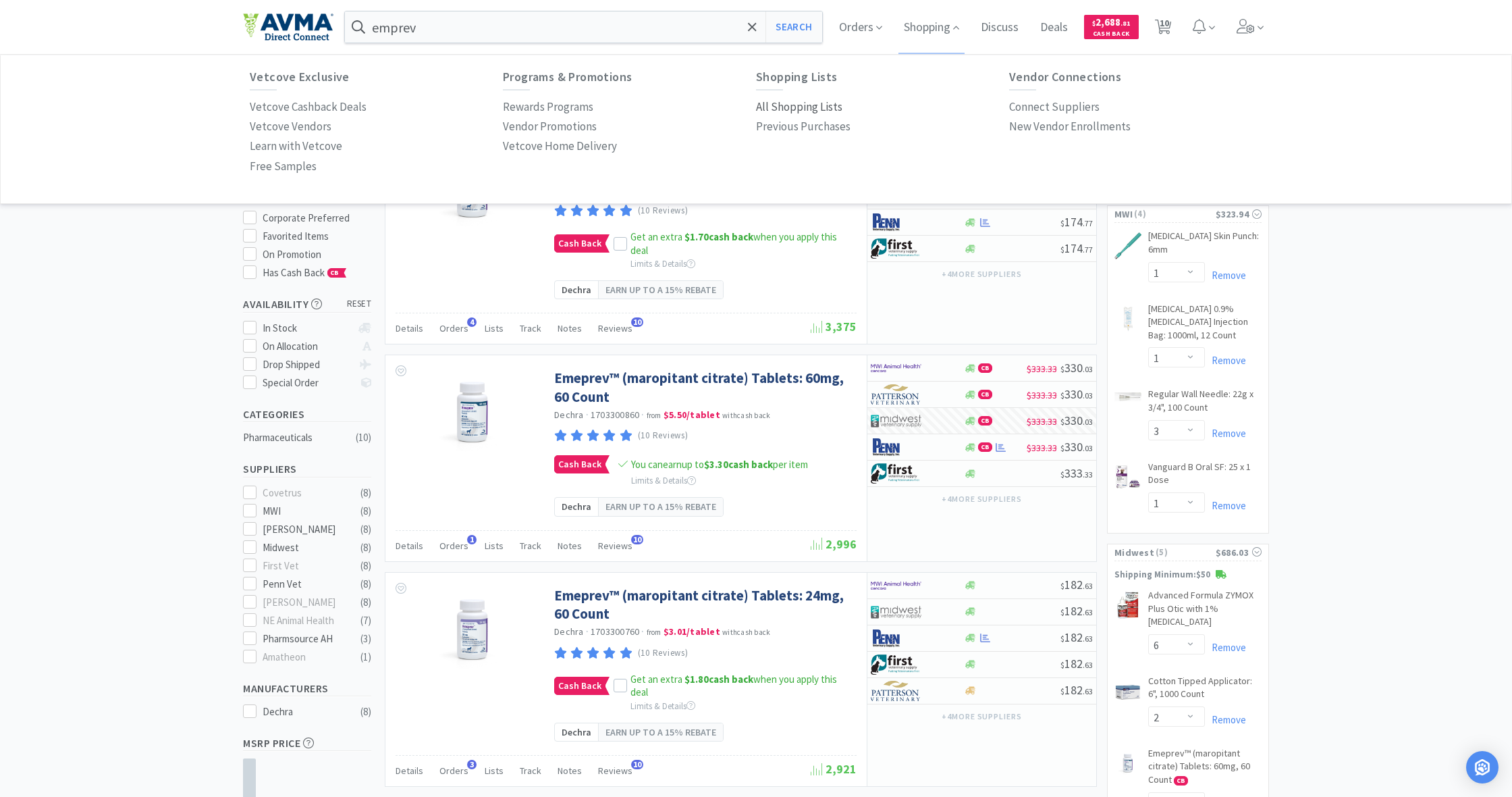
click at [789, 108] on p "All Shopping Lists" at bounding box center [799, 107] width 87 height 18
select select "1"
select select "3"
select select "1"
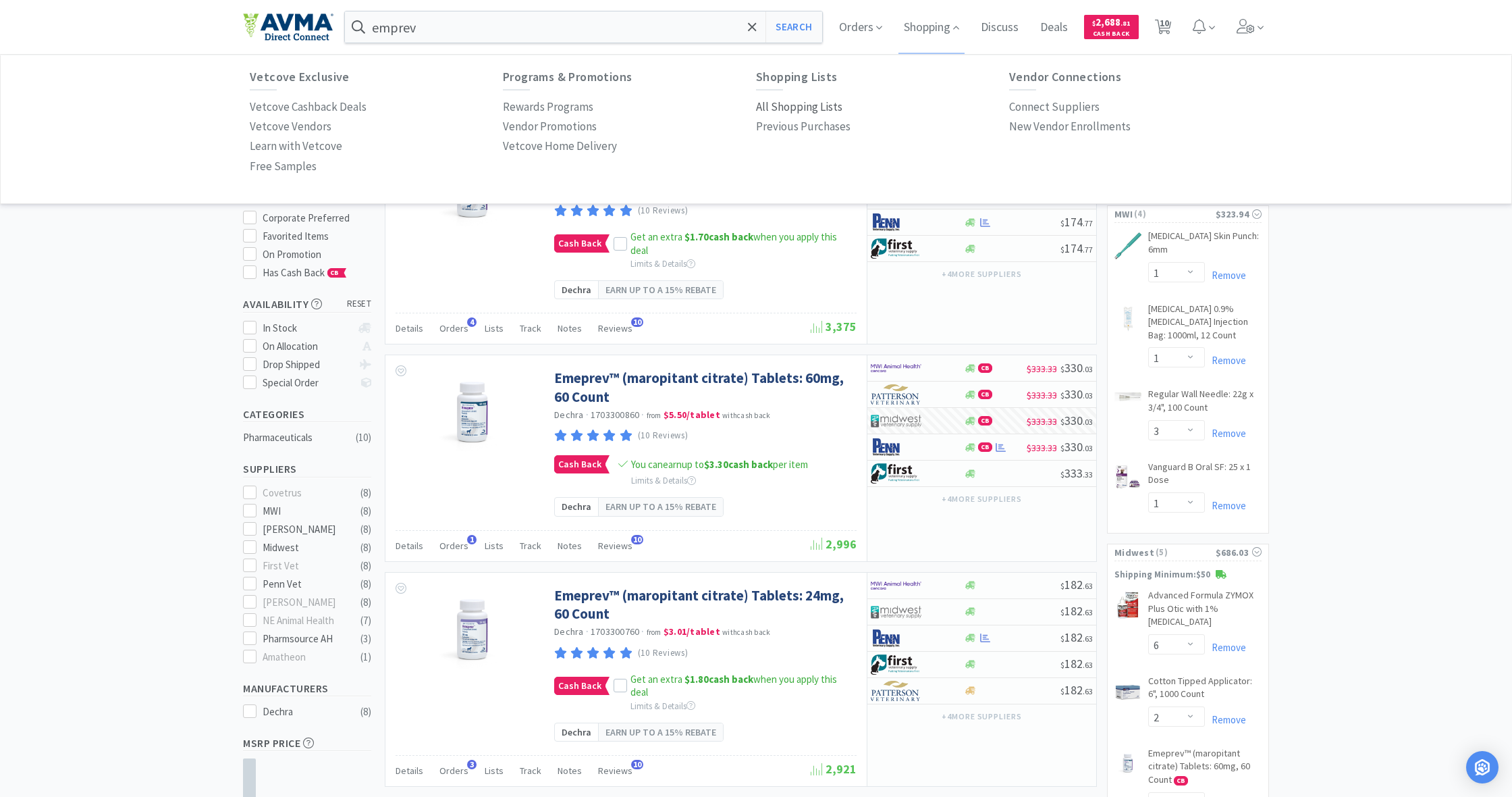
select select "6"
select select "2"
select select "1"
select select "4"
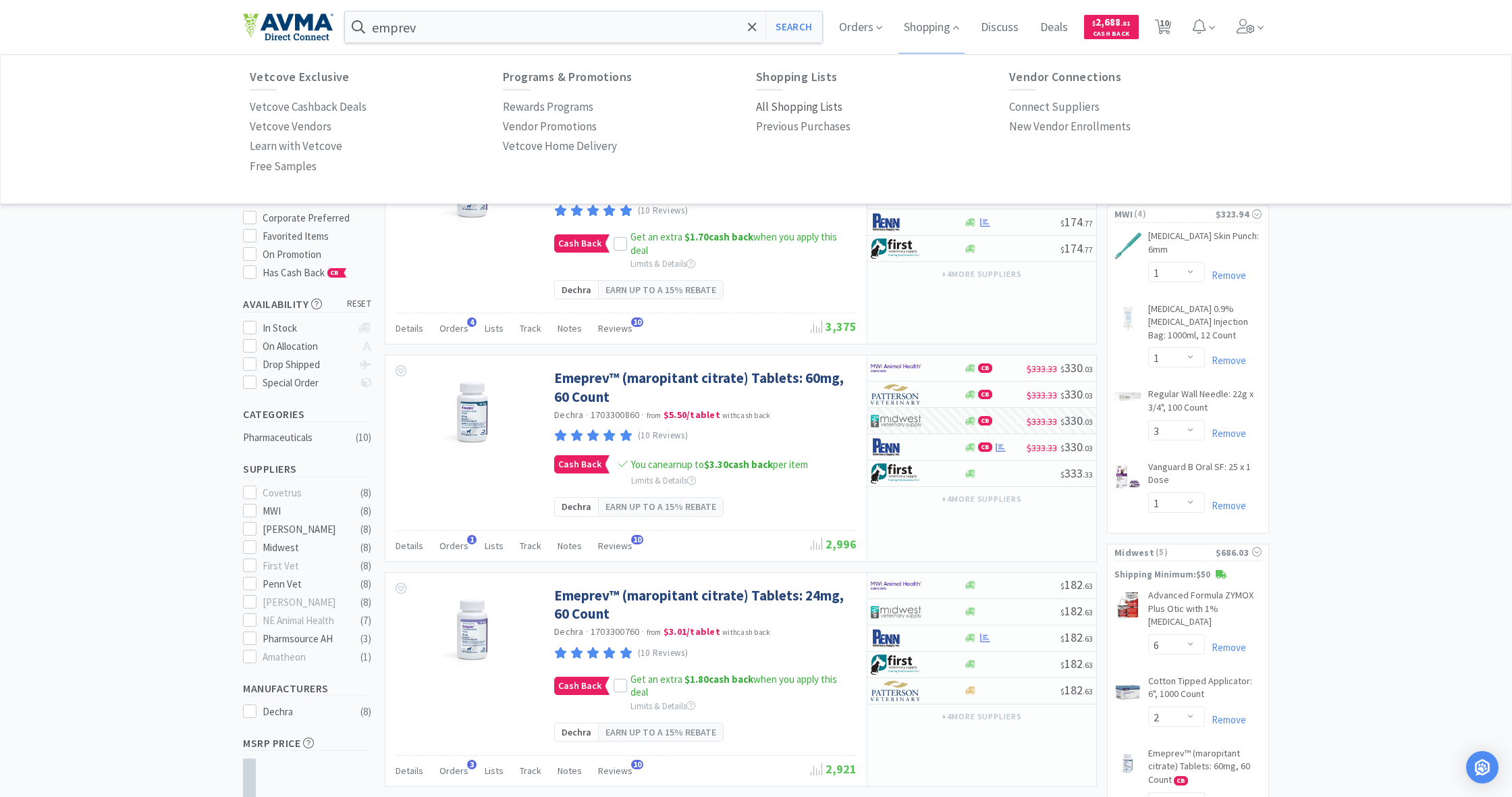
select select "1"
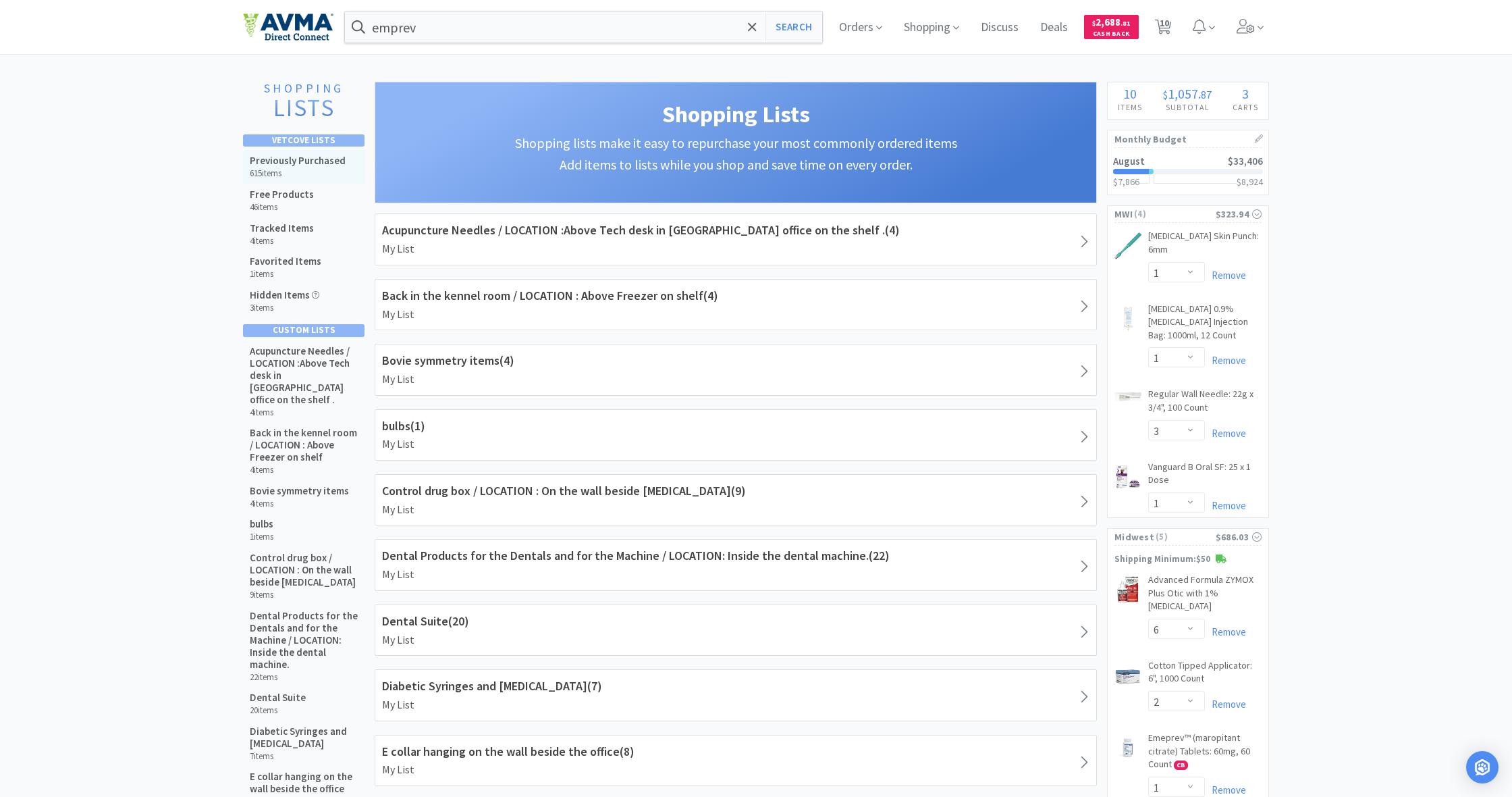
click at [289, 162] on h5 "Previously Purchased" at bounding box center [297, 160] width 96 height 12
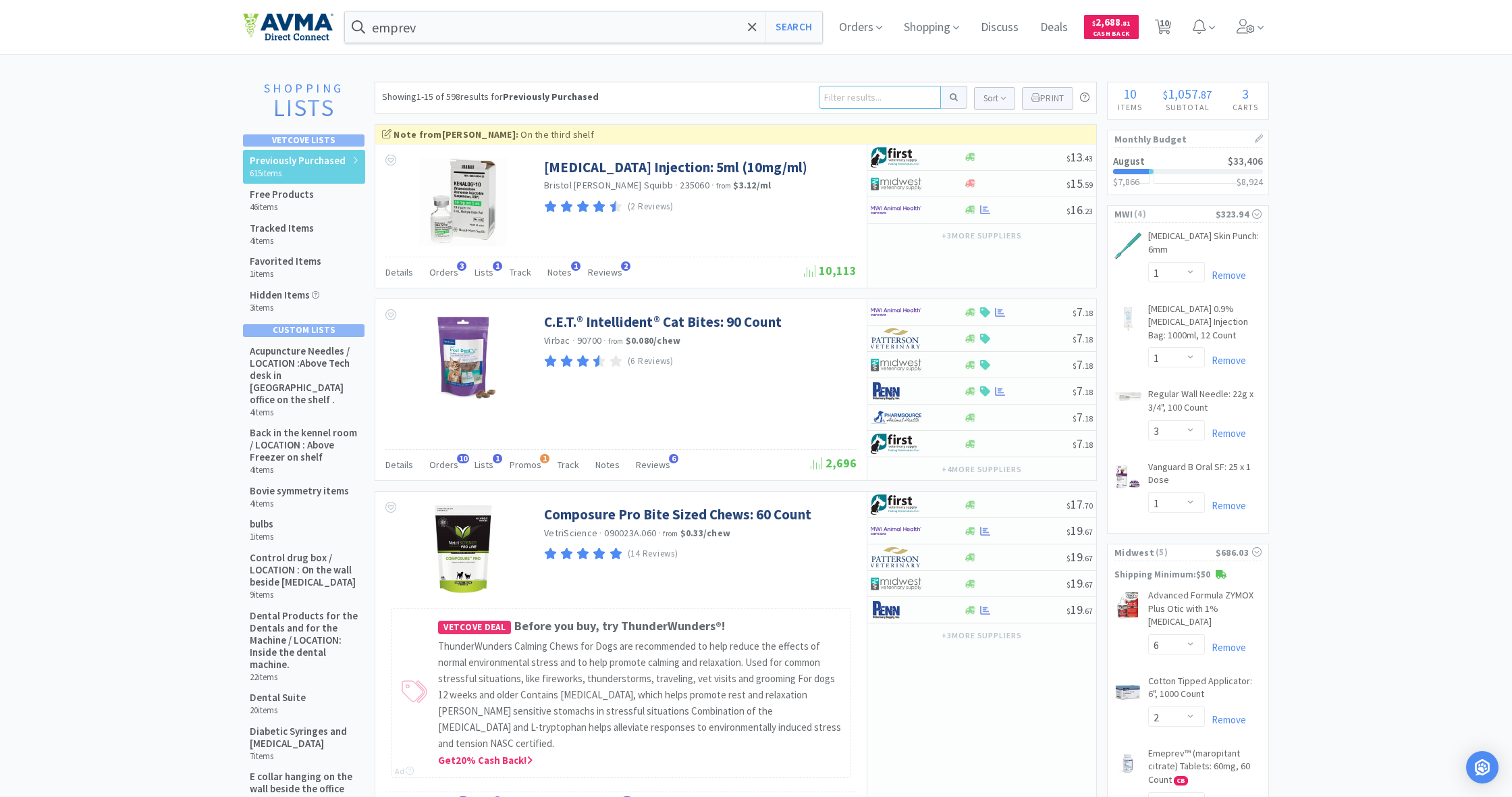
click at [844, 96] on input at bounding box center [880, 97] width 122 height 23
type input "azith"
click at [952, 97] on button at bounding box center [954, 97] width 26 height 23
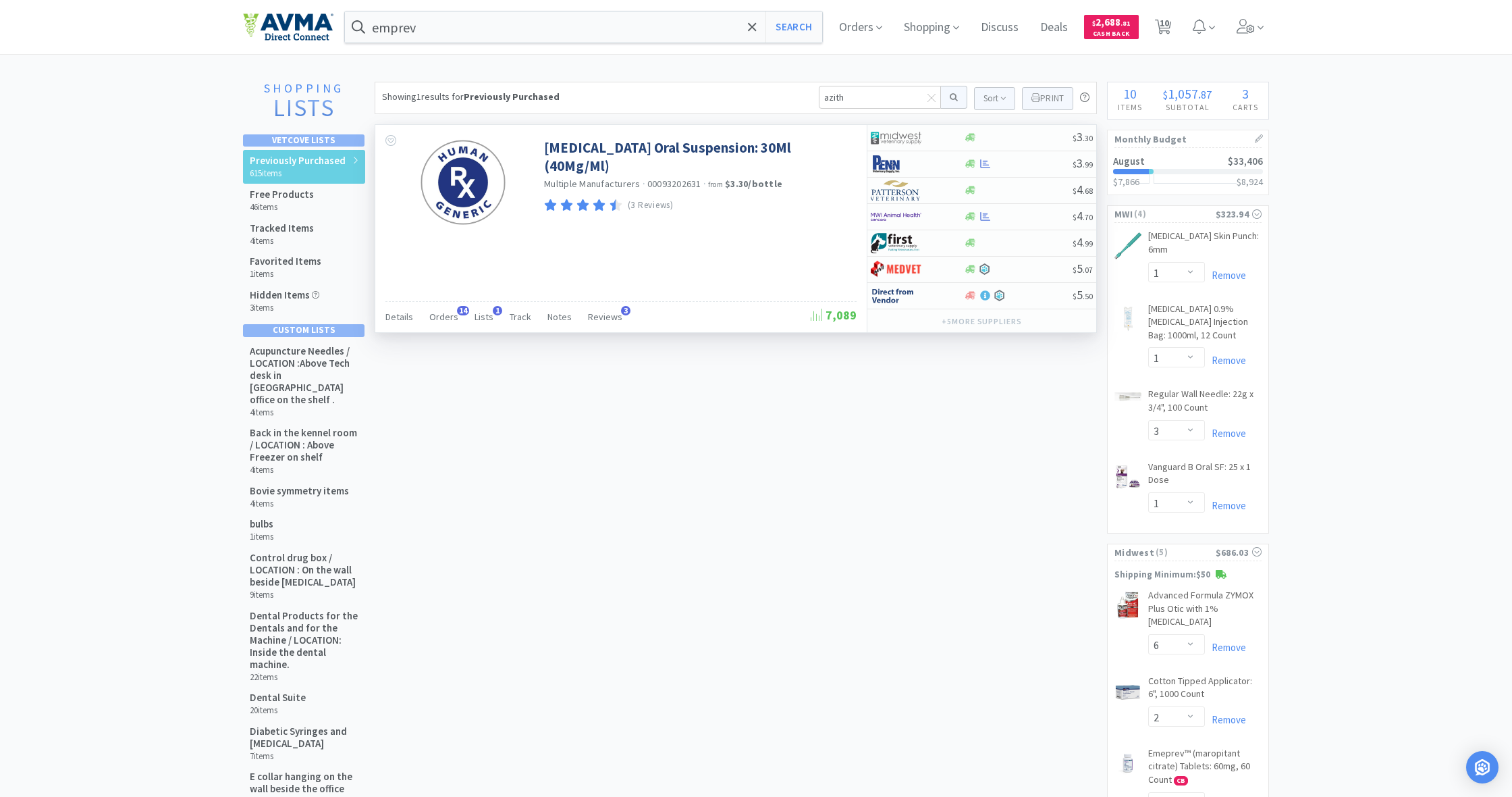
scroll to position [0, 1]
click at [973, 140] on icon at bounding box center [970, 137] width 10 height 10
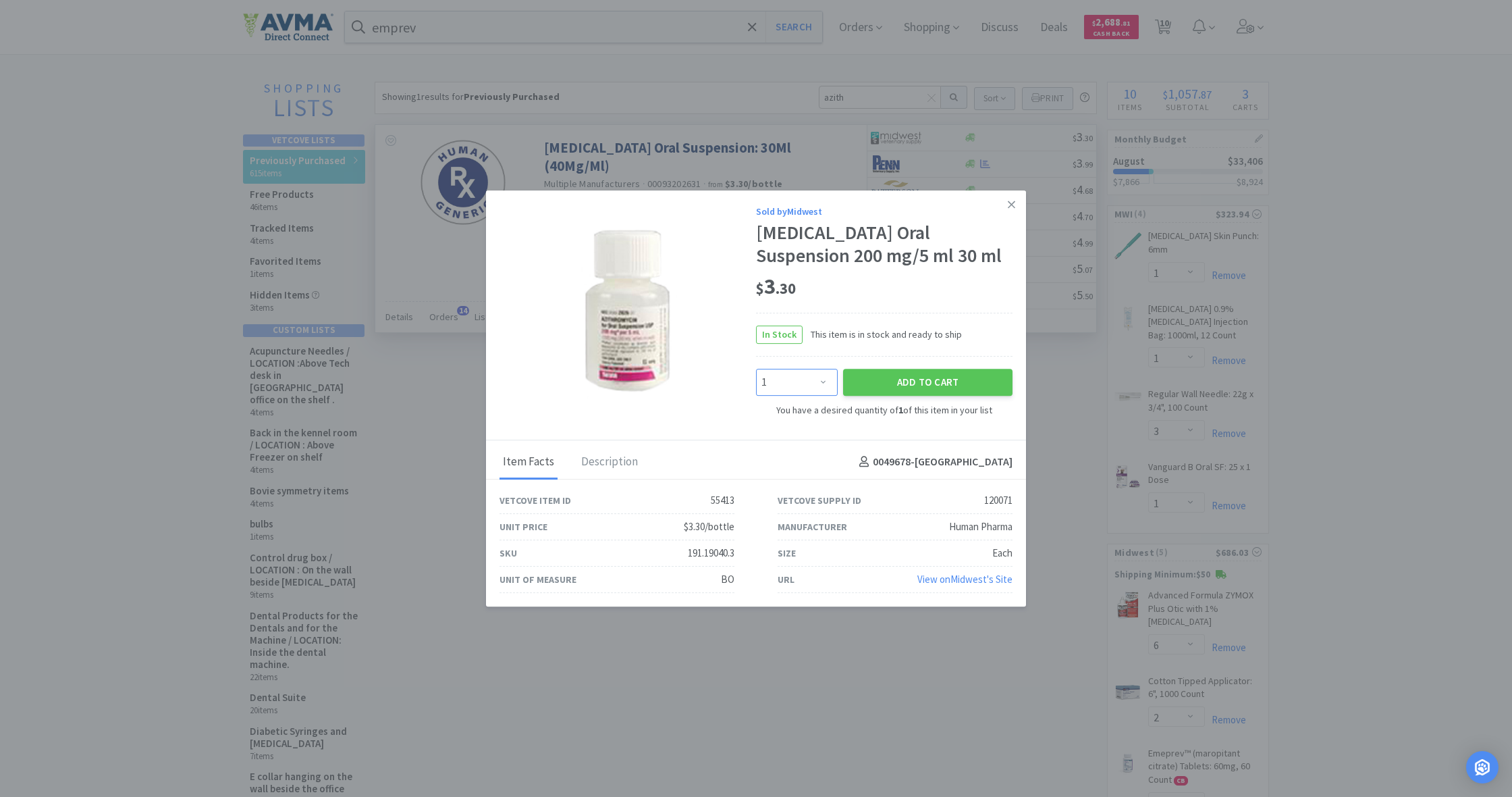
select select "2"
drag, startPoint x: 927, startPoint y: 379, endPoint x: 1012, endPoint y: 352, distance: 89.2
click at [927, 380] on button "Add to Cart" at bounding box center [928, 381] width 170 height 27
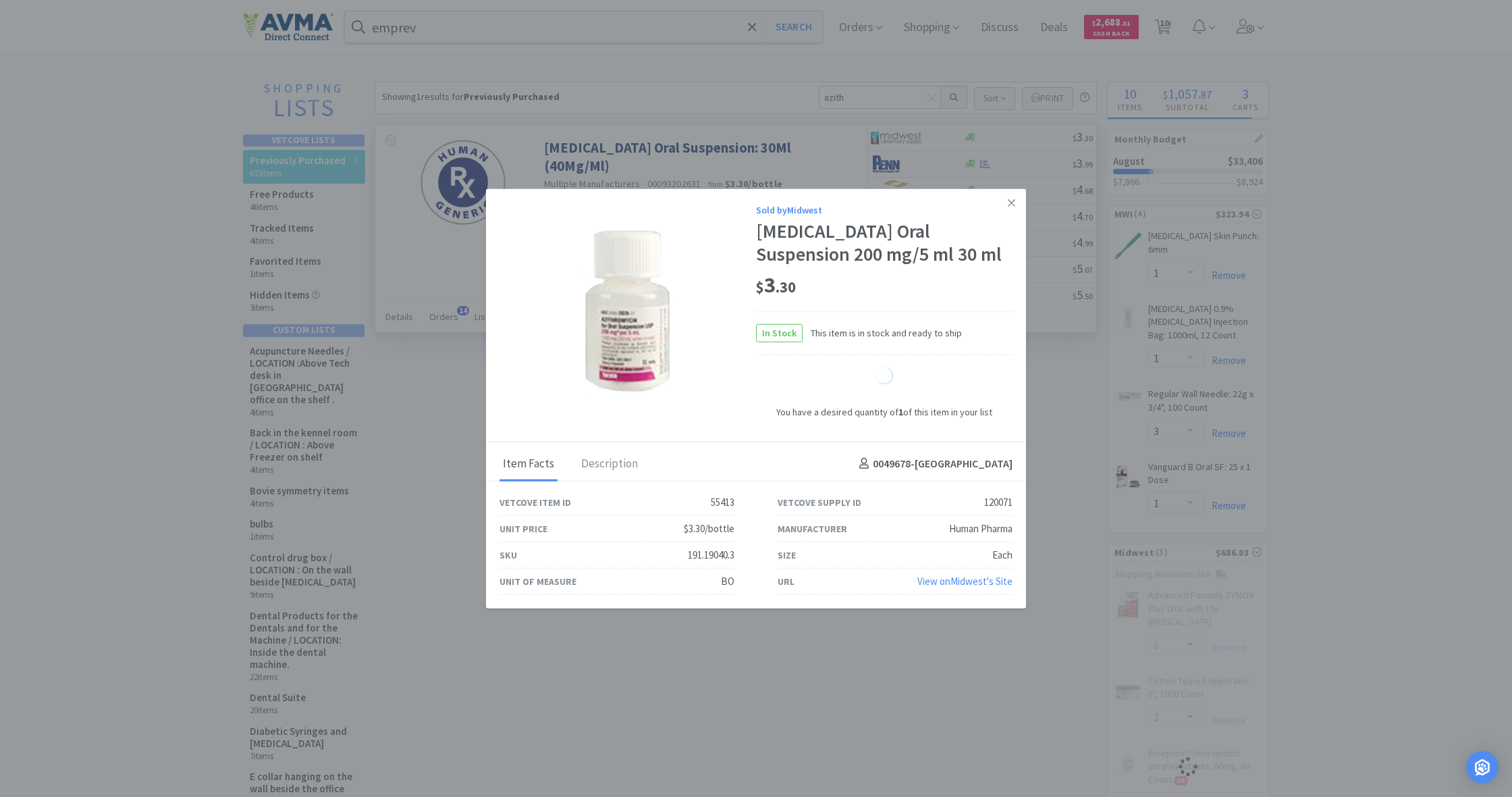
select select "2"
select select "1"
select select "4"
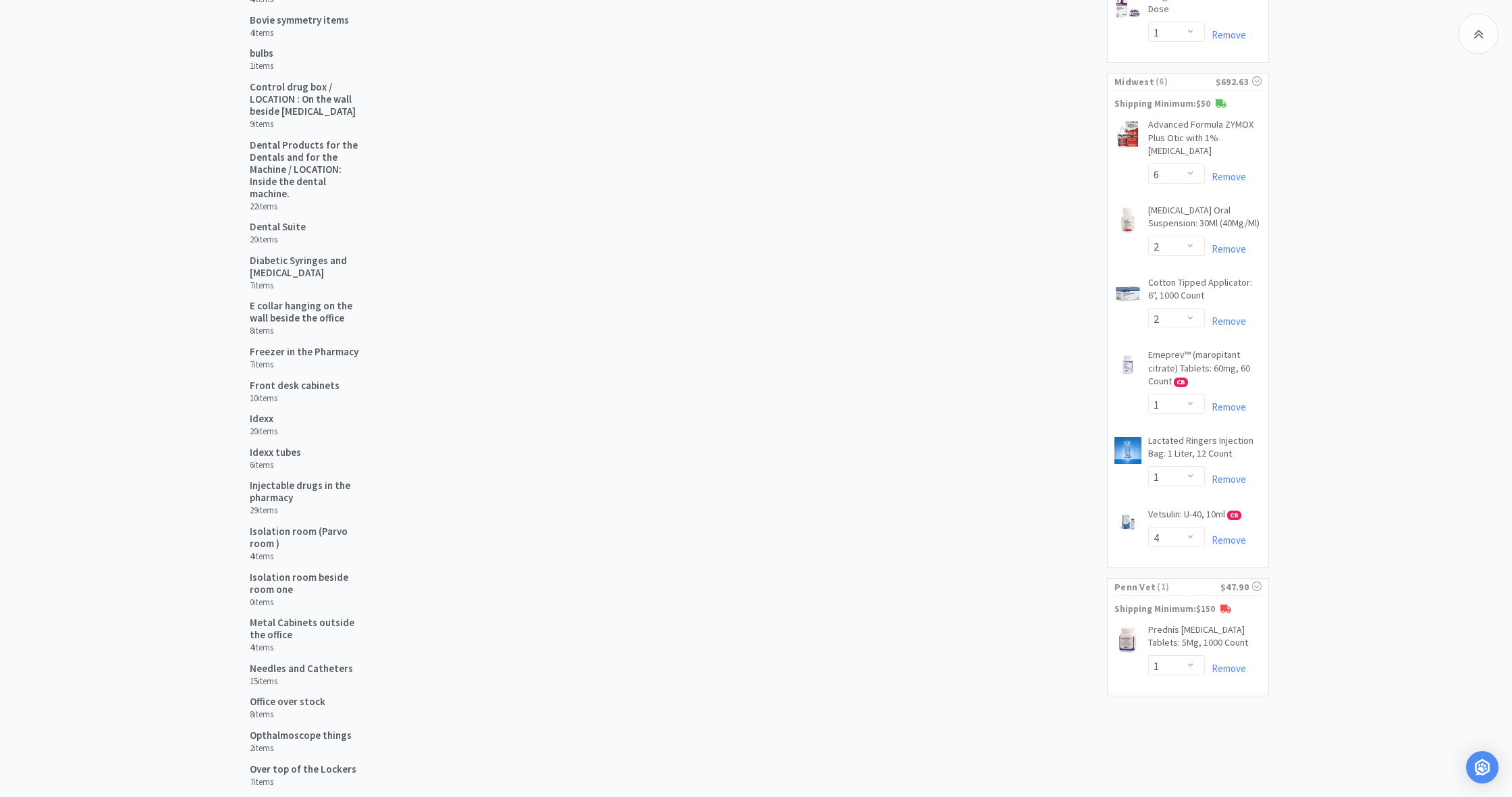
scroll to position [473, 0]
click at [1231, 660] on link "Remove" at bounding box center [1225, 666] width 41 height 13
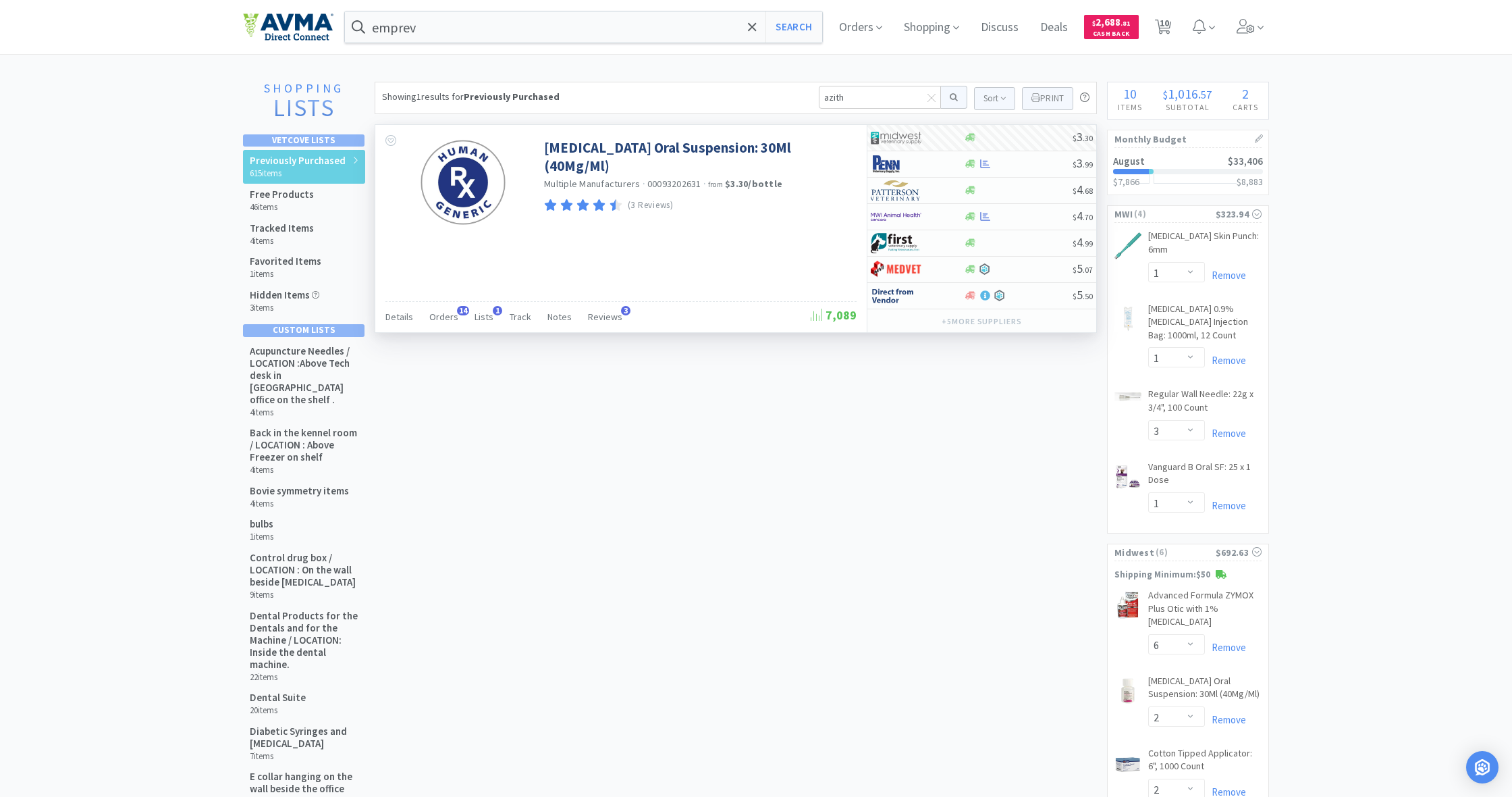
scroll to position [0, 0]
drag, startPoint x: 845, startPoint y: 94, endPoint x: 793, endPoint y: 96, distance: 52.0
click at [793, 96] on div "Showing 1 results for Previously Purchased azith Sort Print Previously Purchase…" at bounding box center [736, 98] width 723 height 33
type input "pred"
click at [952, 97] on button at bounding box center [954, 97] width 26 height 23
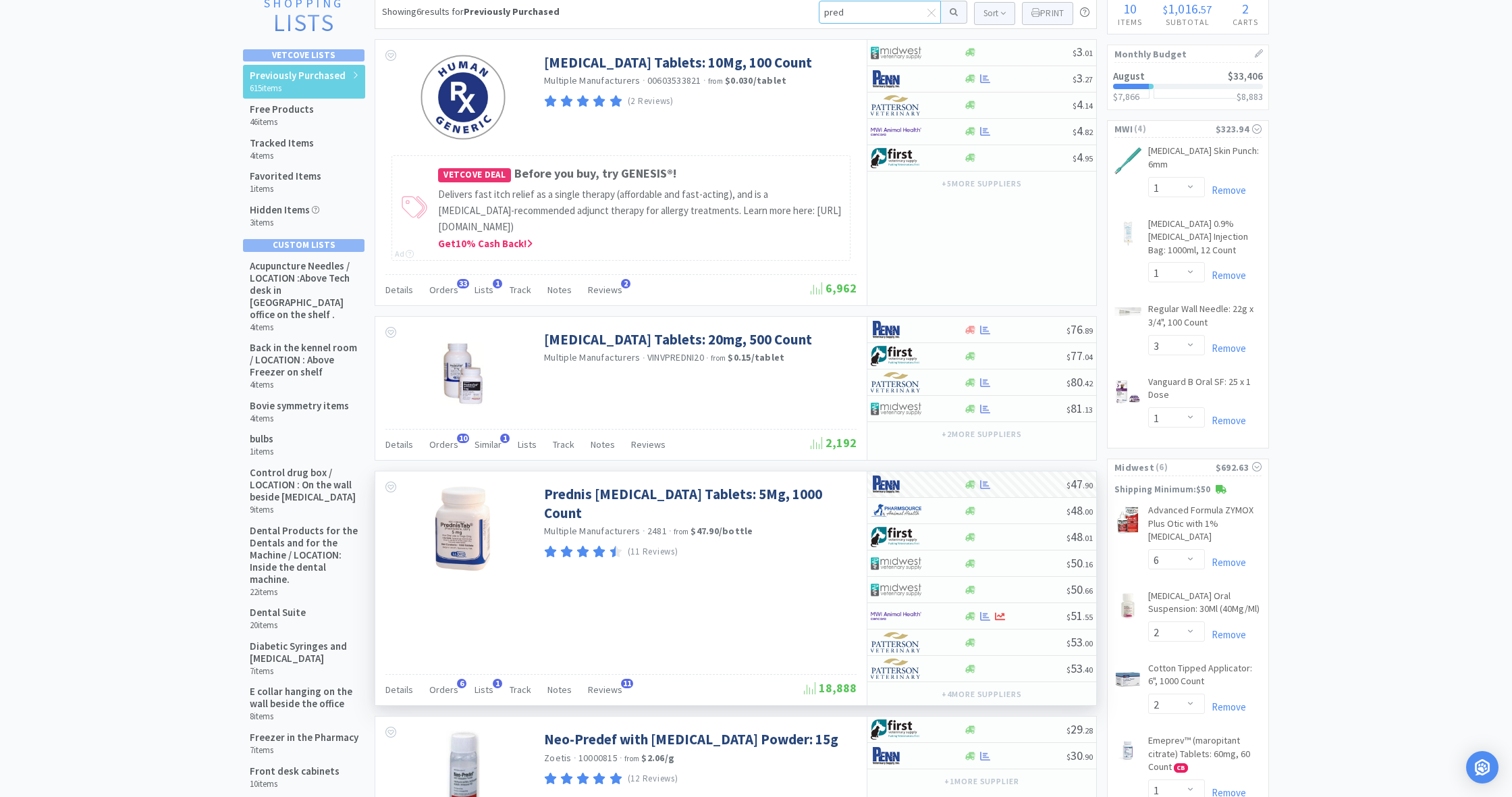
scroll to position [88, 0]
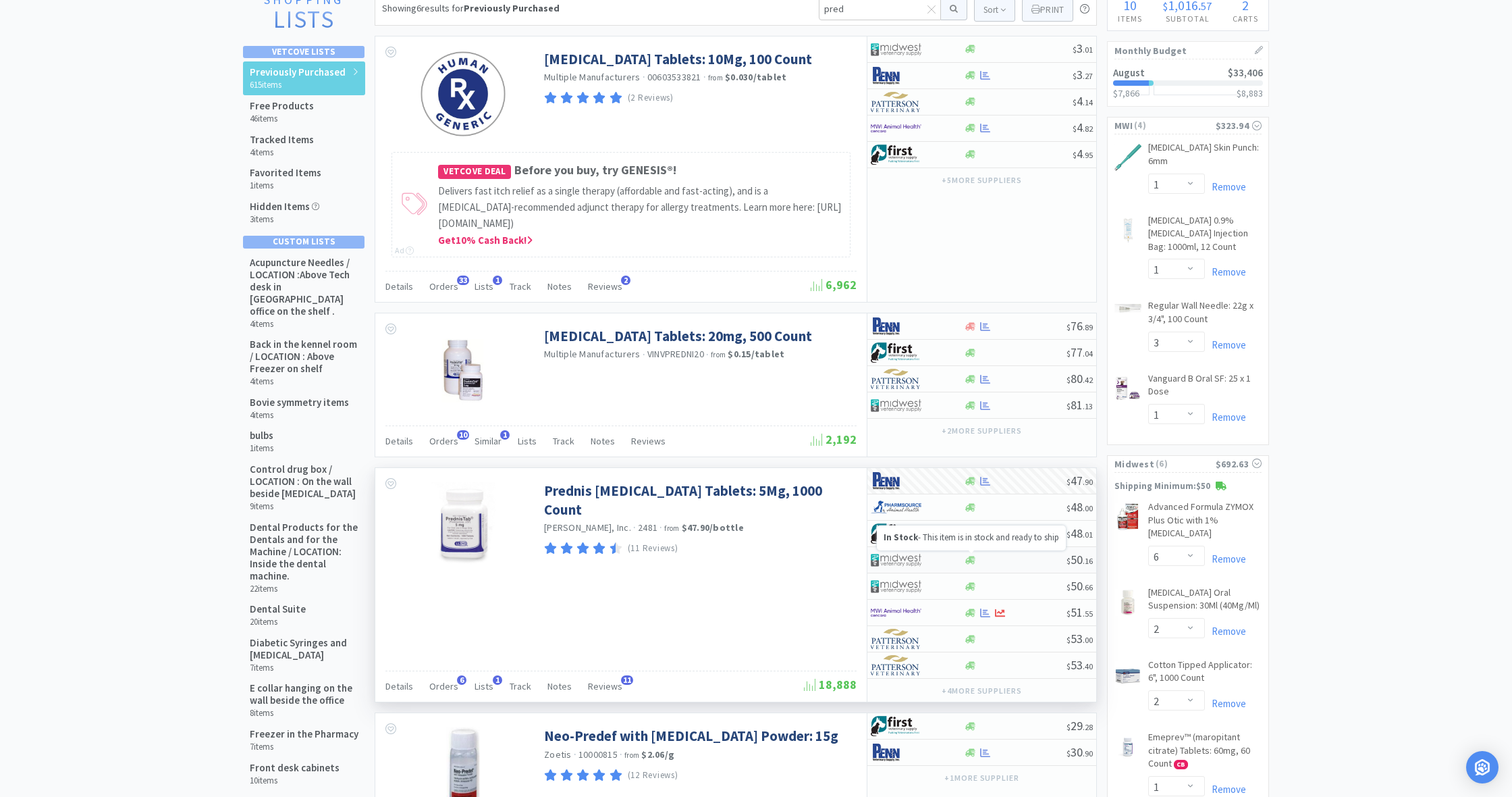
click at [969, 557] on icon at bounding box center [970, 559] width 10 height 8
select select "1"
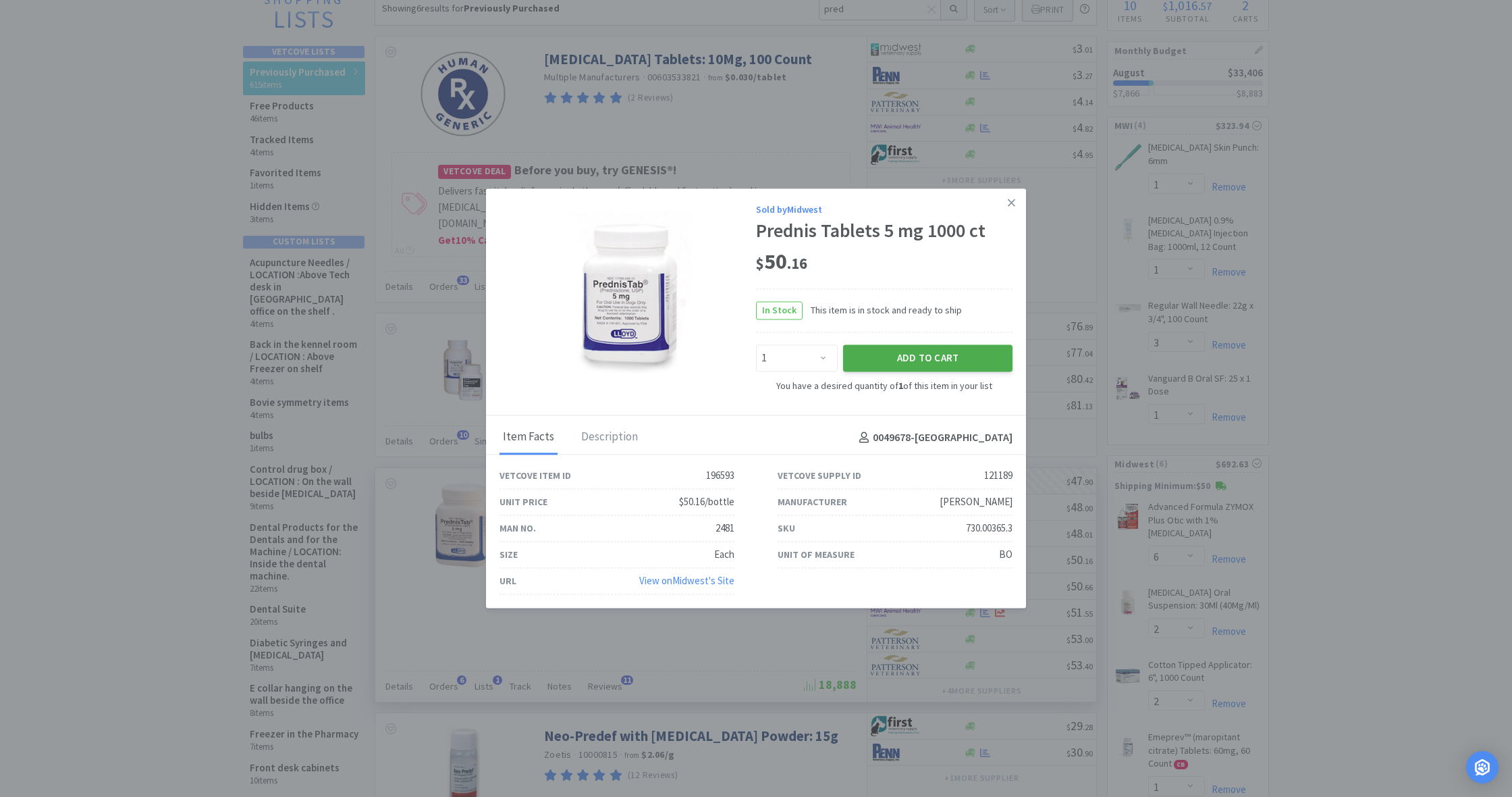
click at [926, 367] on button "Add to Cart" at bounding box center [928, 358] width 170 height 27
select select "1"
select select "4"
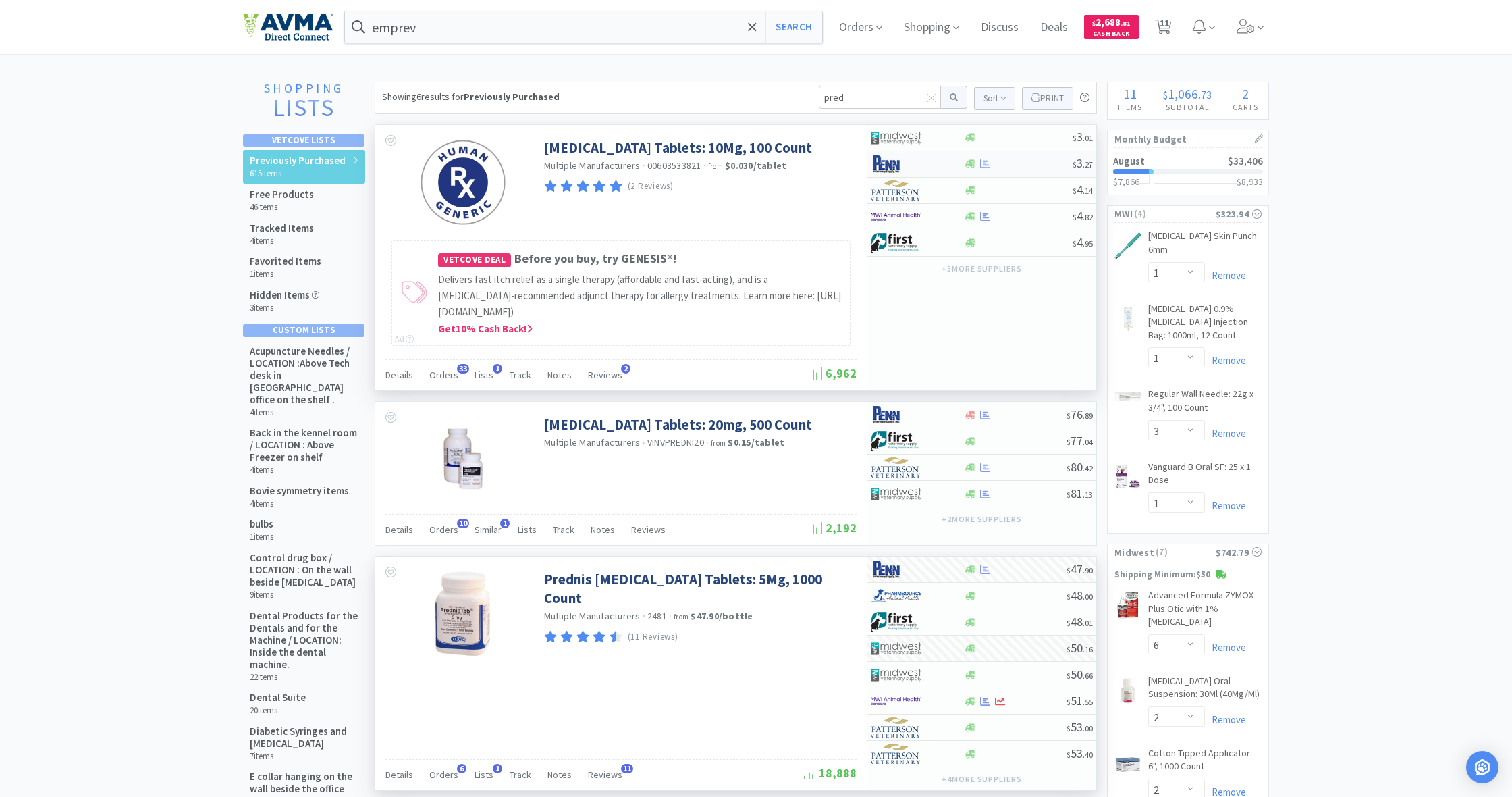
scroll to position [0, 0]
drag, startPoint x: 848, startPoint y: 96, endPoint x: 813, endPoint y: 96, distance: 35.0
click at [813, 96] on div "Showing 6 results for Previously Purchased pred Sort Print Previously Purchased…" at bounding box center [736, 98] width 723 height 33
click at [842, 99] on input at bounding box center [880, 97] width 122 height 23
type input "cytopoint"
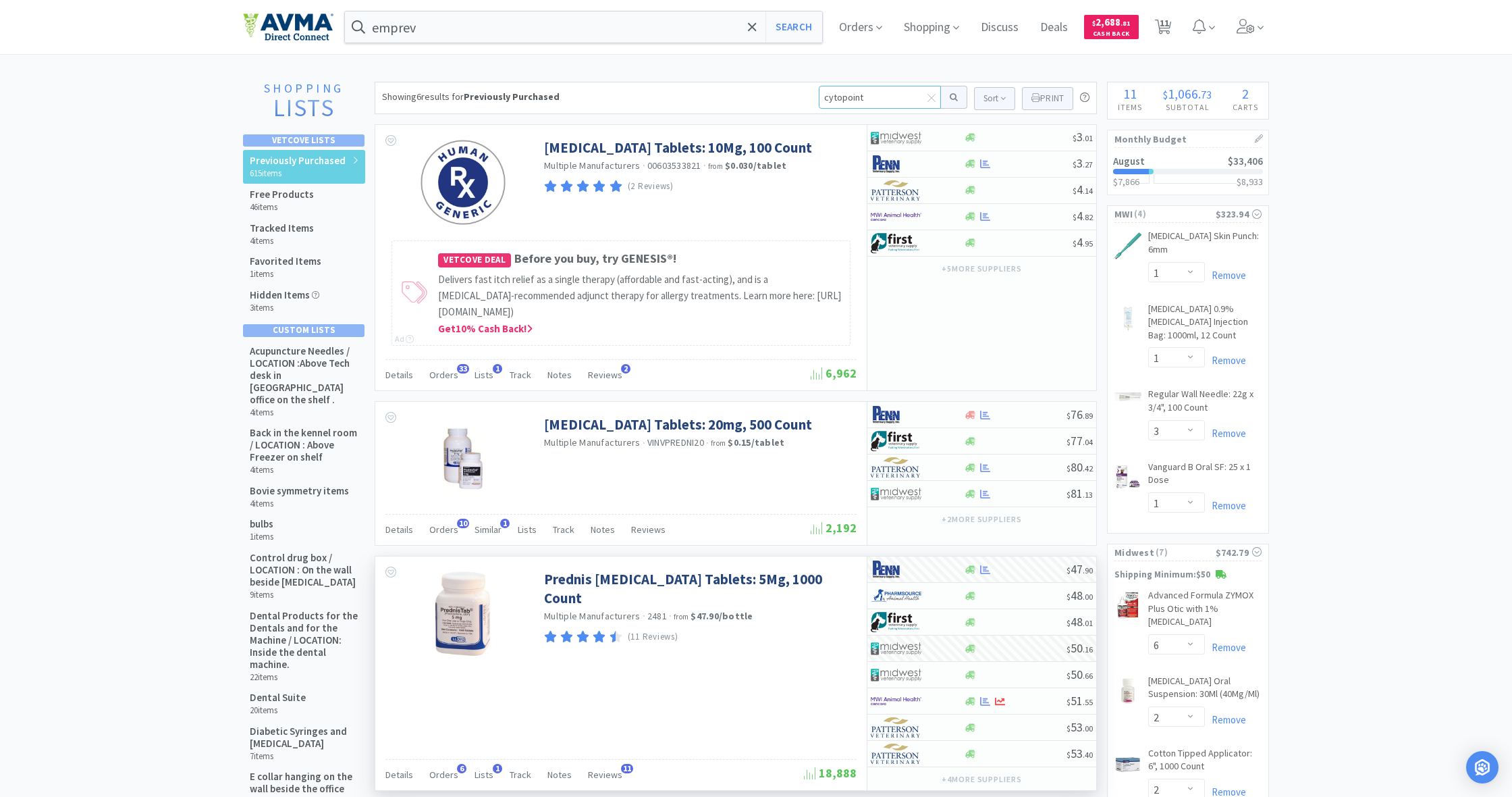
click at [952, 97] on button at bounding box center [954, 97] width 26 height 23
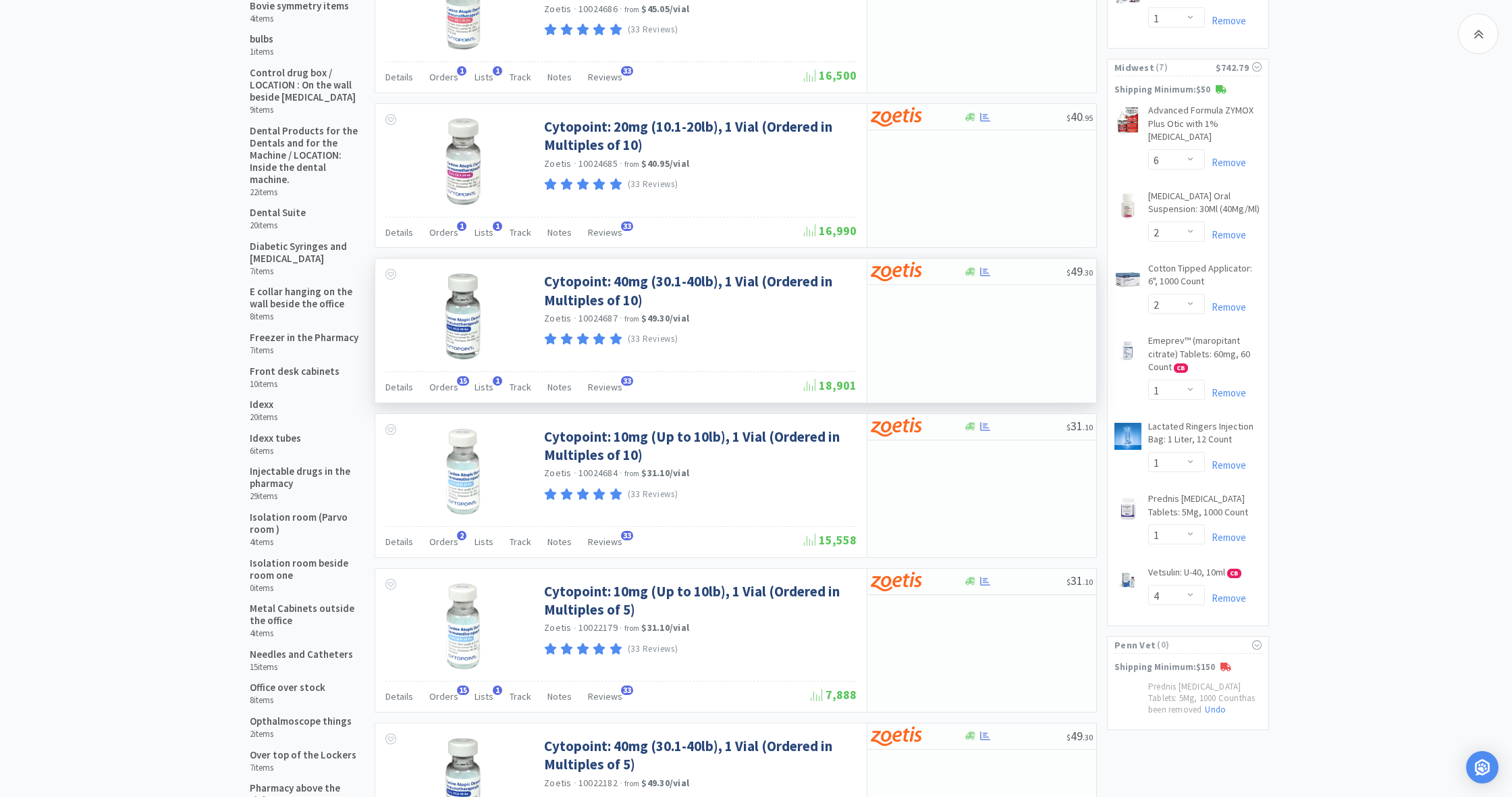
scroll to position [485, 0]
click at [969, 269] on icon at bounding box center [970, 271] width 10 height 8
select select "10"
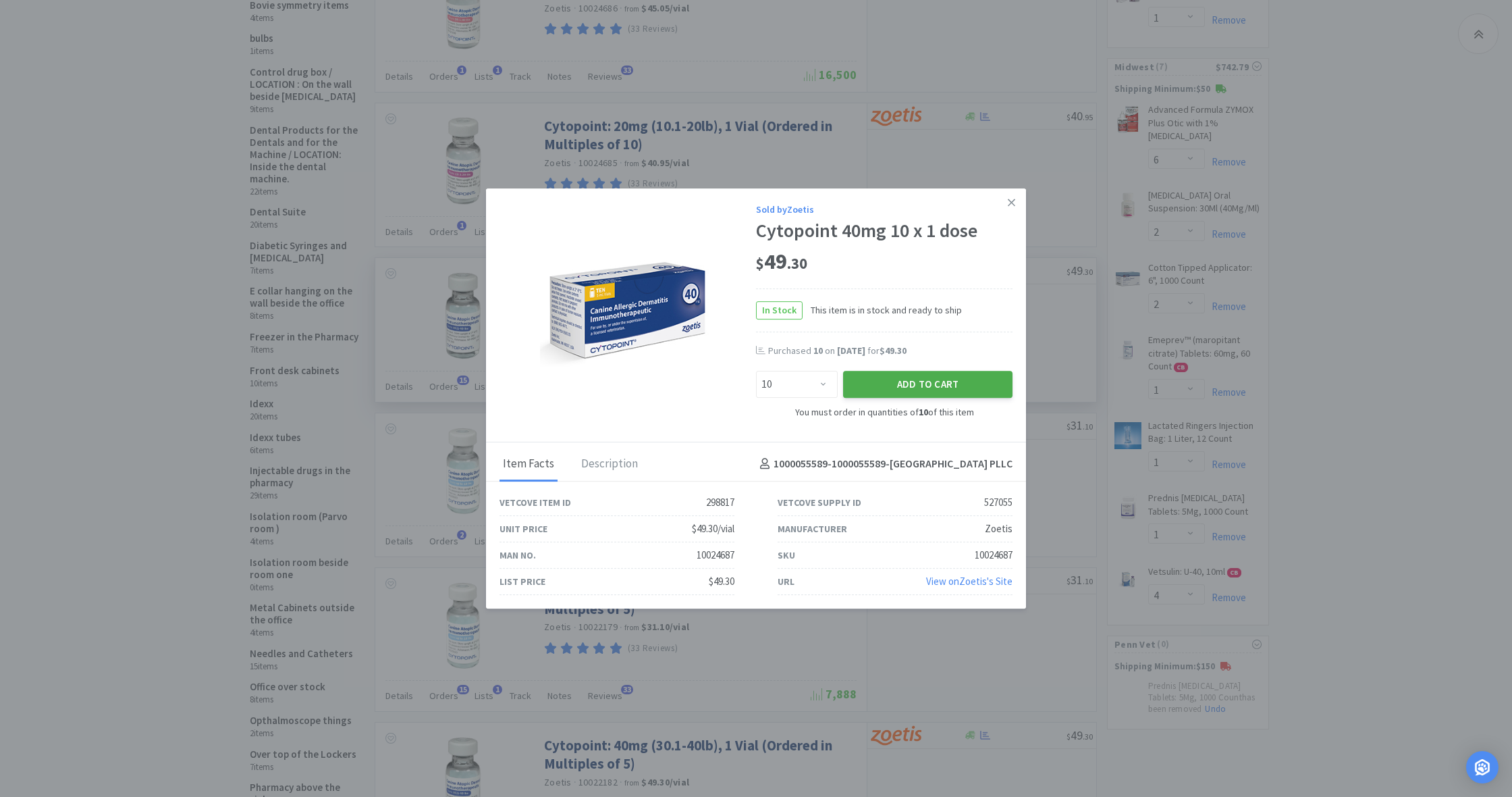
click at [936, 381] on button "Add to Cart" at bounding box center [928, 384] width 170 height 27
select select "10"
select select "1"
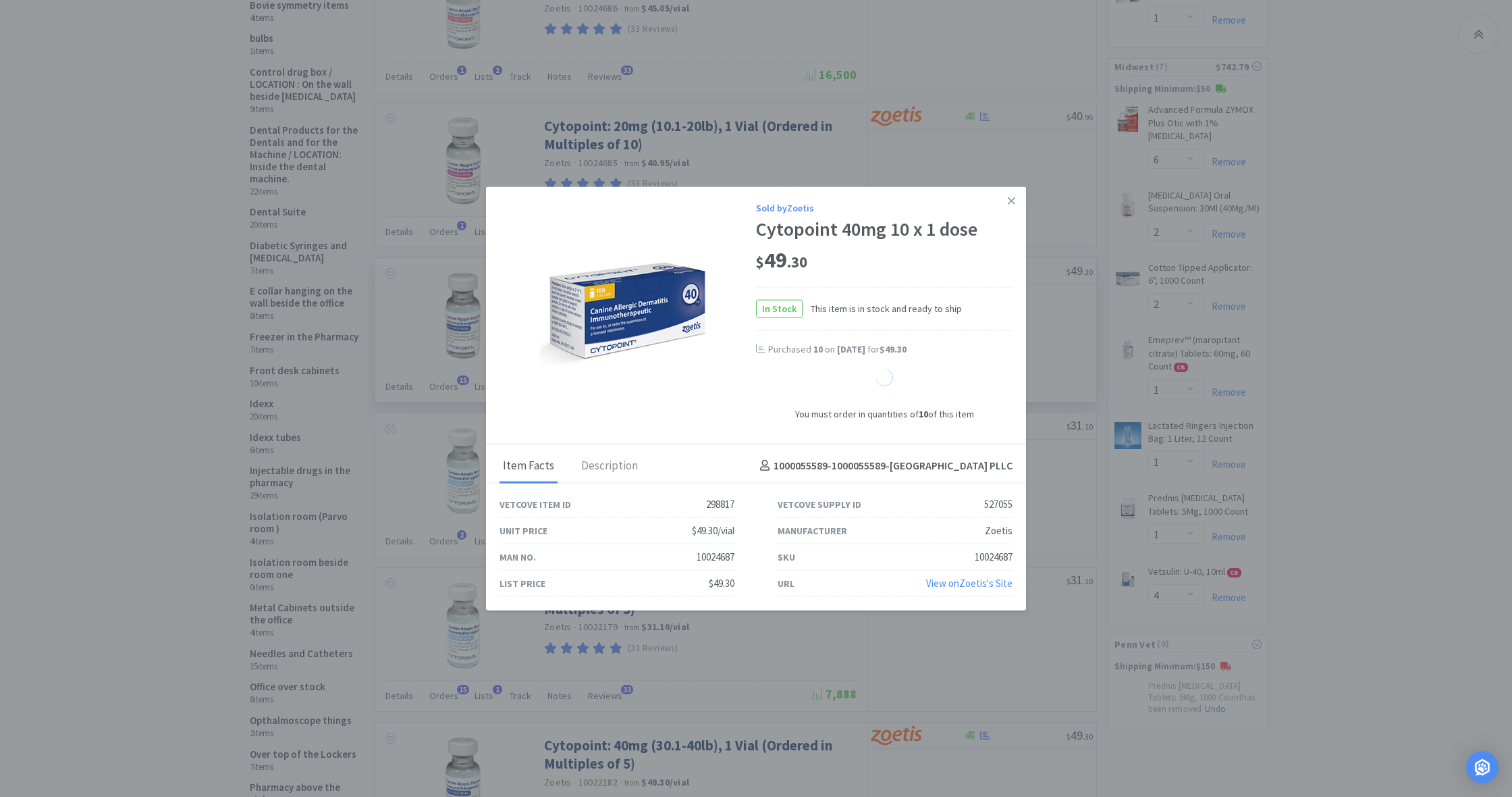
select select "1"
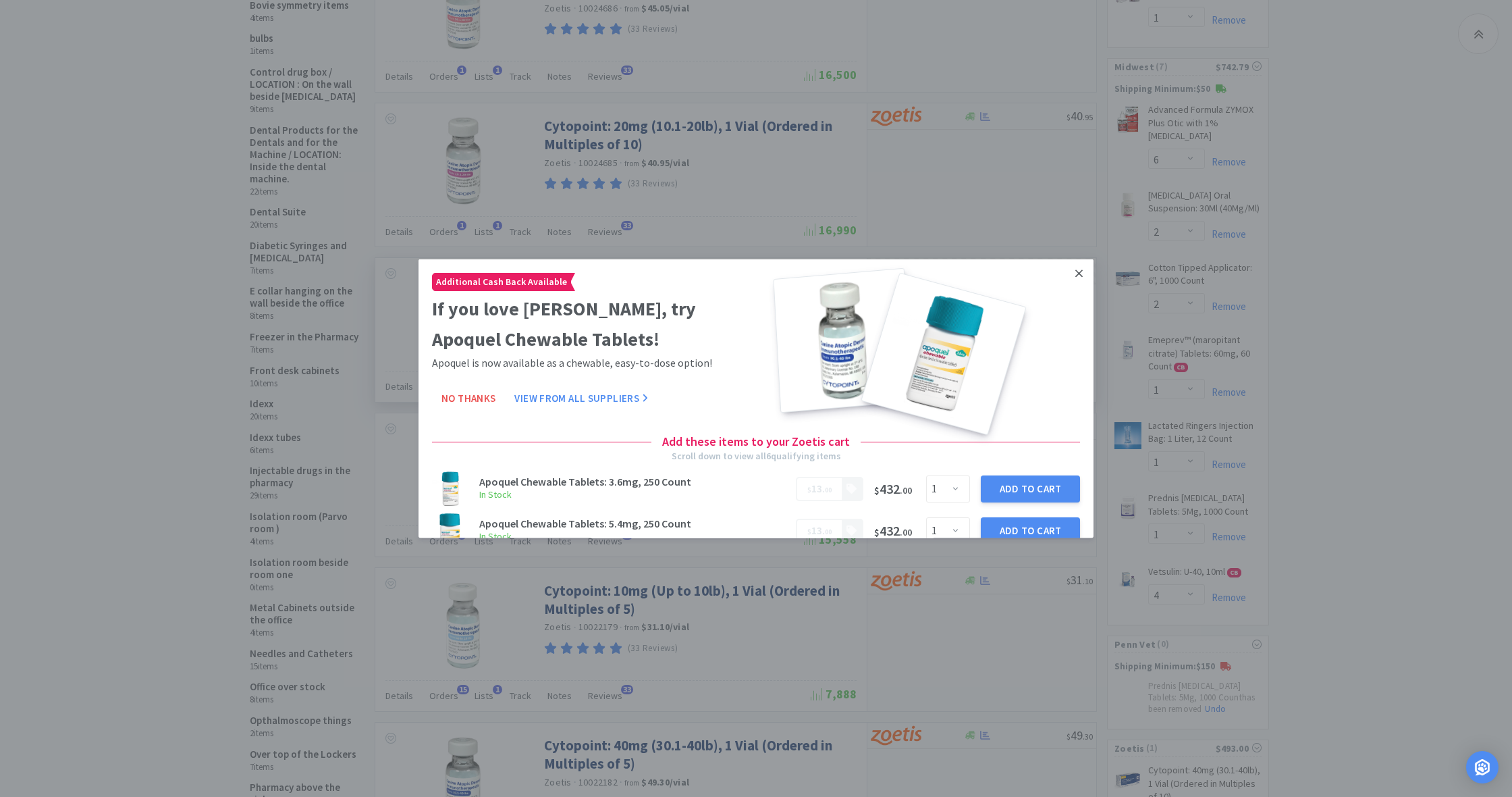
click at [1081, 273] on icon at bounding box center [1078, 273] width 7 height 12
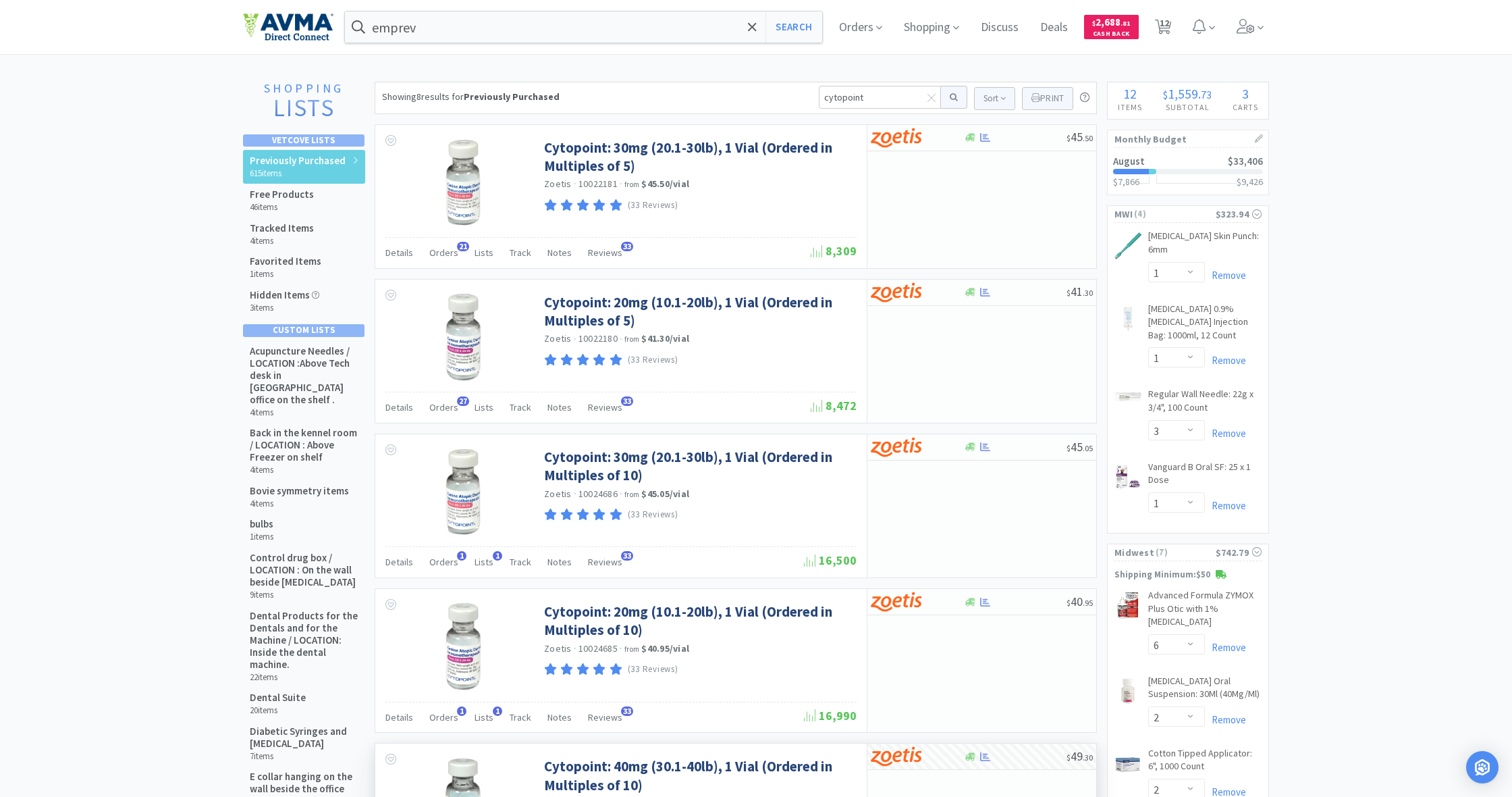
scroll to position [0, 0]
drag, startPoint x: 864, startPoint y: 96, endPoint x: 801, endPoint y: 94, distance: 63.0
click at [801, 94] on div "Showing 8 results for Previously Purchased cytopoint Sort Print Previously Purc…" at bounding box center [736, 98] width 723 height 33
type input "TTM35140E"
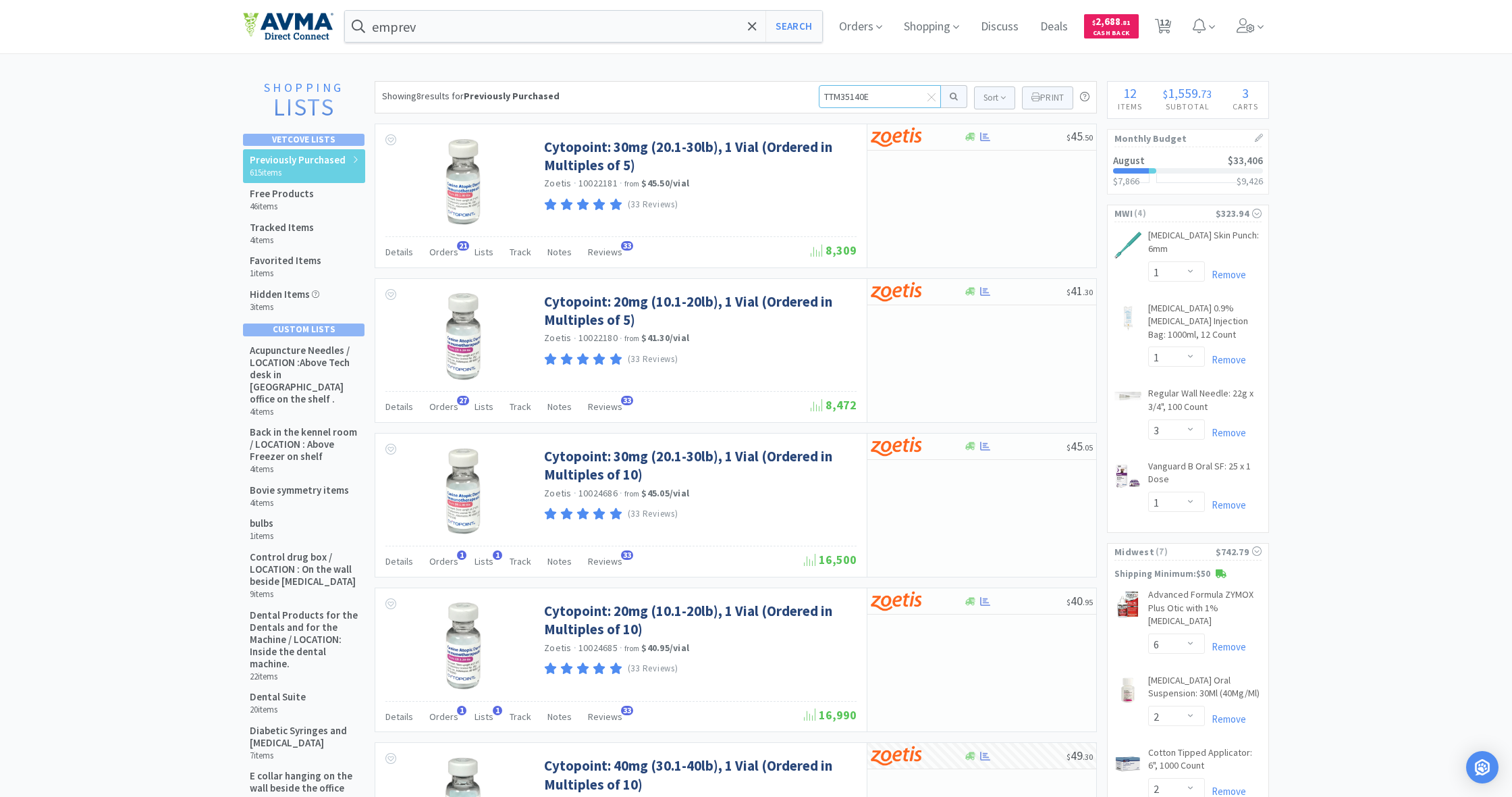
click at [952, 96] on button at bounding box center [954, 96] width 26 height 23
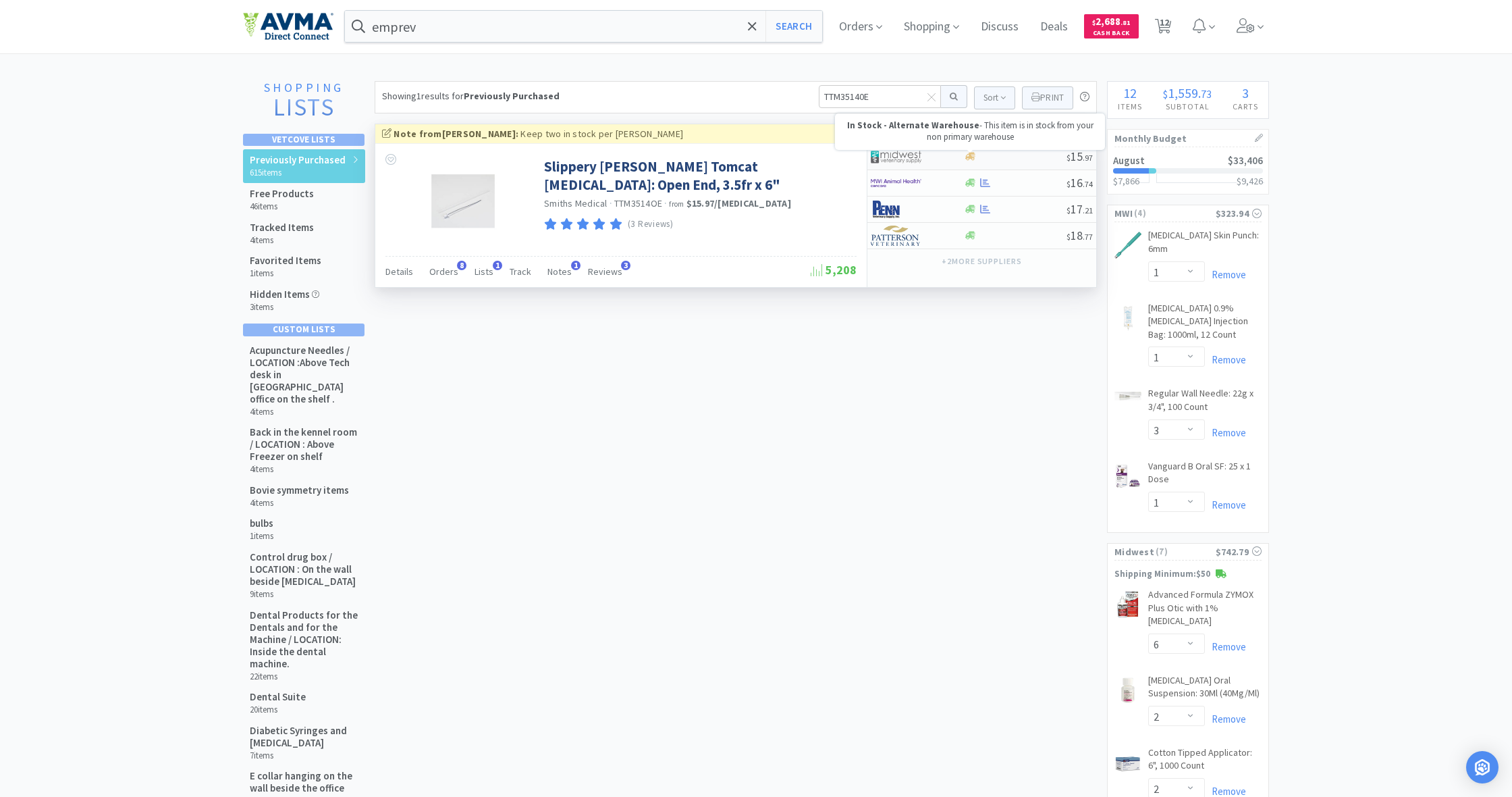
click at [973, 158] on icon at bounding box center [970, 157] width 10 height 8
select select "1"
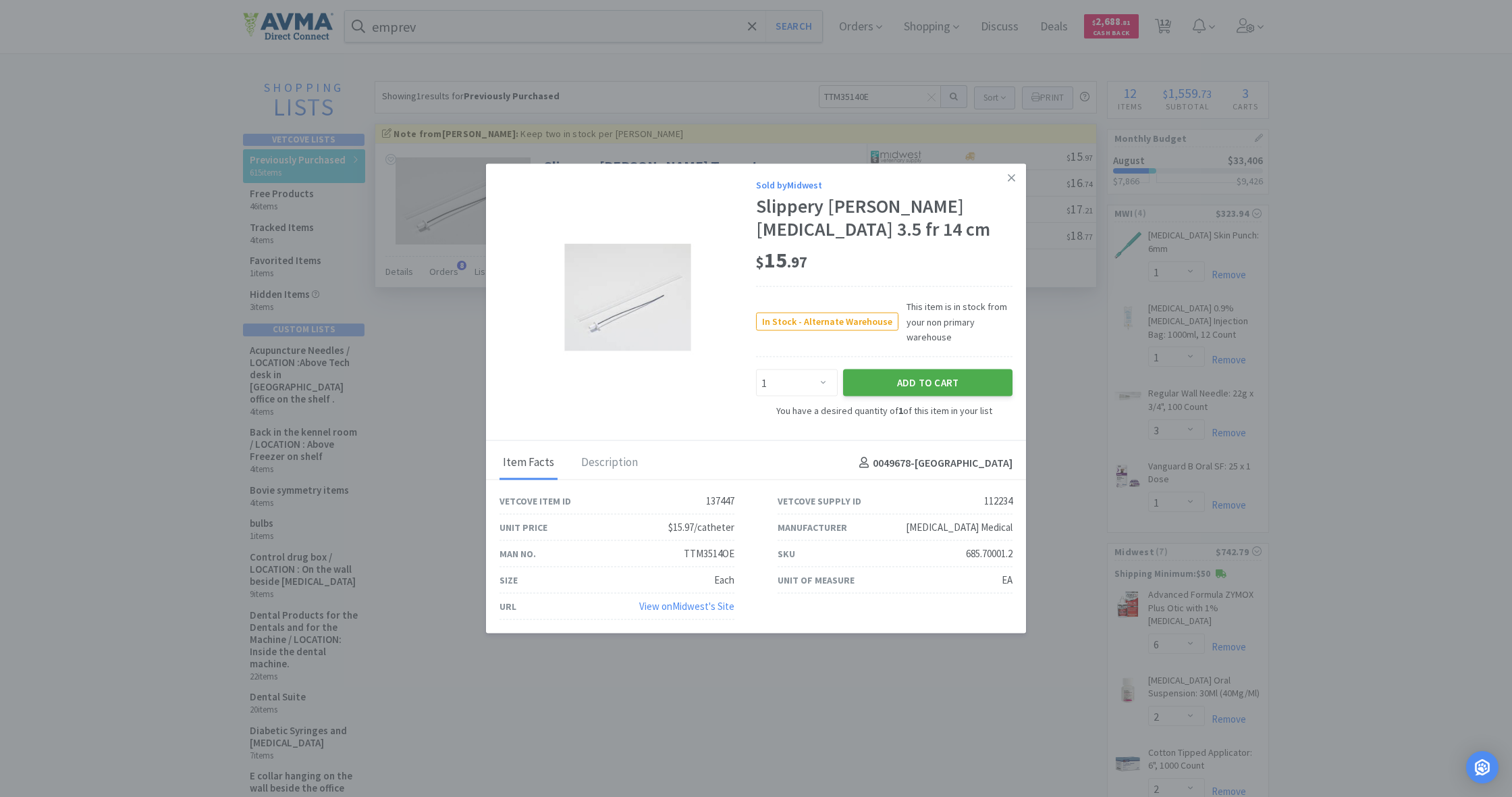
click at [953, 382] on button "Add to Cart" at bounding box center [928, 382] width 170 height 27
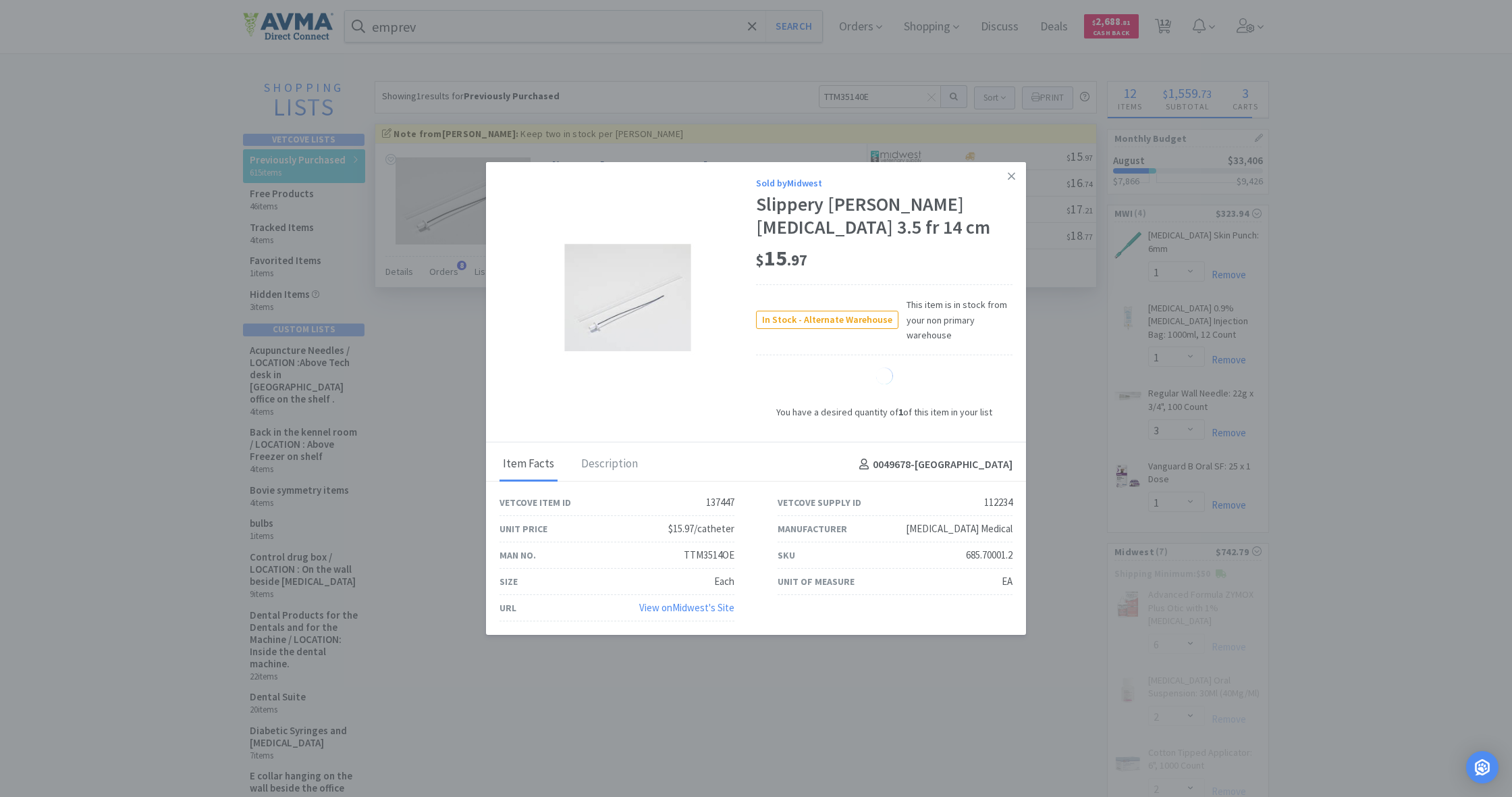
select select "1"
select select "4"
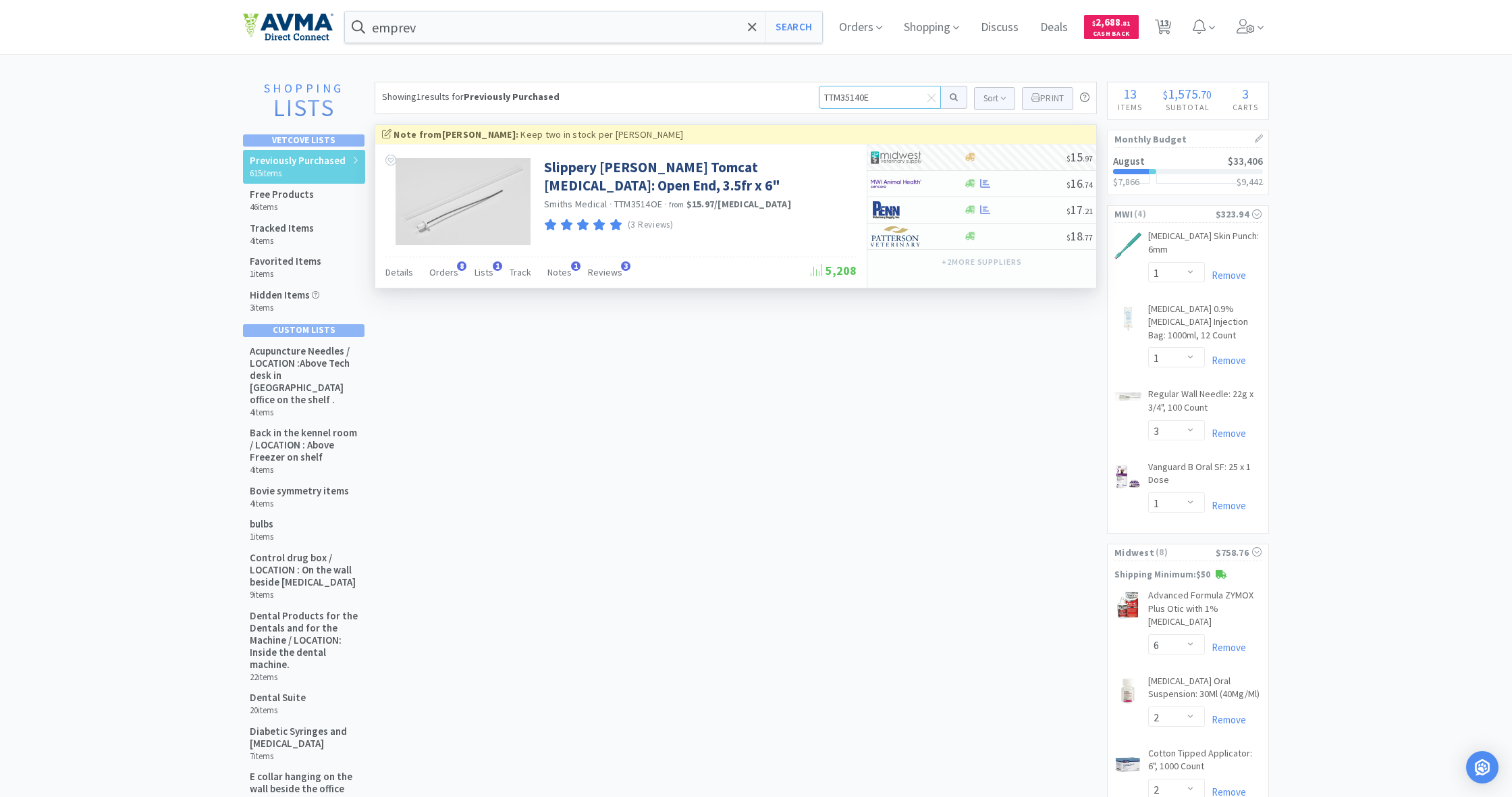
drag, startPoint x: 821, startPoint y: 95, endPoint x: 926, endPoint y: 106, distance: 105.6
click at [926, 106] on input "TTM35140E" at bounding box center [880, 97] width 122 height 23
type input "endotrach"
click at [952, 97] on button at bounding box center [954, 97] width 26 height 23
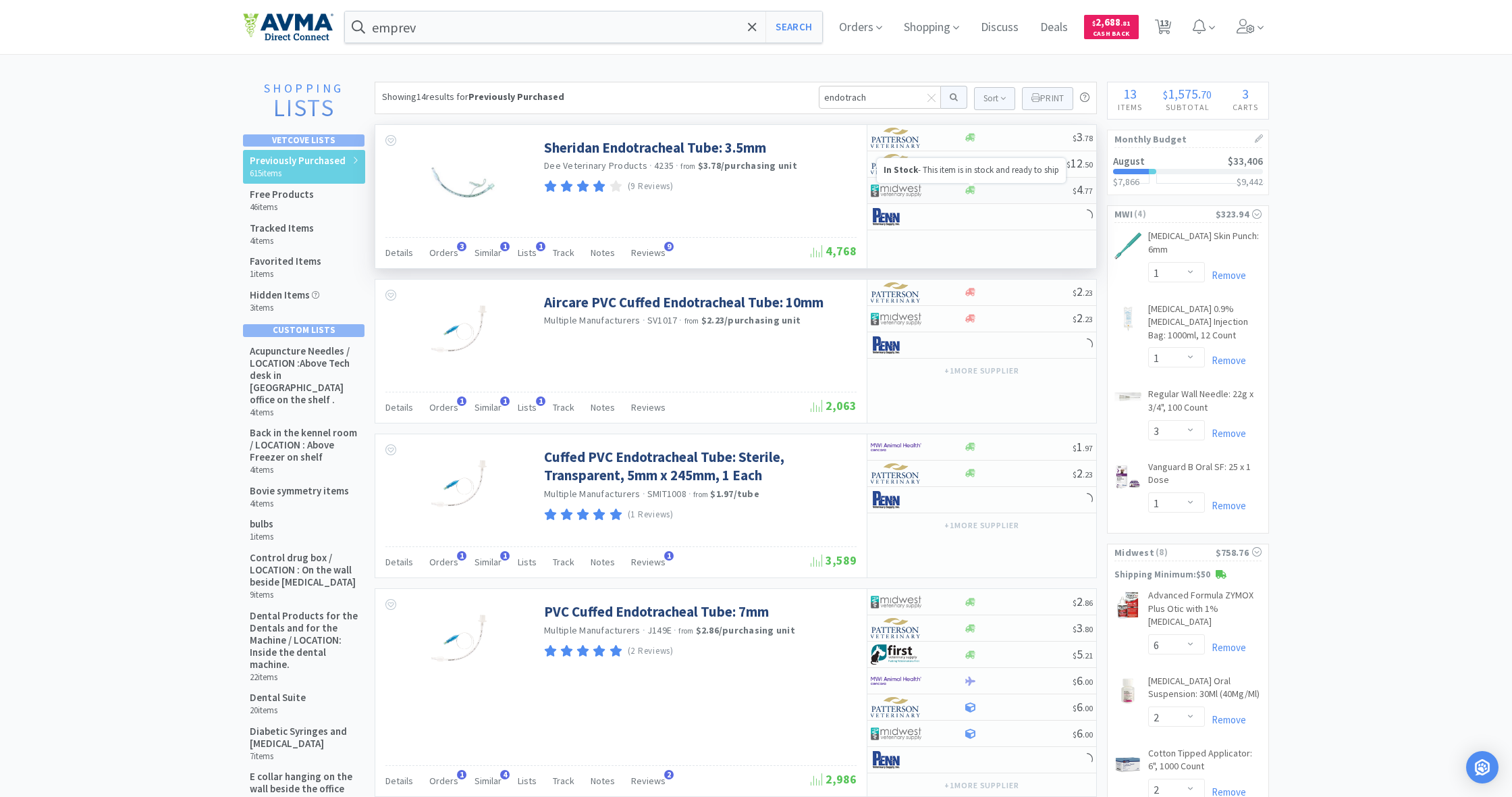
click at [971, 189] on icon at bounding box center [970, 190] width 10 height 8
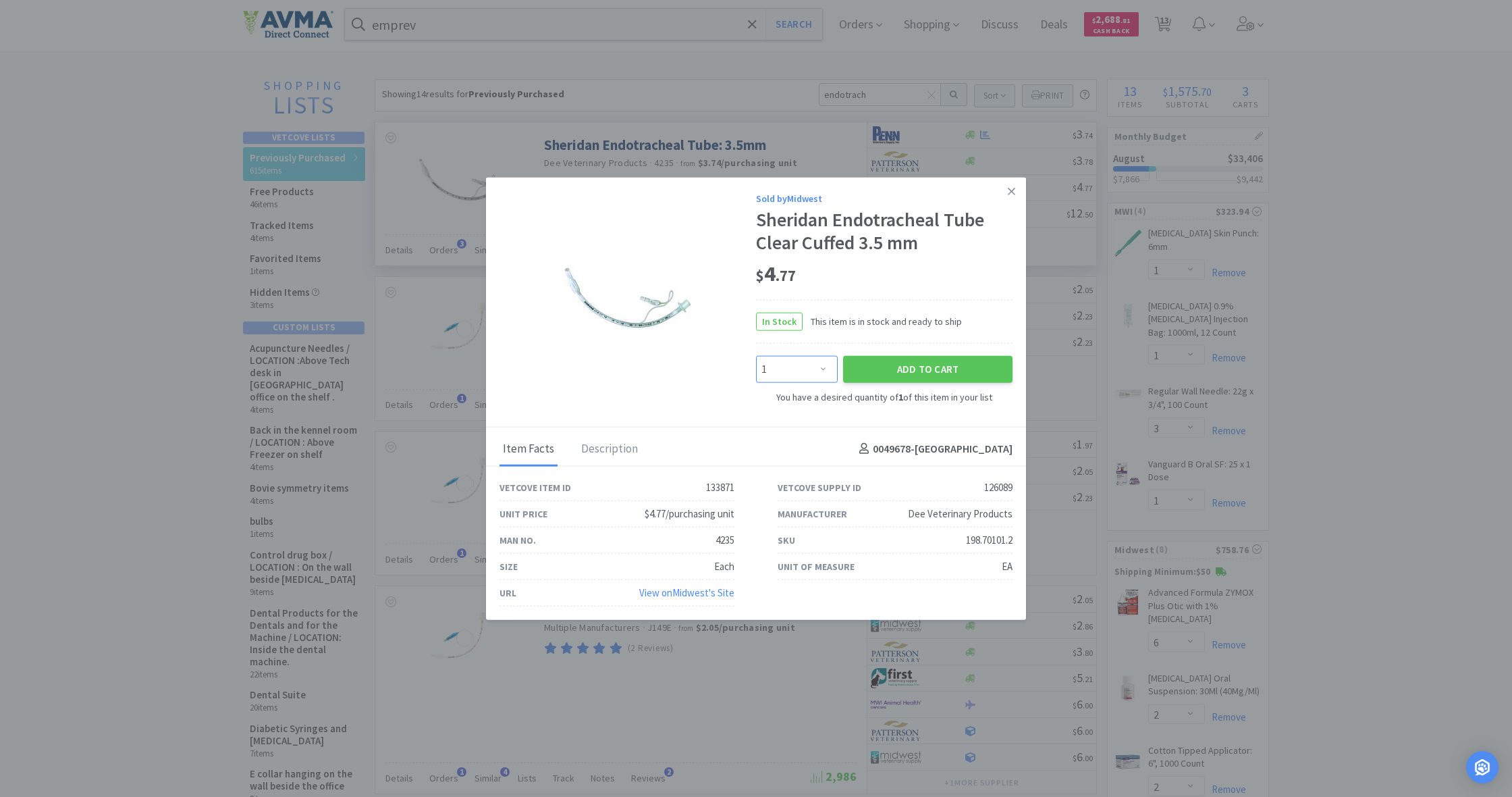
select select "2"
click at [905, 367] on button "Add to Cart" at bounding box center [928, 369] width 170 height 27
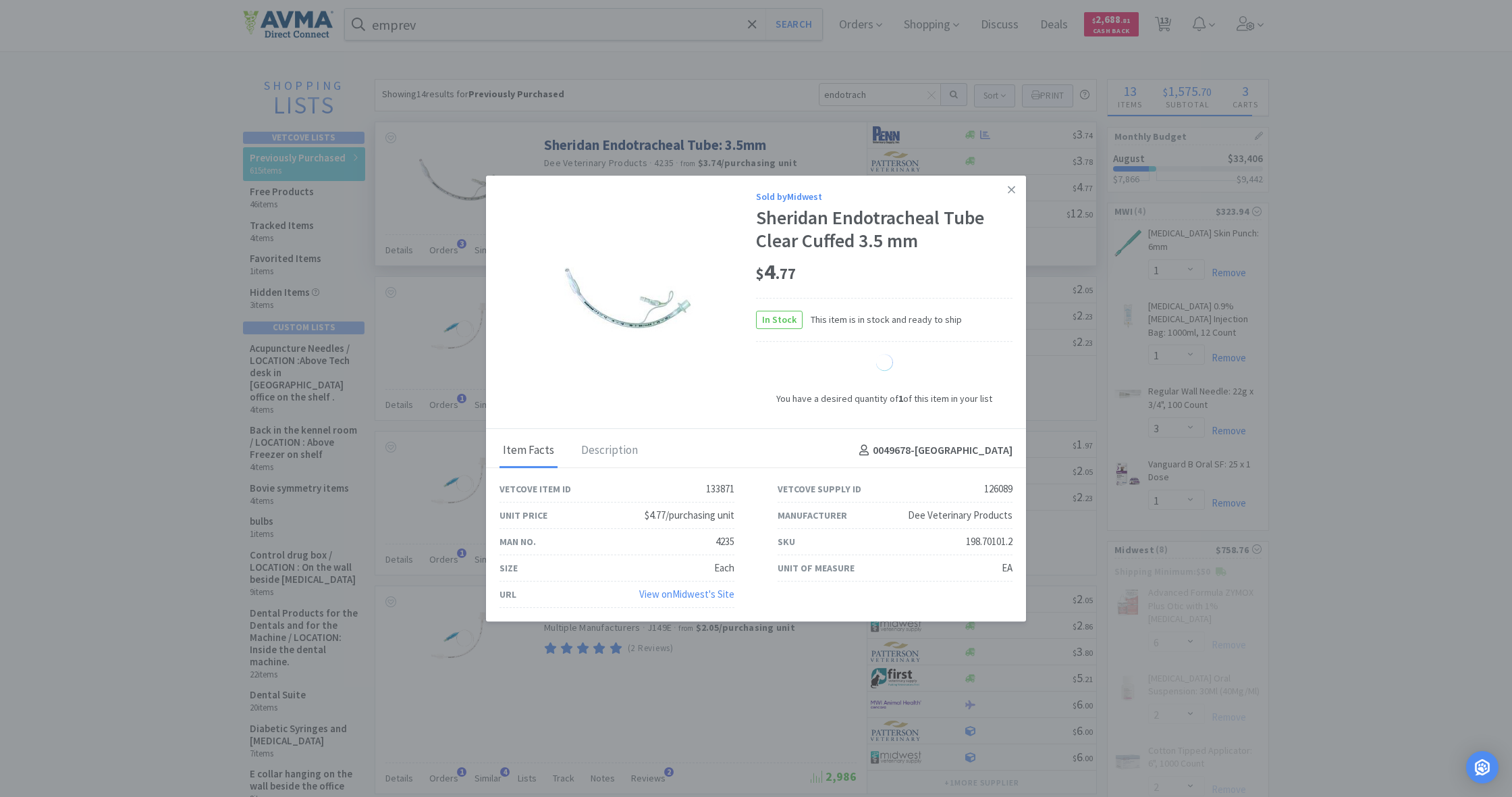
select select "2"
select select "1"
select select "4"
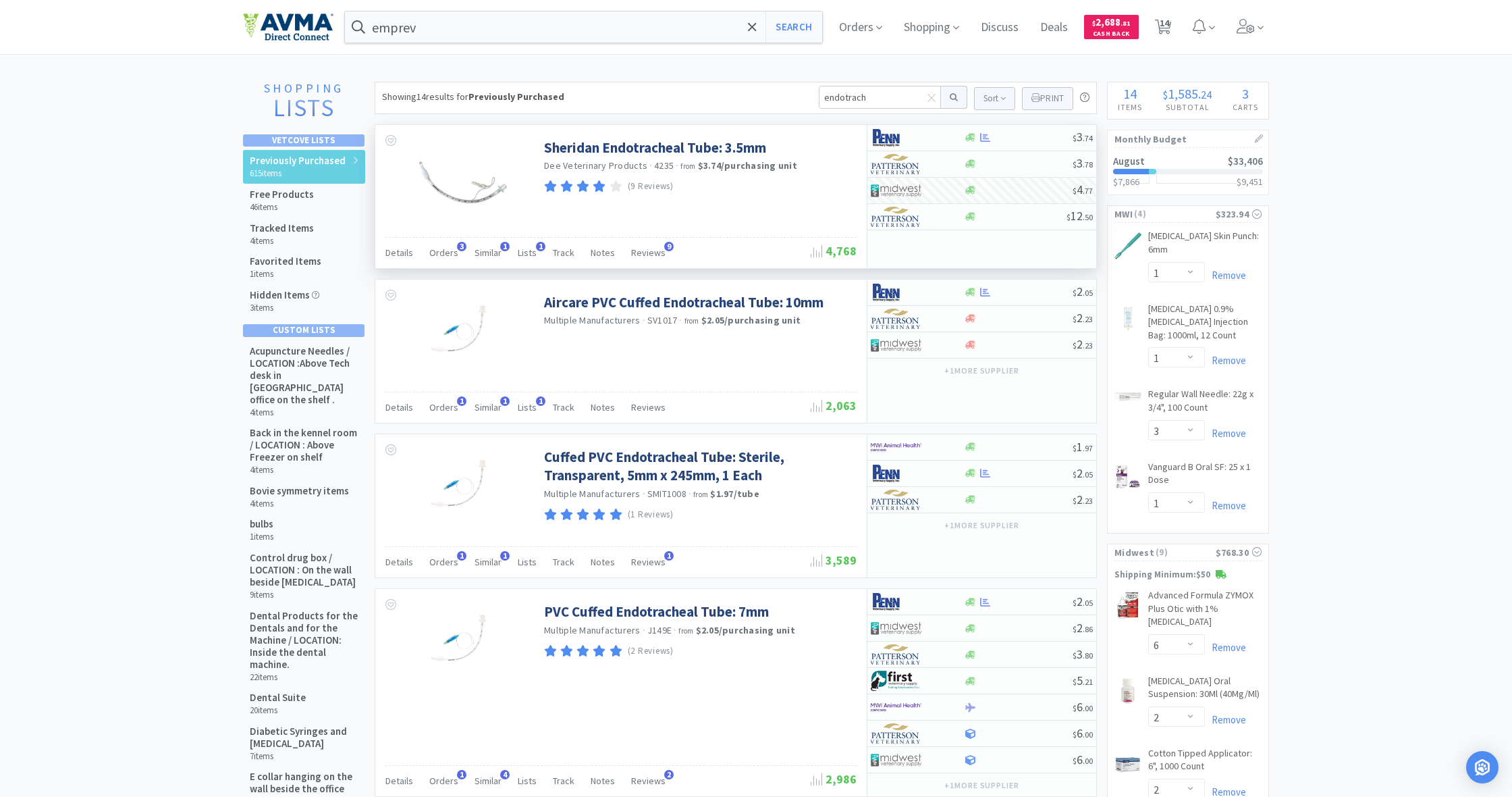
scroll to position [0, 0]
click at [1166, 29] on span "14" at bounding box center [1165, 23] width 10 height 54
select select "10"
select select "1"
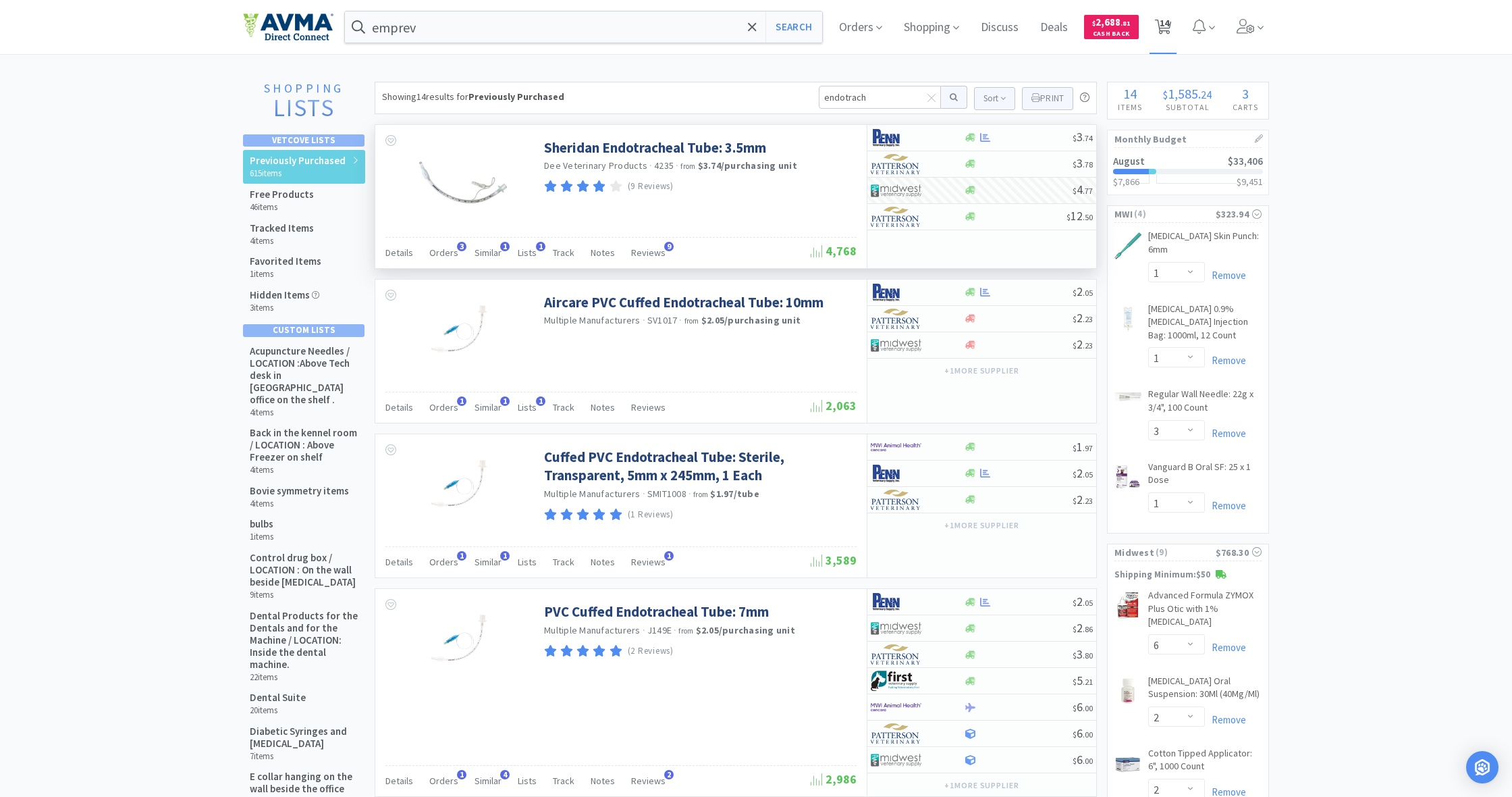
select select "3"
select select "1"
select select "6"
select select "2"
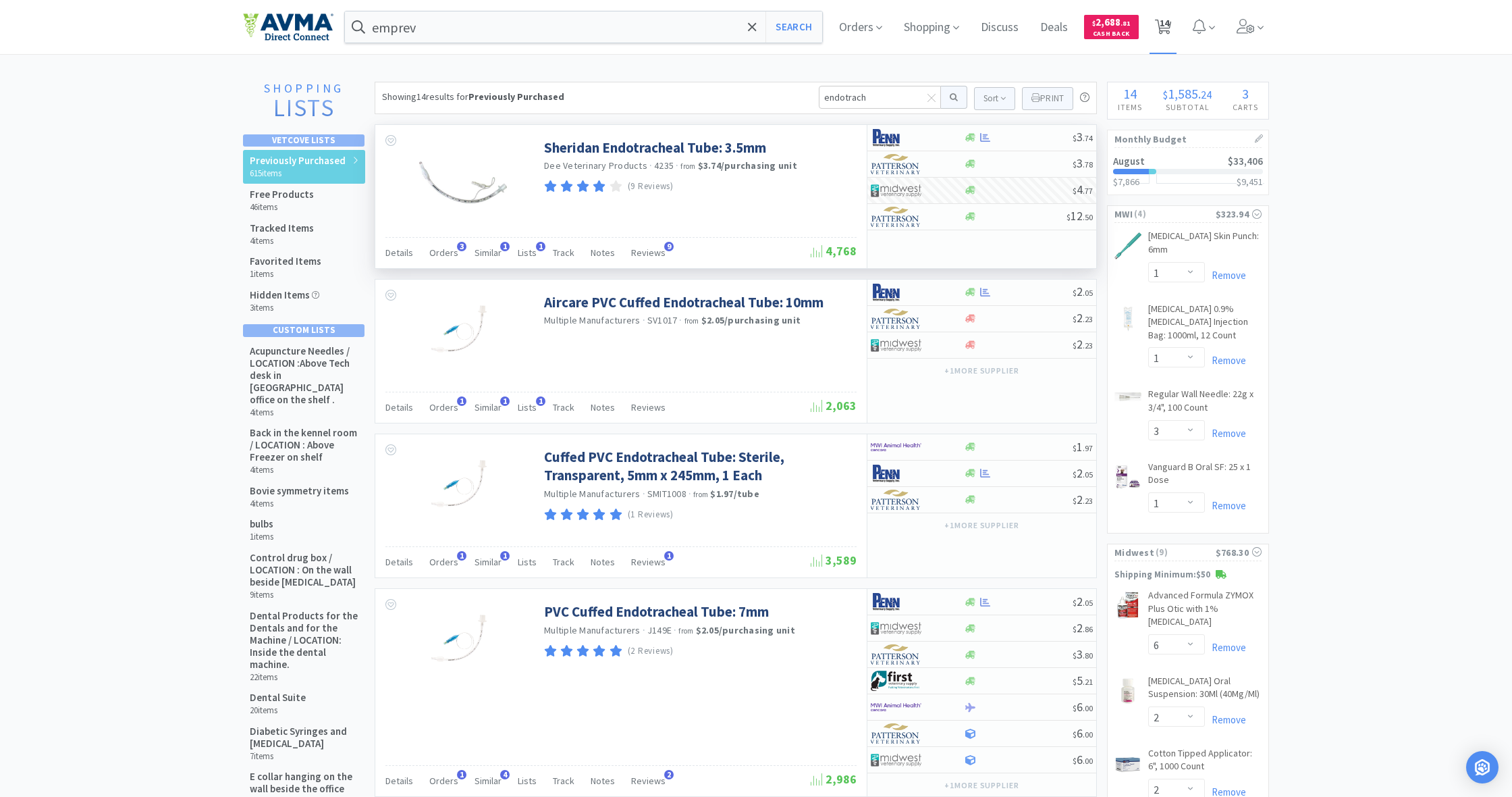
select select "1"
select select "2"
select select "1"
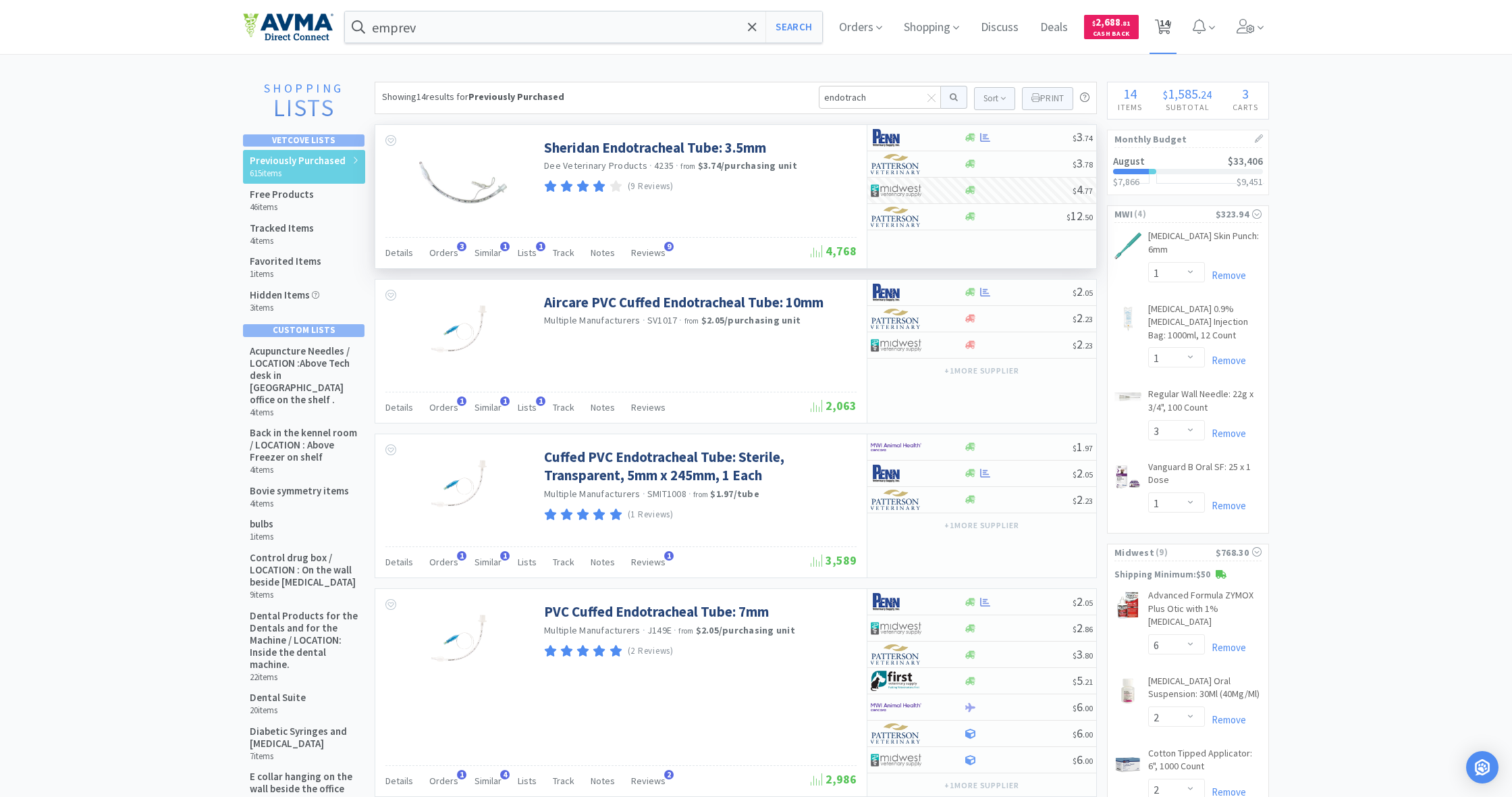
select select "4"
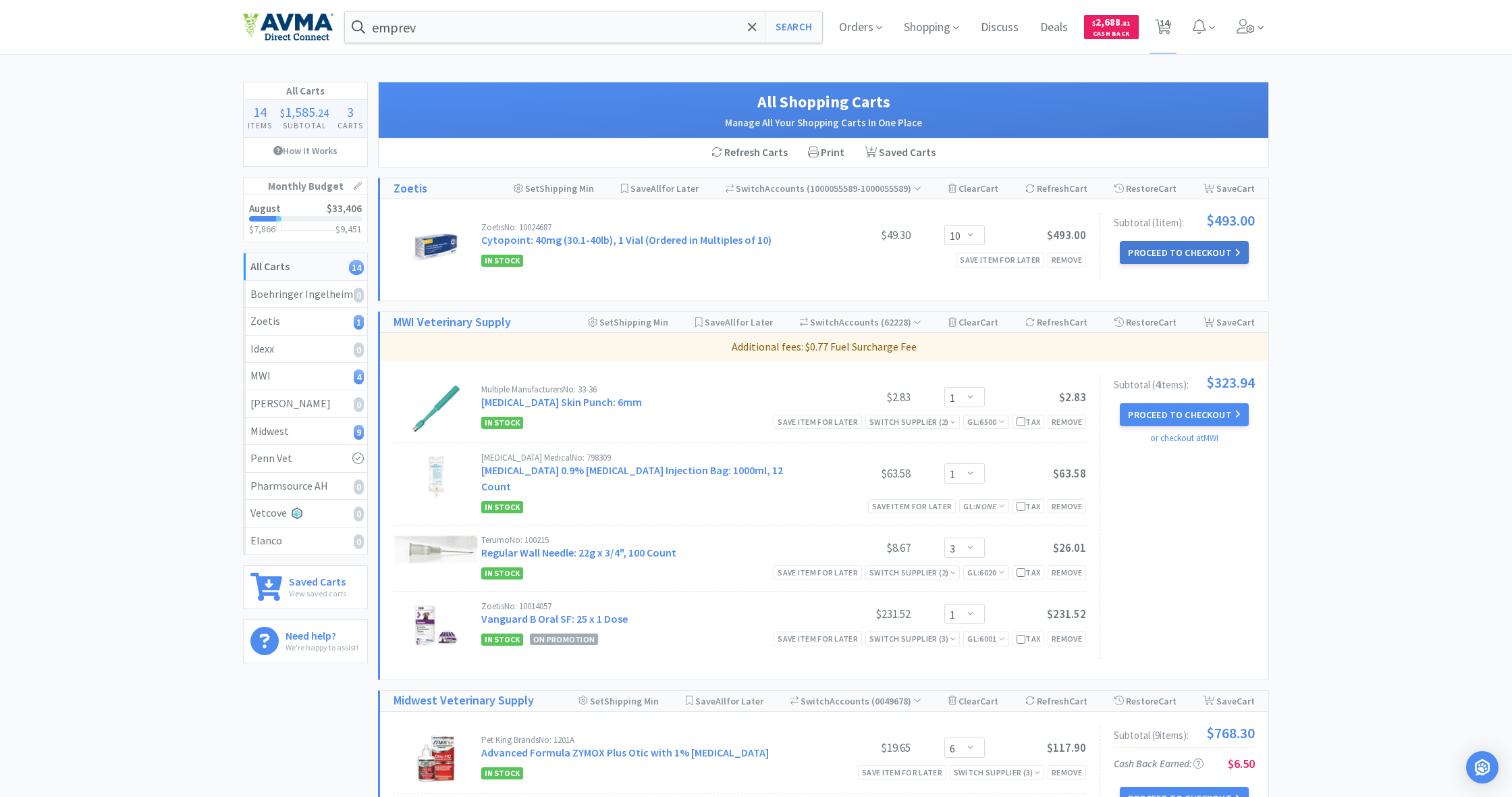
click at [1185, 254] on button "Proceed to Checkout" at bounding box center [1184, 252] width 128 height 23
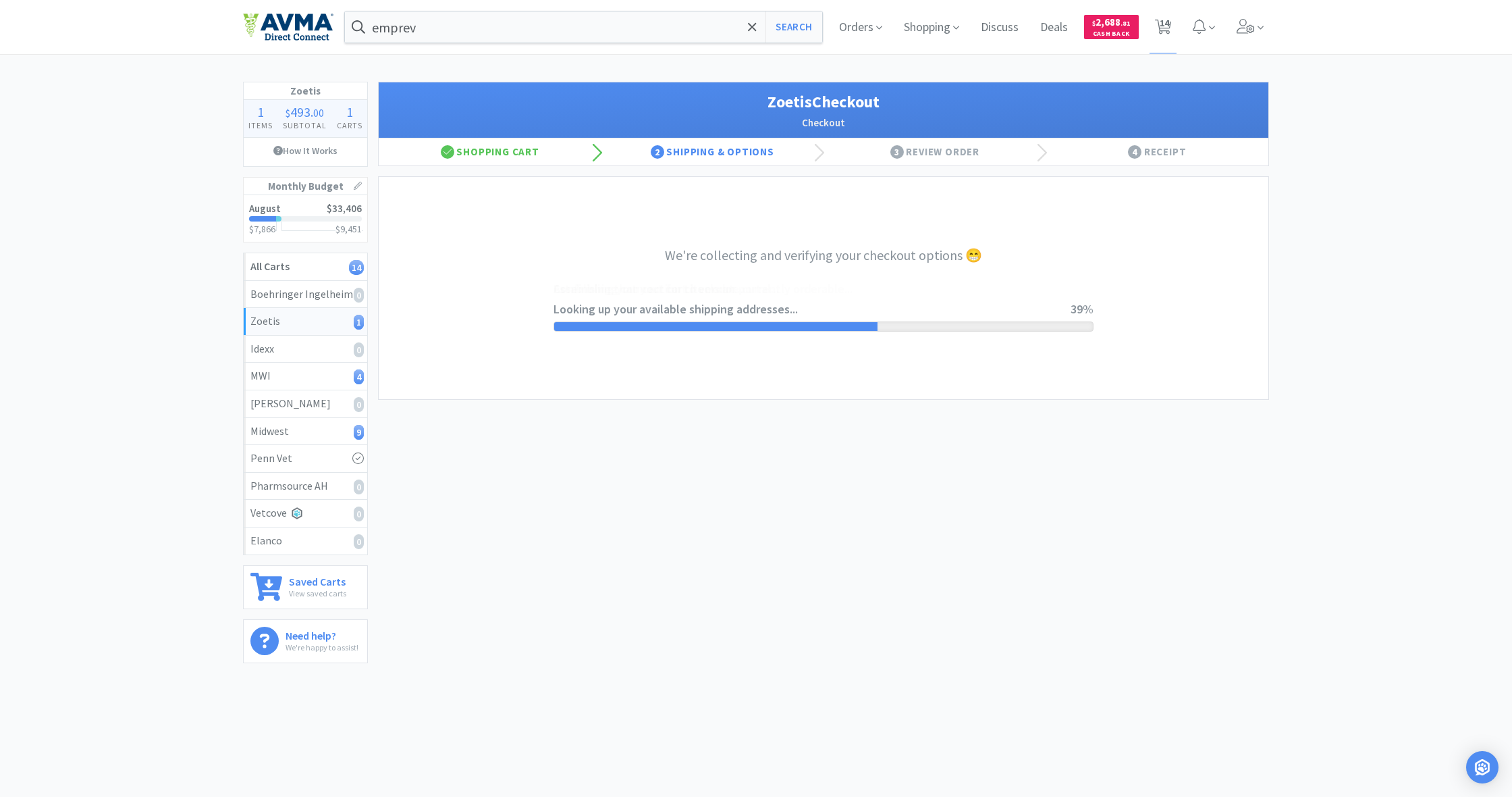
select select "invoice"
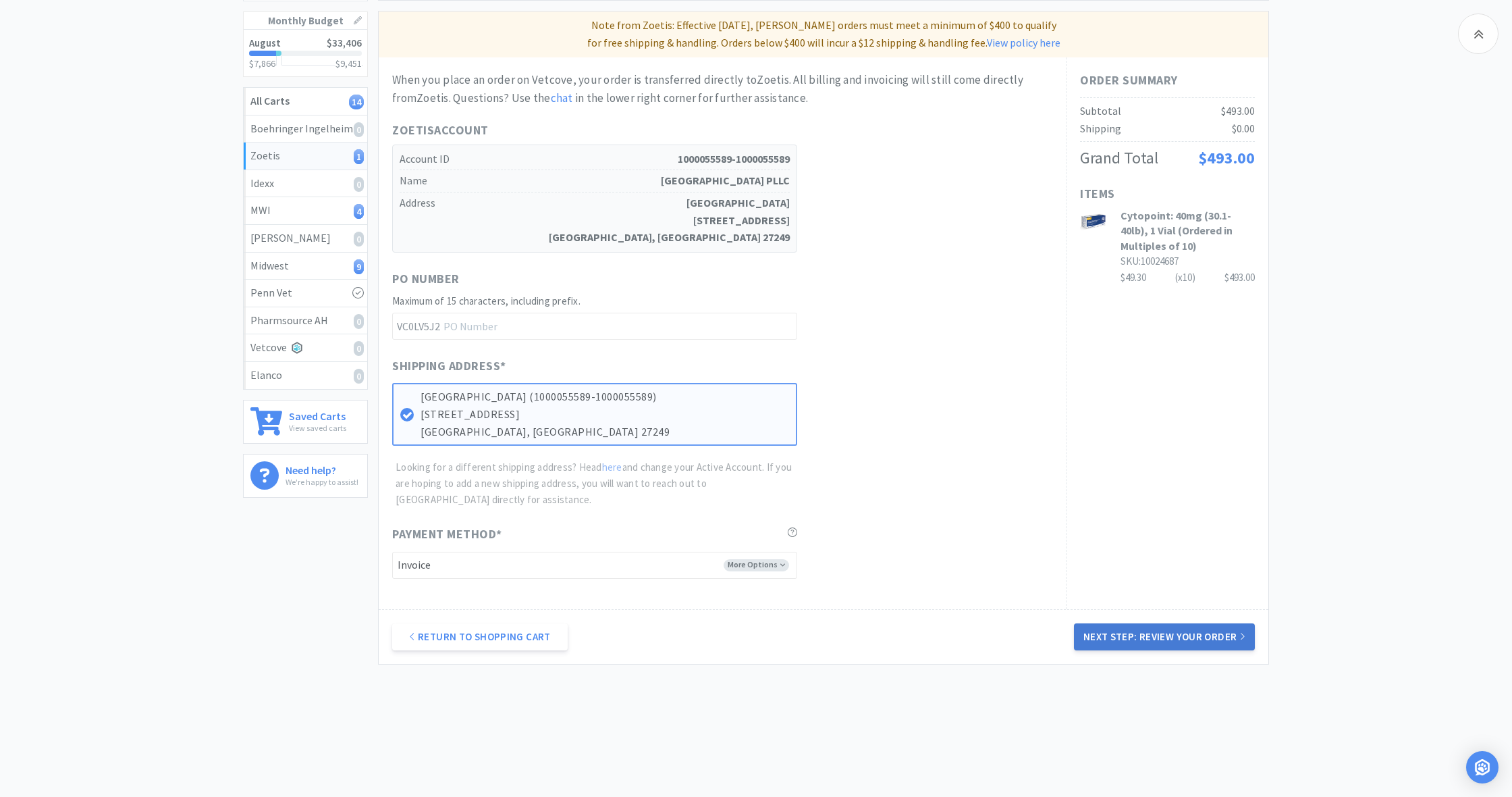
scroll to position [165, 0]
click at [1195, 632] on button "Next Step: Review Your Order" at bounding box center [1164, 637] width 181 height 27
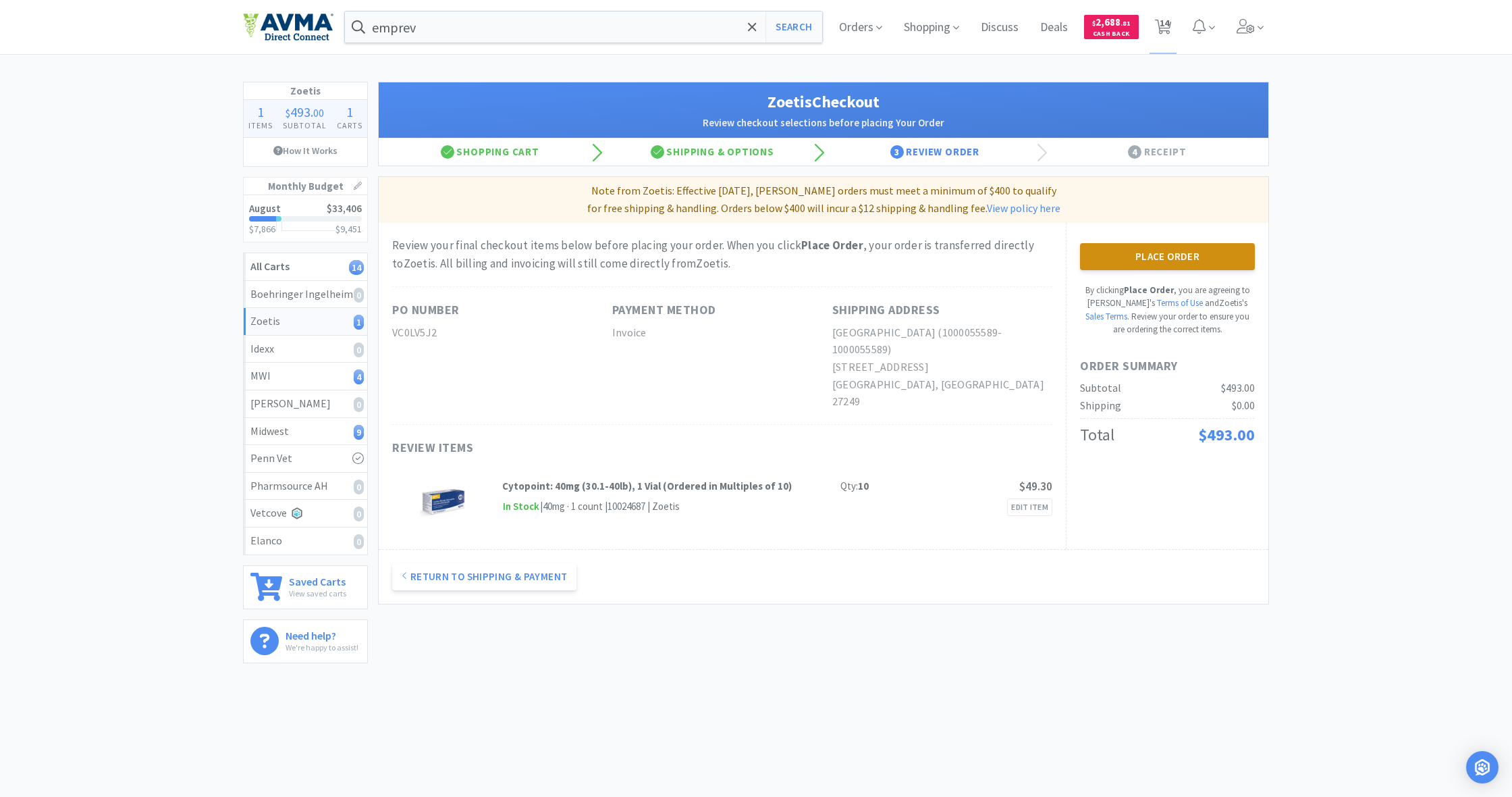
click at [1172, 252] on button "Place Order" at bounding box center [1167, 256] width 175 height 27
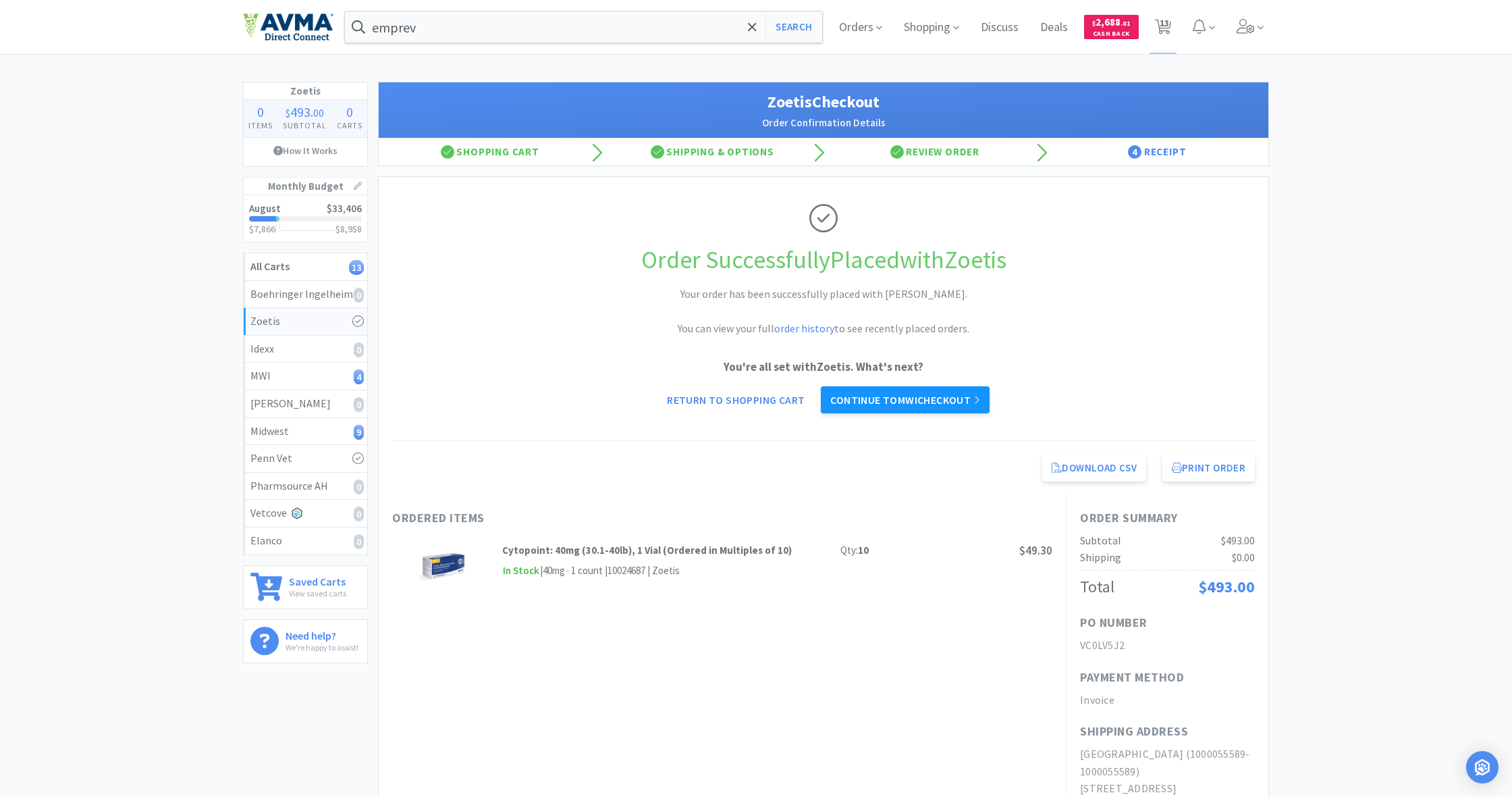
click at [906, 394] on link "Continue to MWI checkout" at bounding box center [905, 399] width 168 height 27
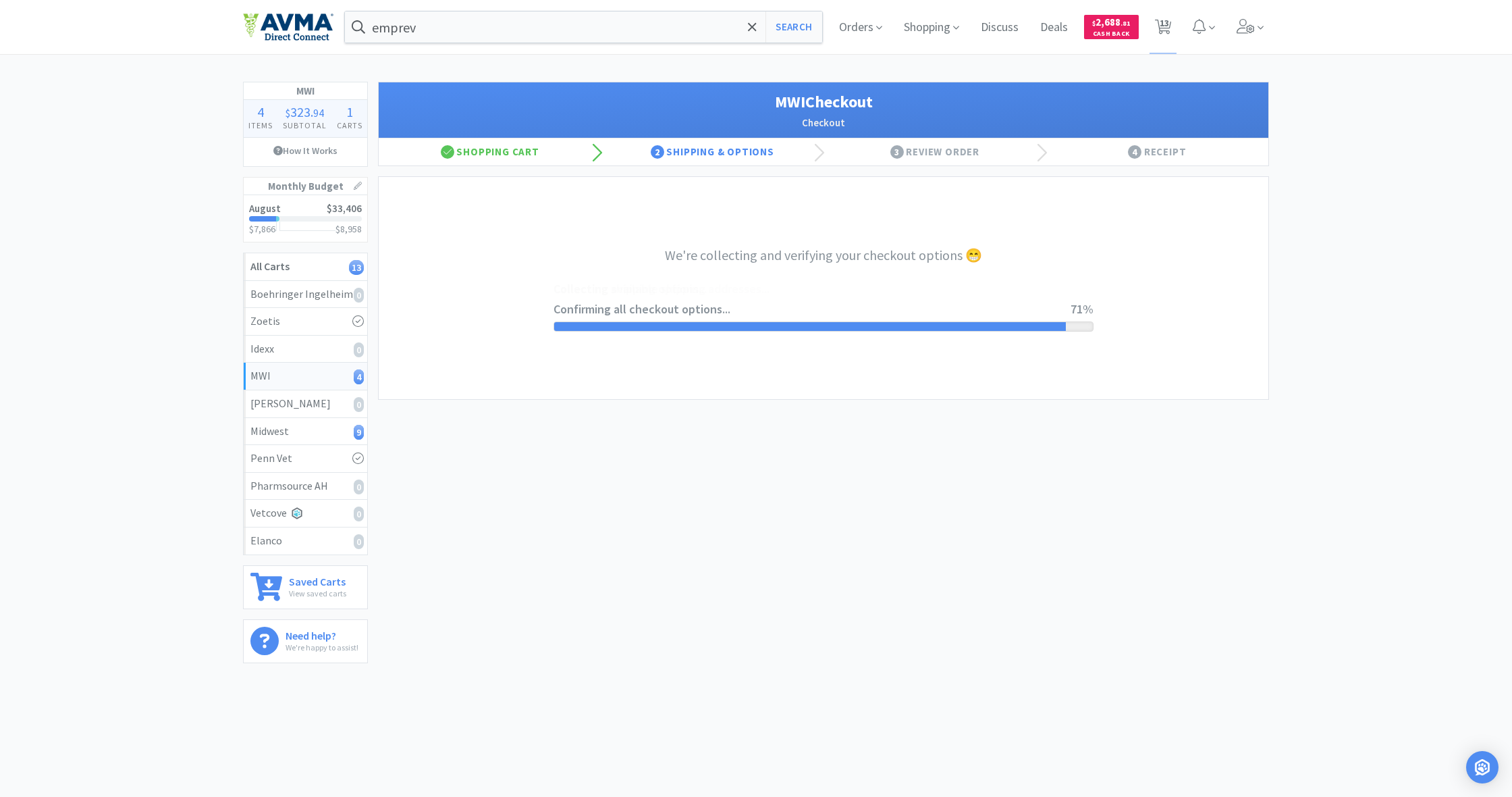
select select "STD_"
select select "FX9"
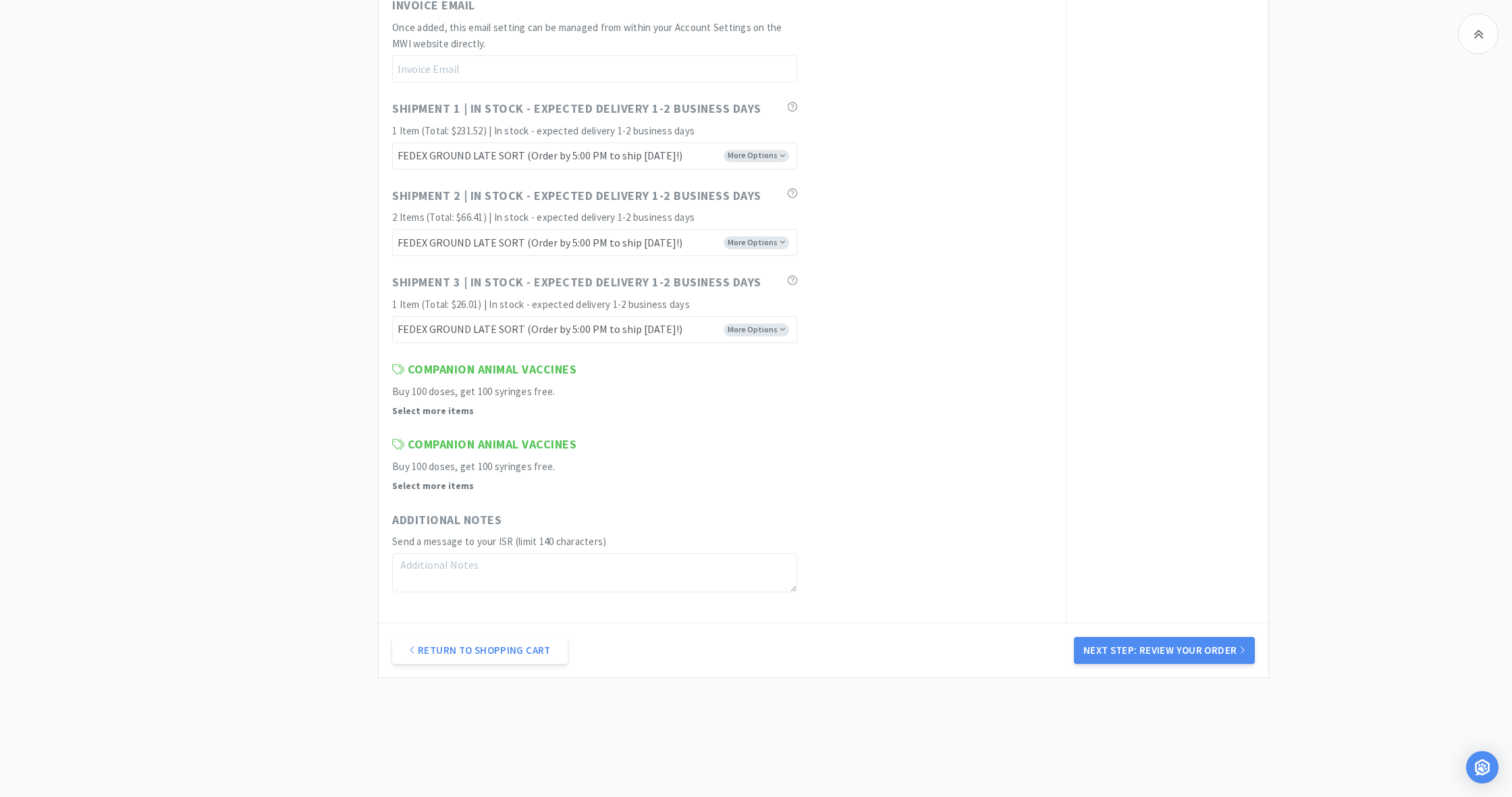
scroll to position [806, 0]
click at [1175, 635] on button "Next Step: Review Your Order" at bounding box center [1164, 648] width 181 height 27
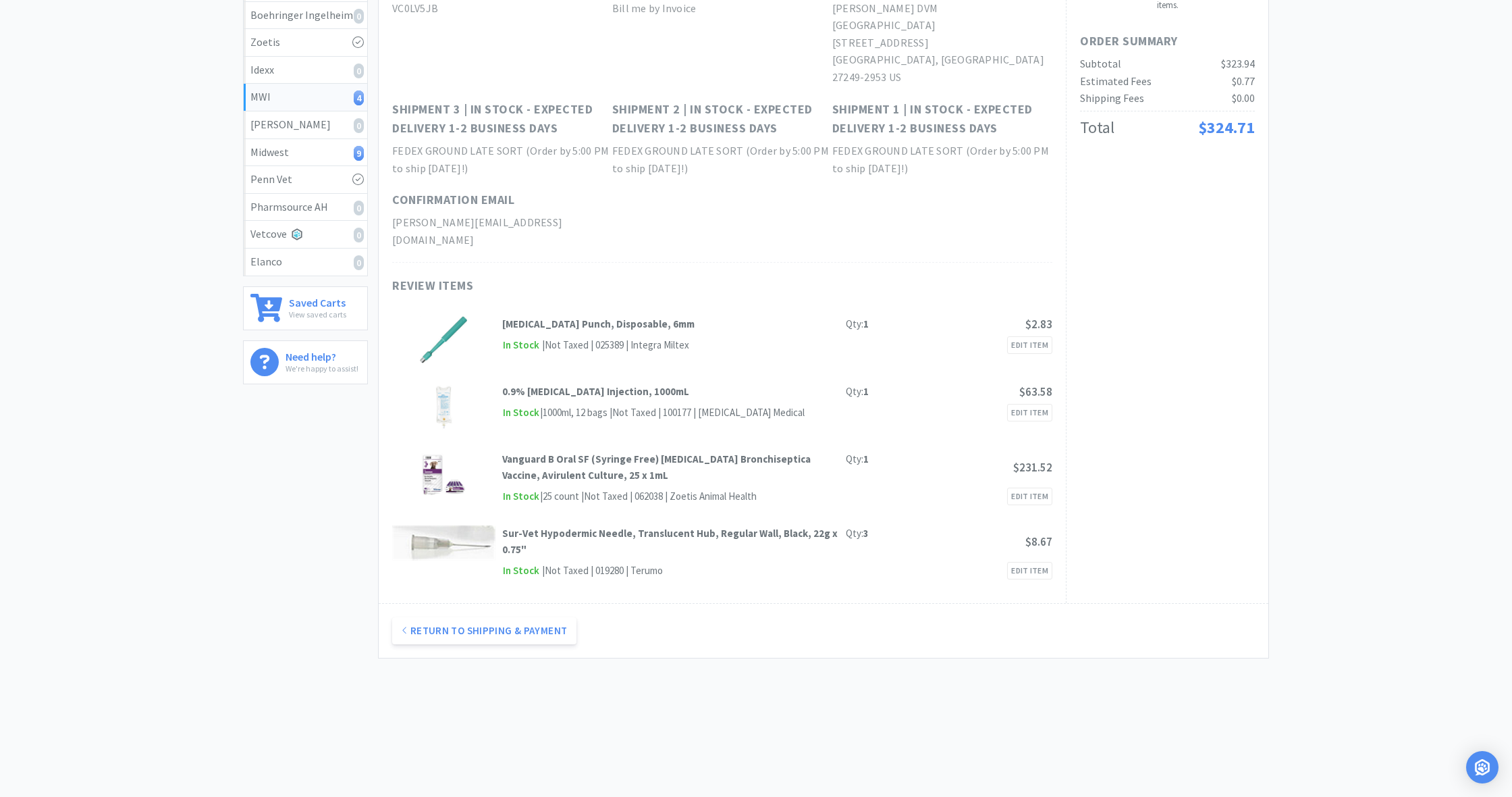
scroll to position [0, 0]
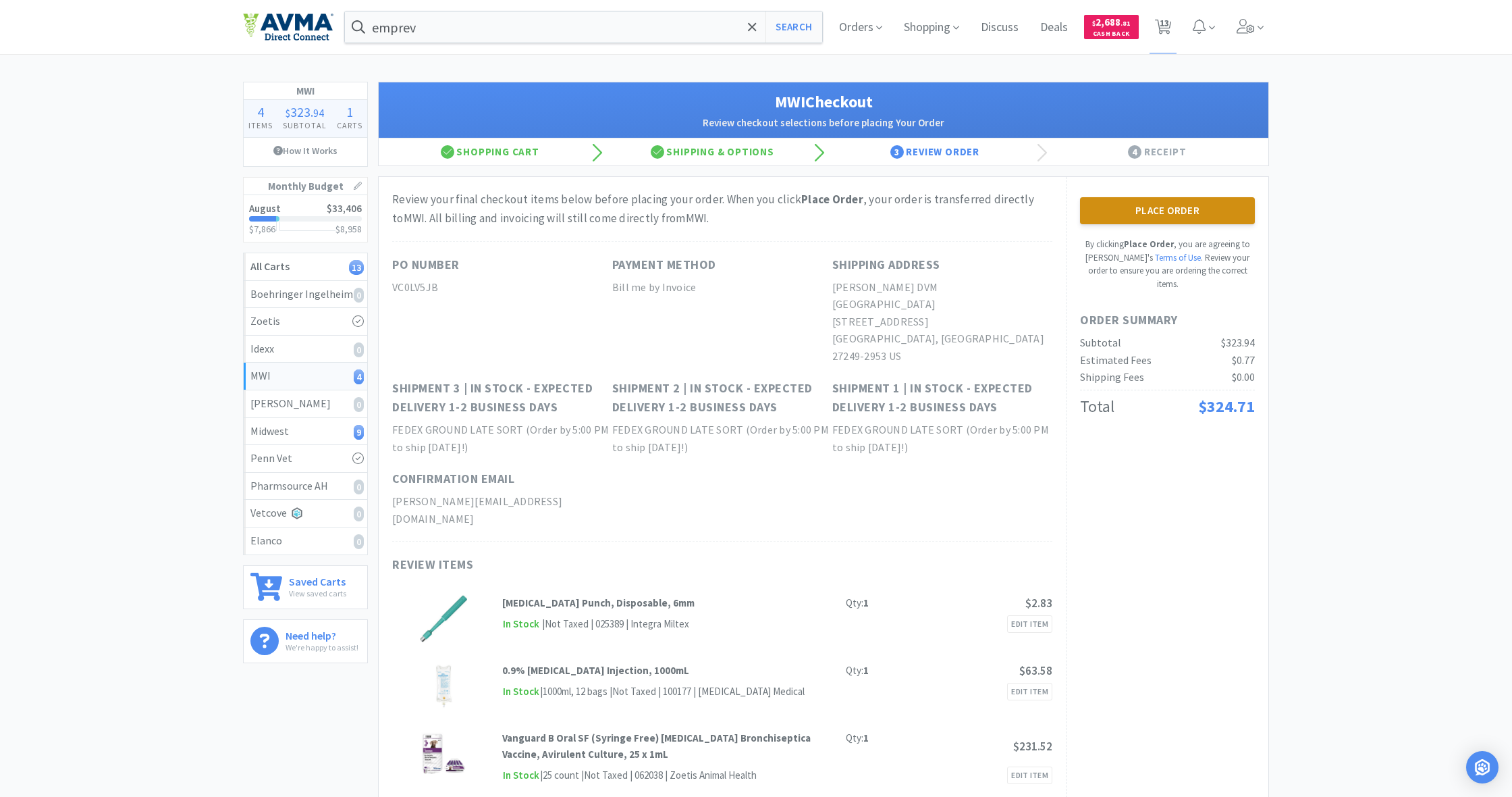
click at [1171, 211] on button "Place Order" at bounding box center [1167, 210] width 175 height 27
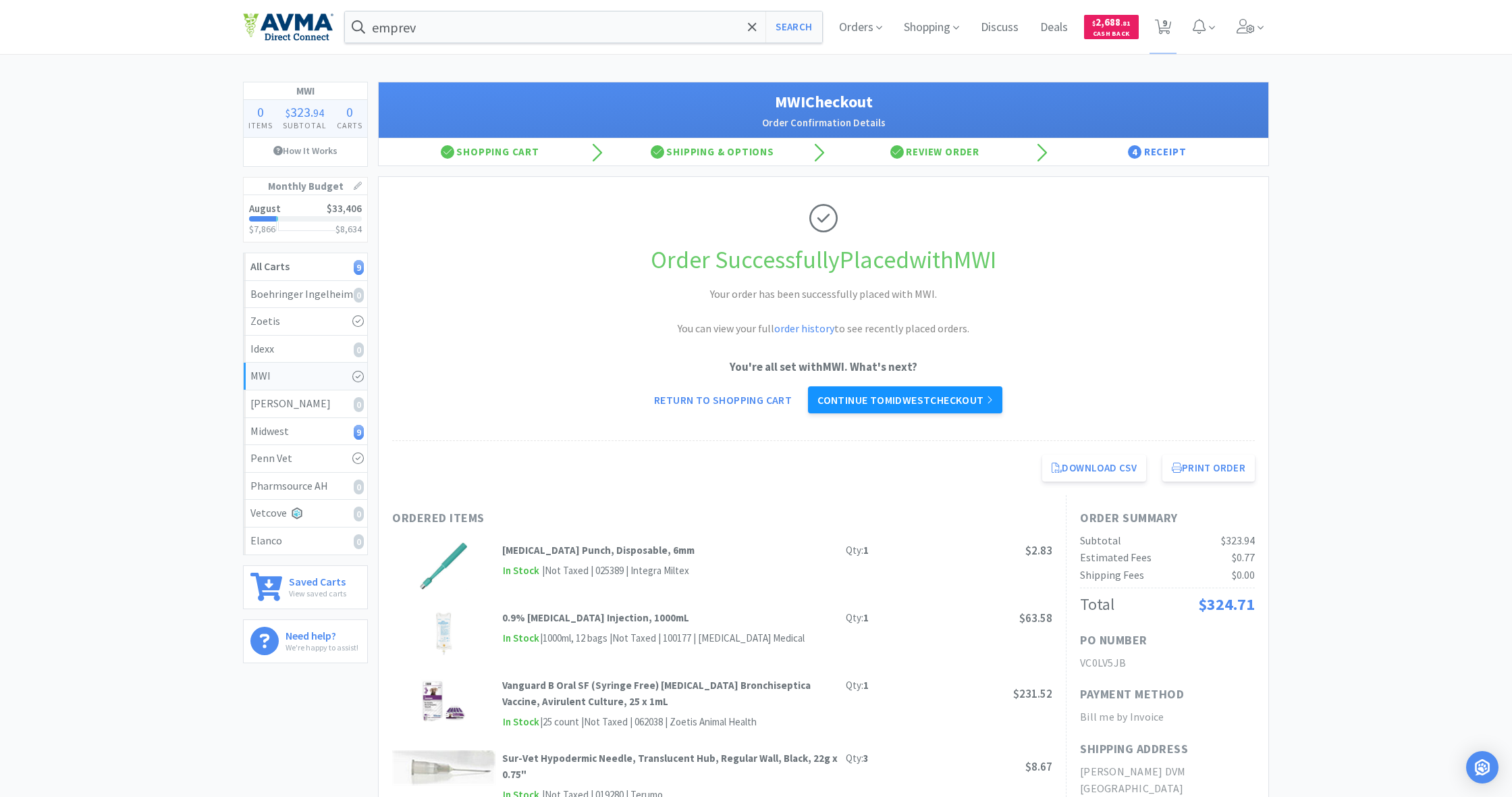
click at [926, 390] on link "Continue to Midwest checkout" at bounding box center [905, 399] width 194 height 27
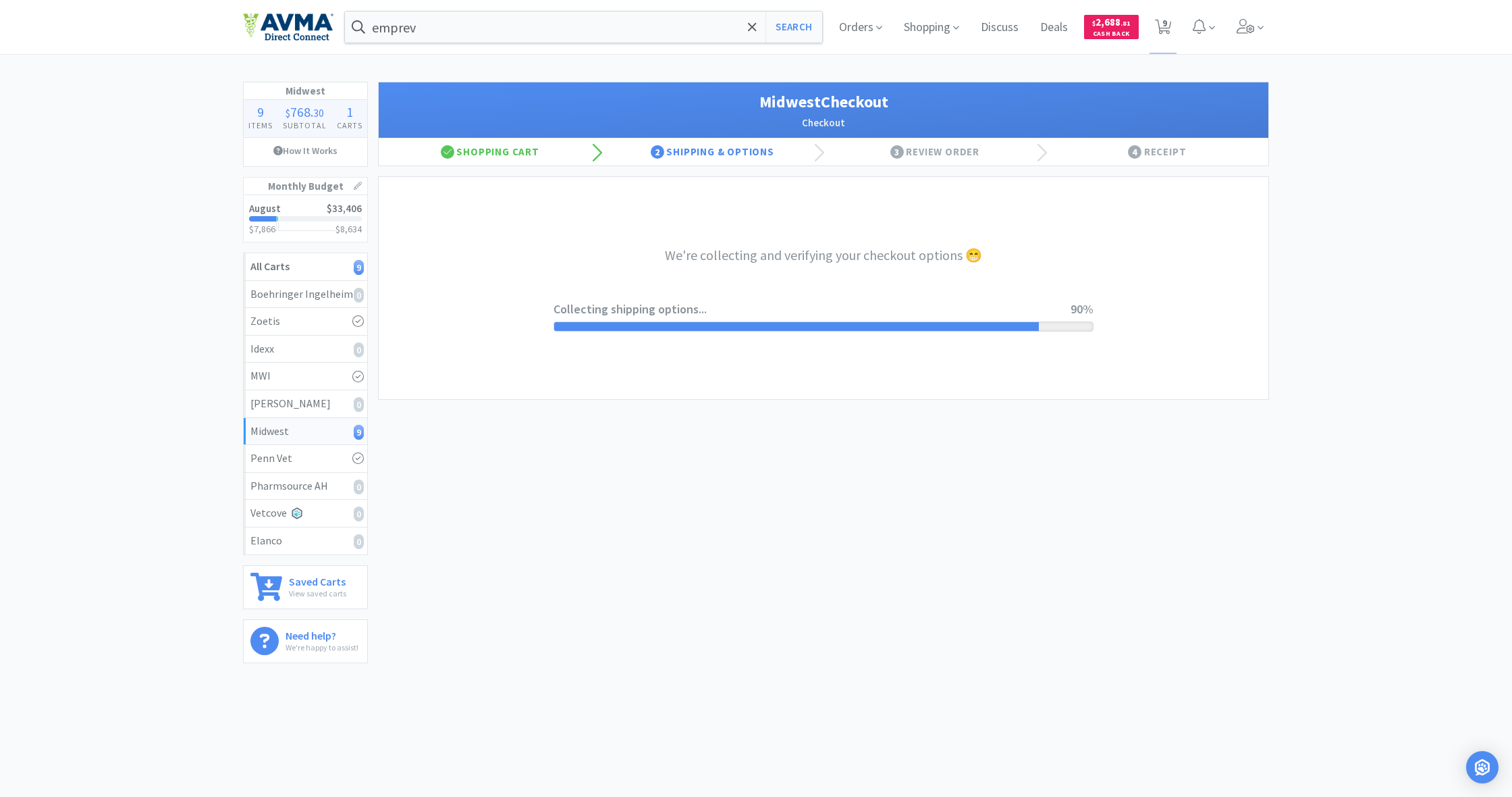
select select "0"
select select "1"
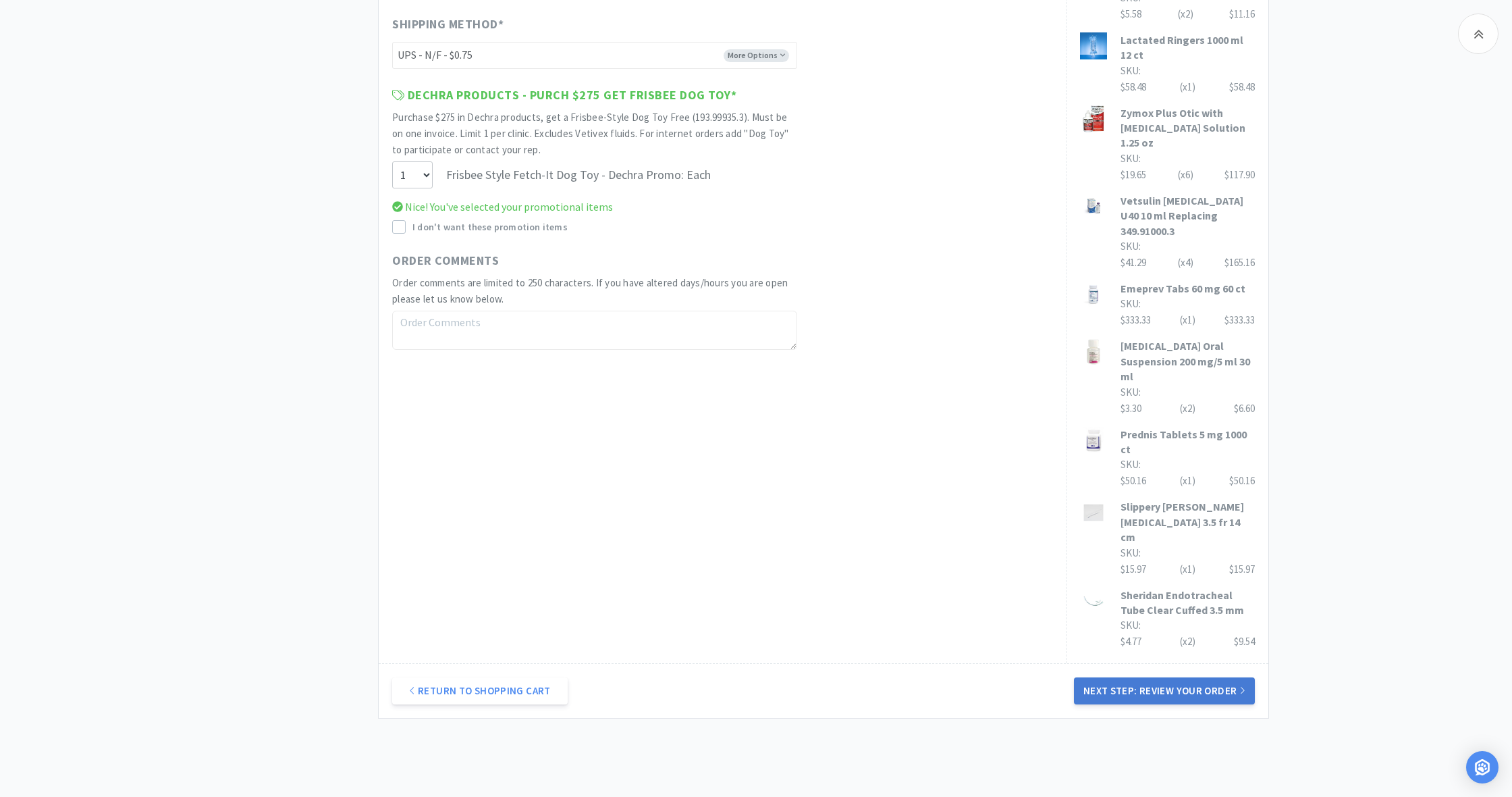
scroll to position [700, 0]
click at [1183, 678] on button "Next Step: Review Your Order" at bounding box center [1164, 691] width 181 height 27
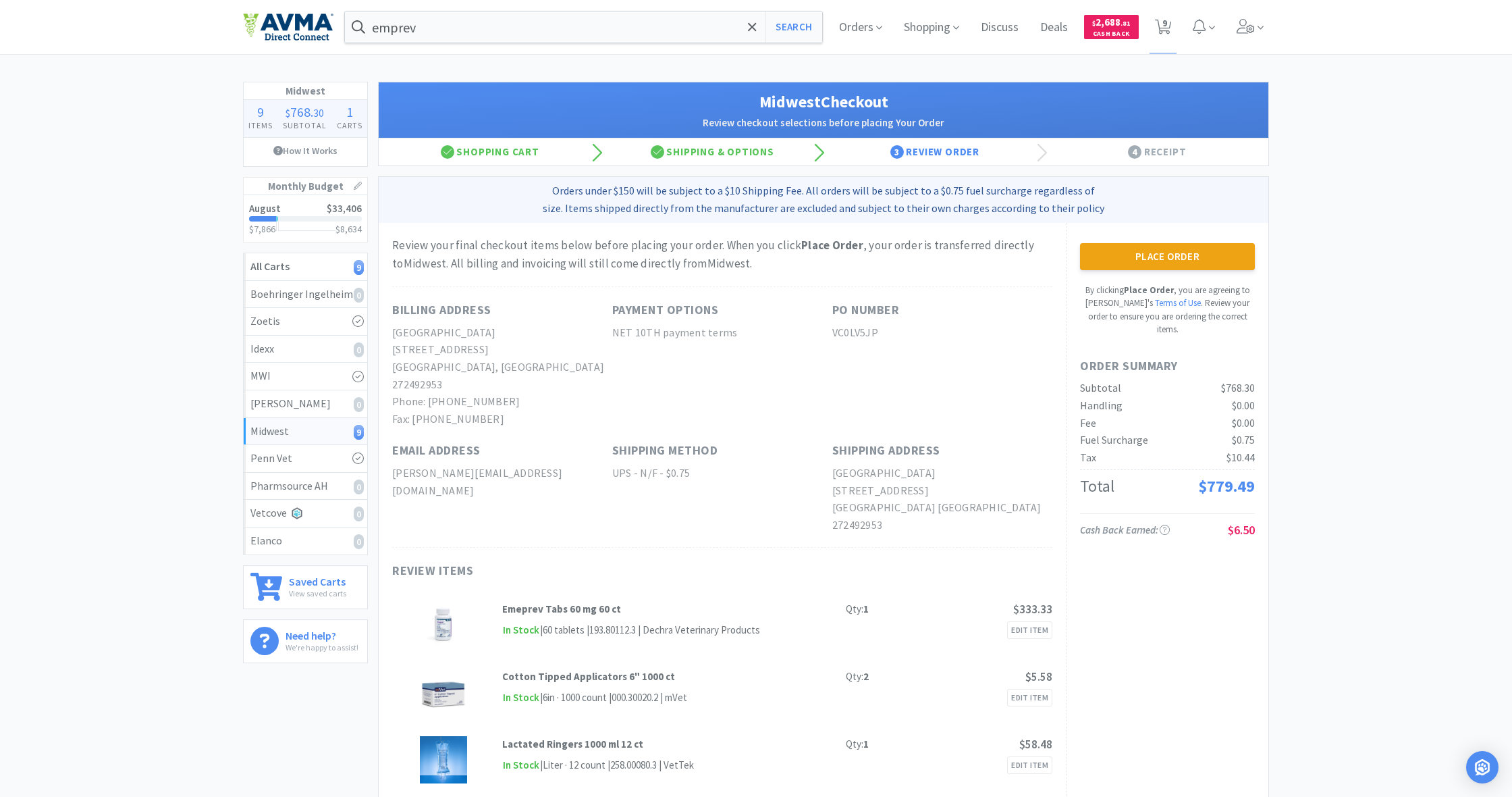
scroll to position [0, 0]
click at [1166, 256] on button "Place Order" at bounding box center [1167, 256] width 175 height 27
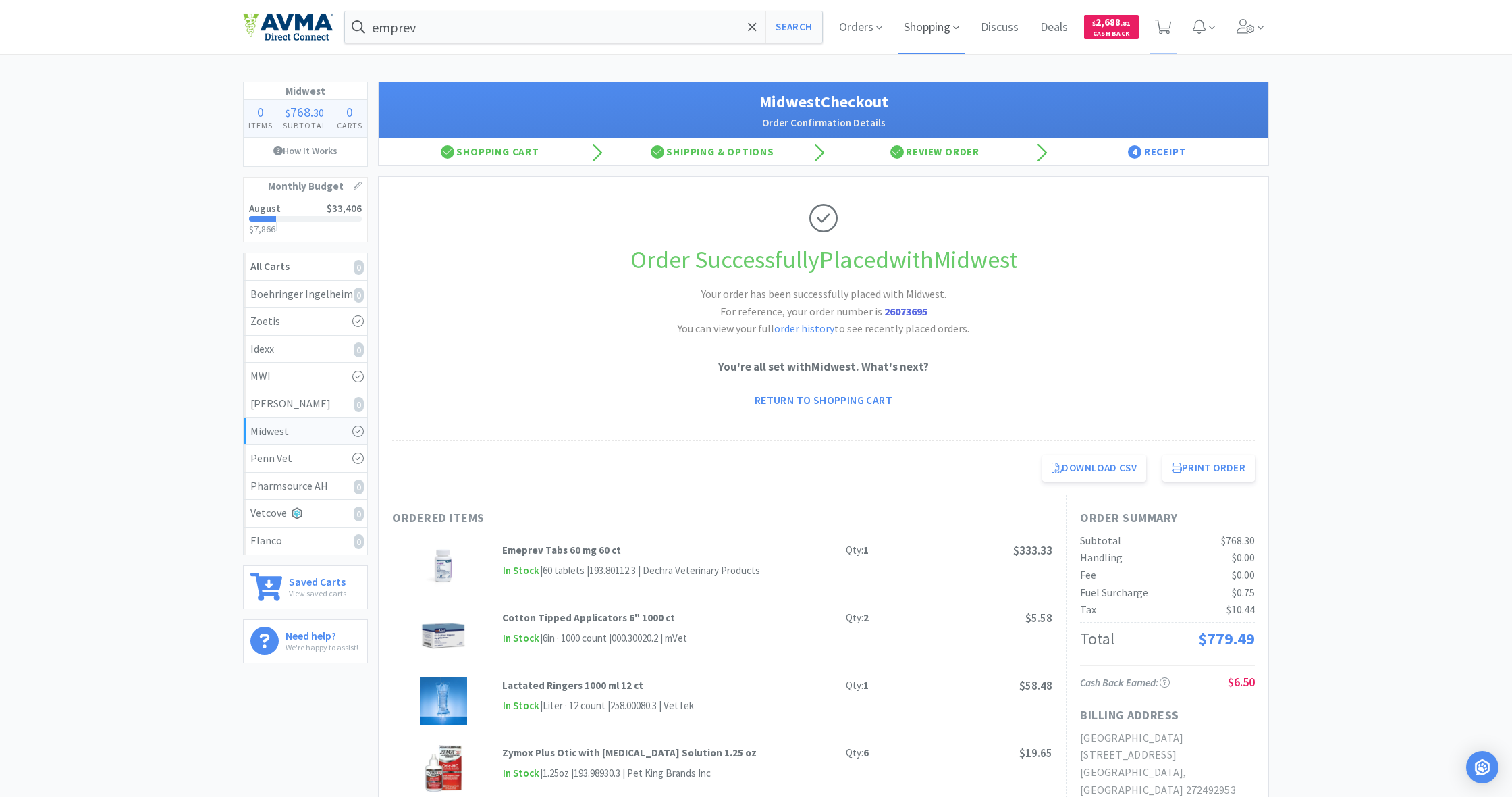
click at [921, 29] on span "Shopping" at bounding box center [932, 27] width 66 height 54
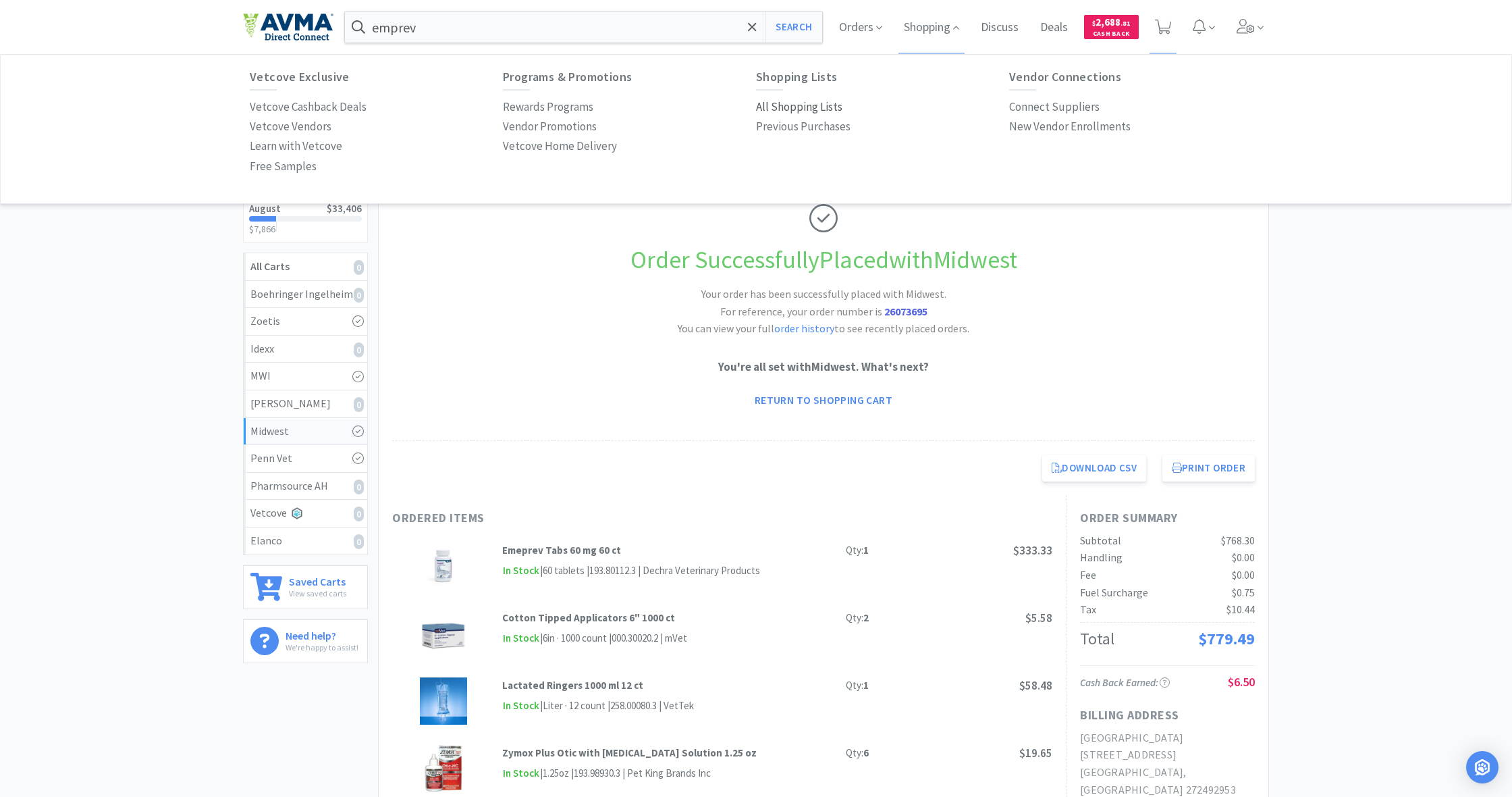
click at [798, 106] on p "All Shopping Lists" at bounding box center [799, 107] width 87 height 18
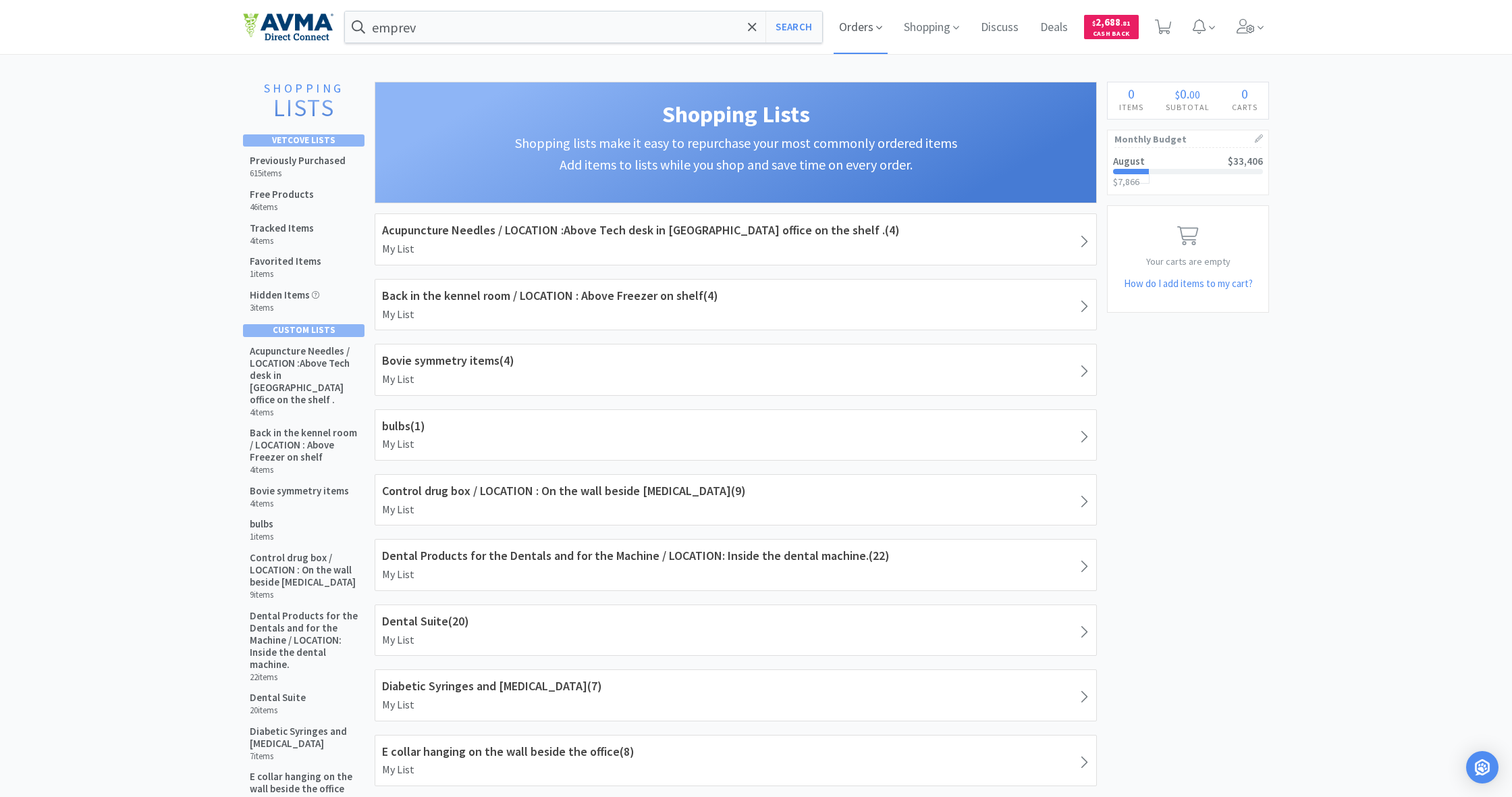
click at [856, 25] on span "Orders" at bounding box center [861, 27] width 54 height 54
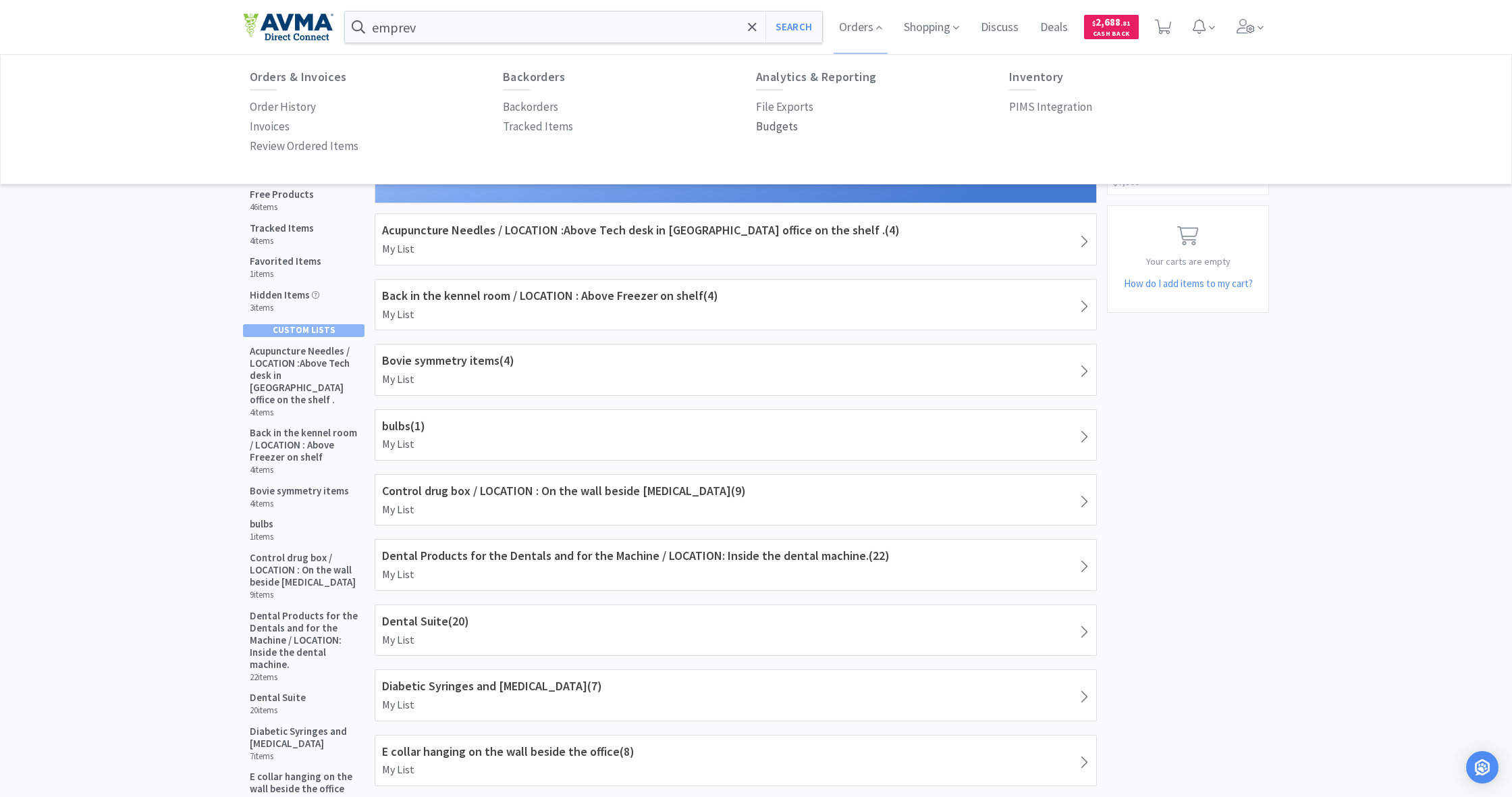
click at [779, 127] on p "Budgets" at bounding box center [776, 127] width 42 height 18
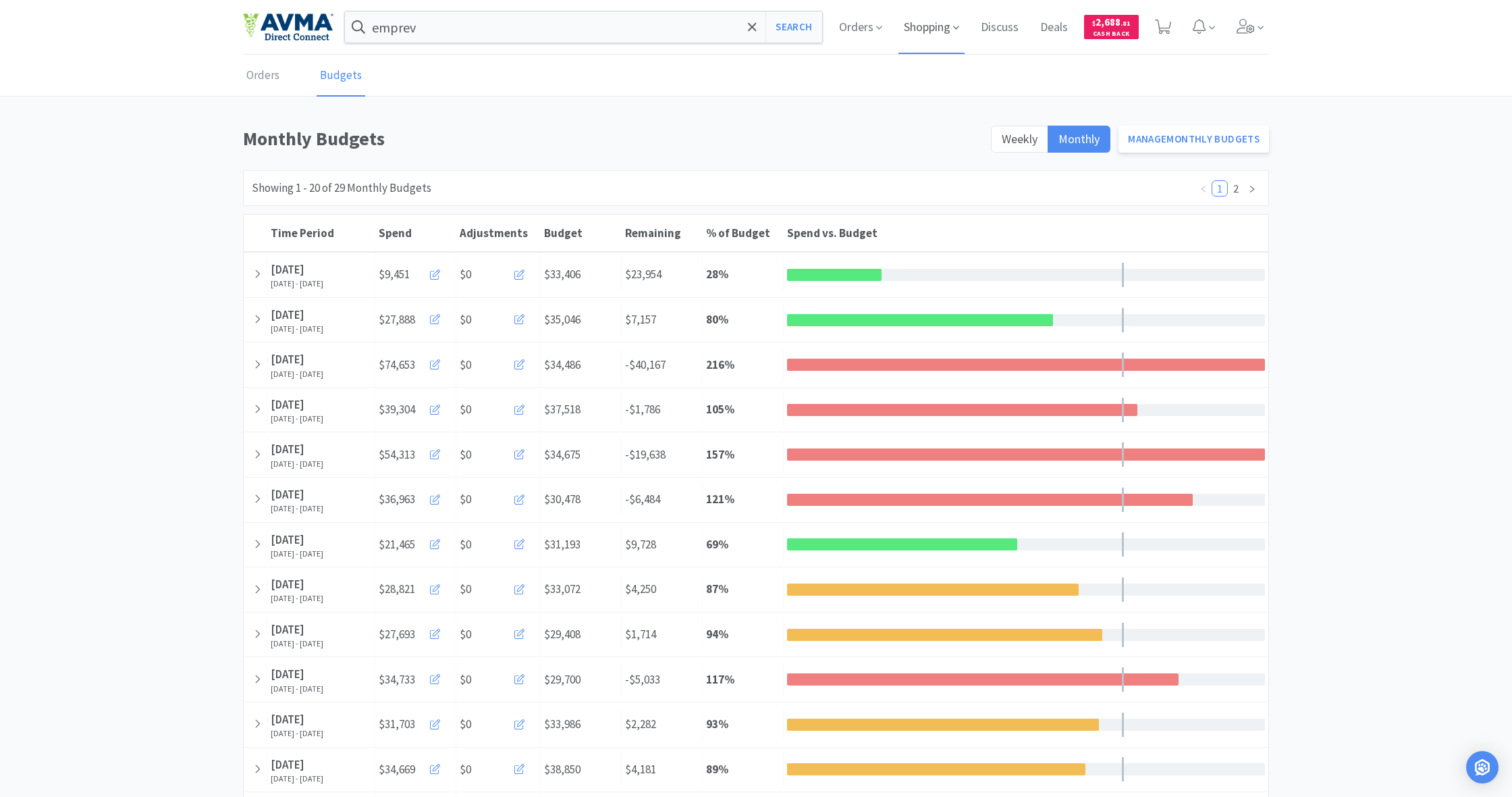
click at [937, 34] on span "Shopping" at bounding box center [932, 27] width 66 height 54
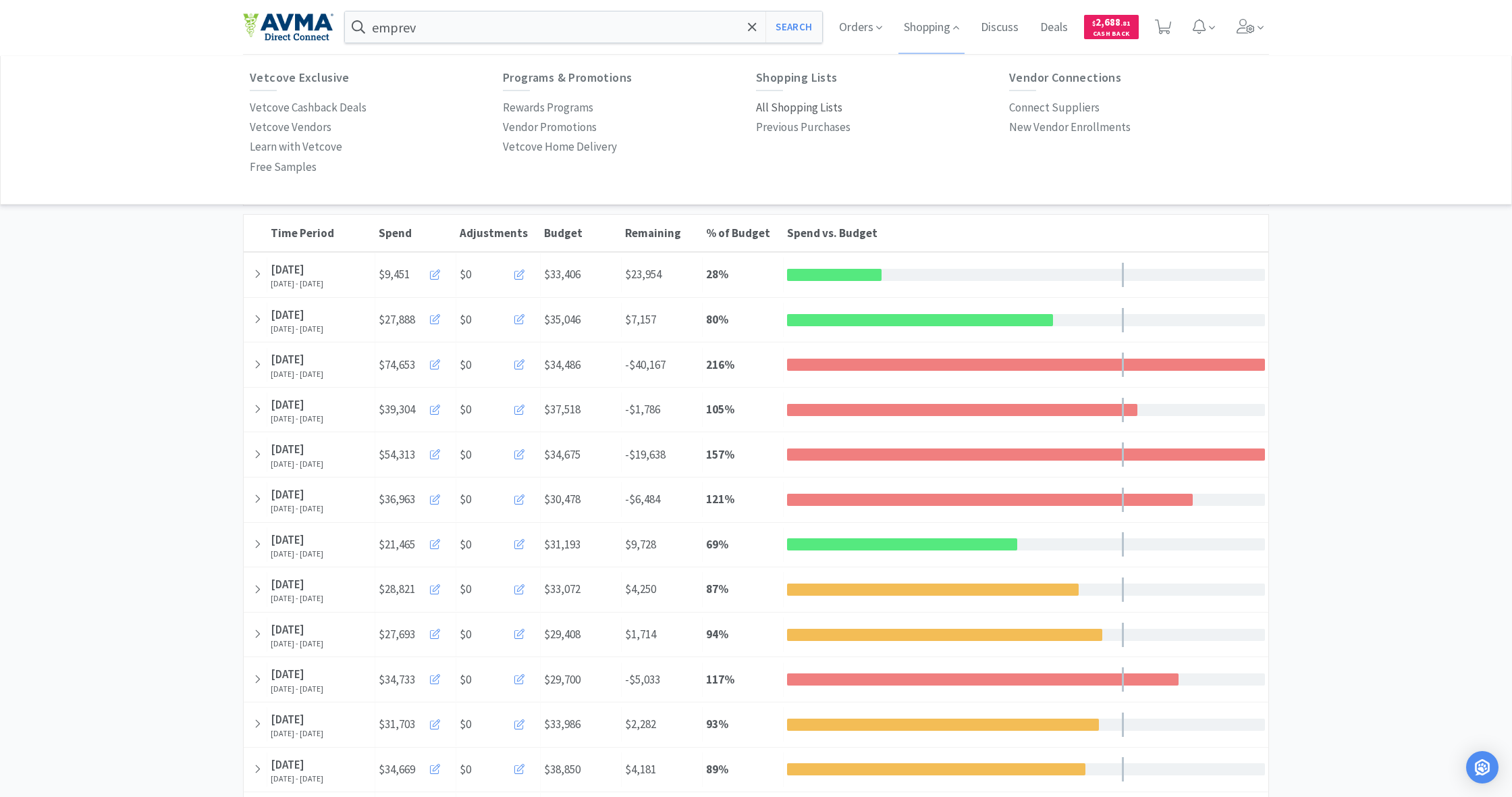
click at [801, 98] on link "All Shopping Lists" at bounding box center [799, 108] width 87 height 20
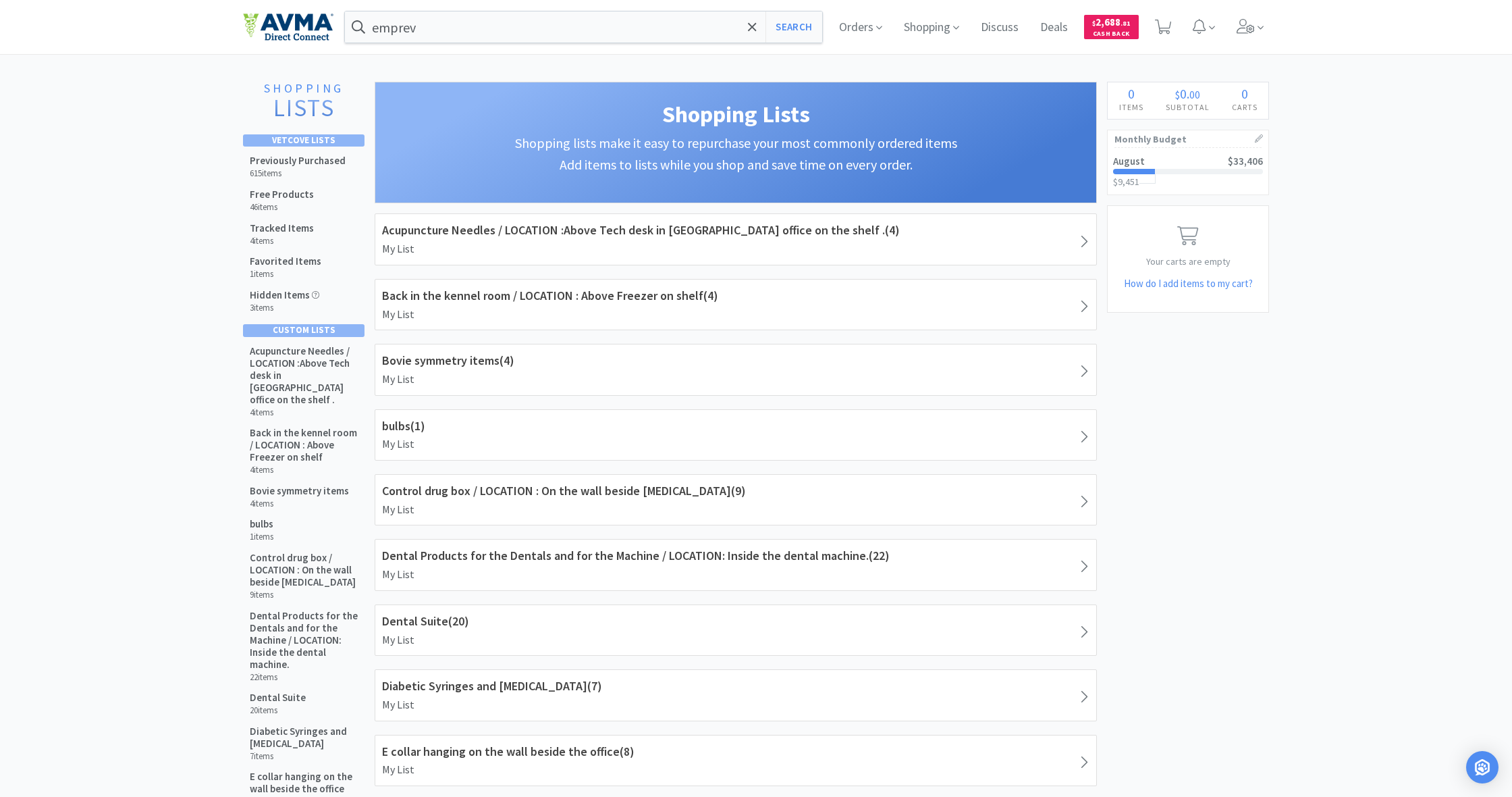
click at [801, 105] on h1 "Shopping Lists" at bounding box center [736, 114] width 694 height 37
click at [282, 163] on h5 "Previously Purchased" at bounding box center [297, 160] width 96 height 12
